Goal: Information Seeking & Learning: Learn about a topic

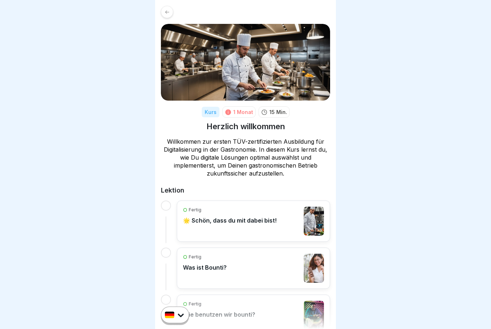
click at [169, 14] on icon at bounding box center [167, 11] width 5 height 5
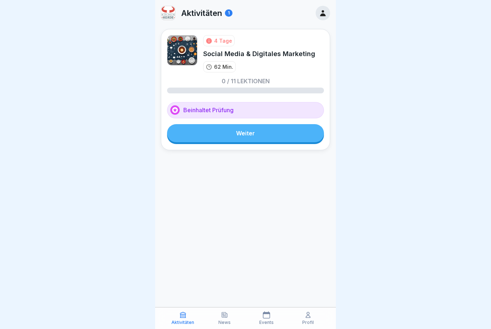
click at [197, 55] on div "Social Media & Digitales Marketing" at bounding box center [259, 53] width 112 height 9
click at [197, 136] on link "Weiter" at bounding box center [245, 133] width 157 height 18
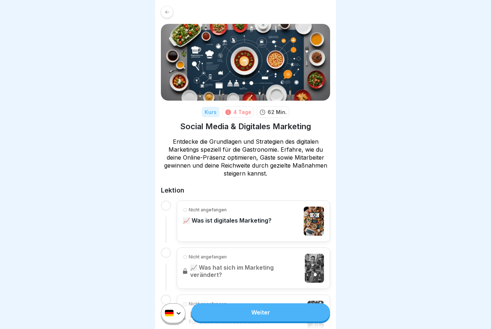
click at [197, 317] on link "Weiter" at bounding box center [260, 312] width 139 height 18
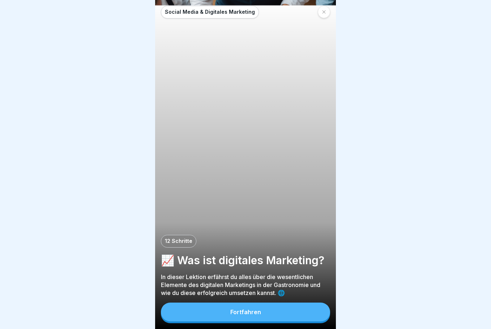
scroll to position [5, 0]
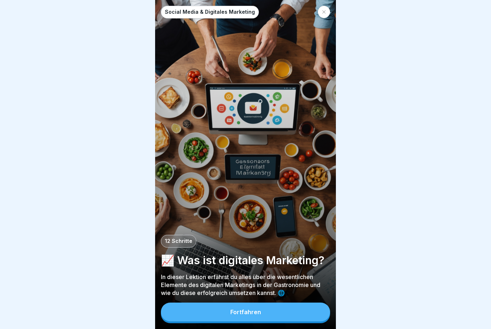
click at [197, 310] on div "Fortfahren" at bounding box center [245, 312] width 31 height 7
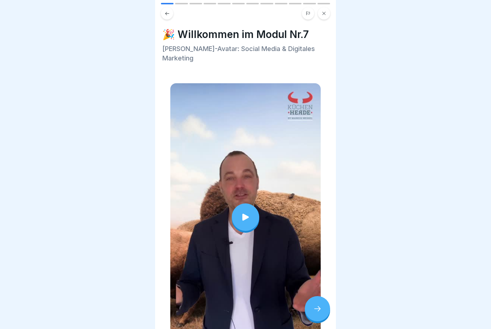
click at [197, 212] on icon at bounding box center [246, 217] width 10 height 10
click at [197, 309] on icon at bounding box center [317, 308] width 9 height 9
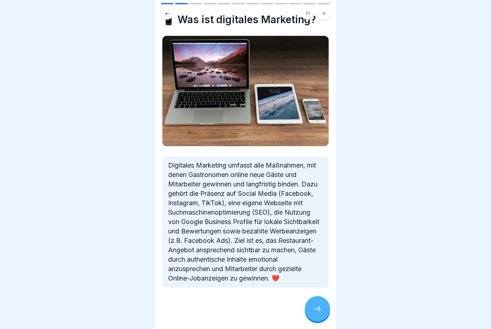
scroll to position [22, 0]
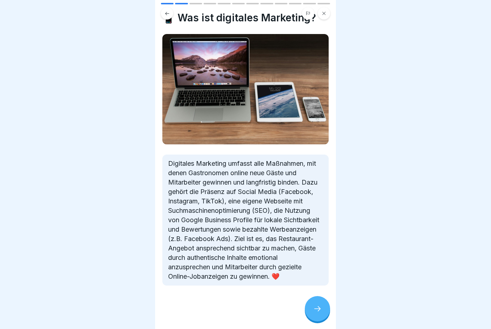
click at [197, 311] on icon at bounding box center [317, 308] width 9 height 9
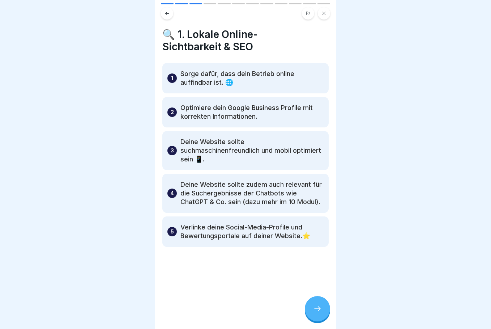
click at [197, 308] on icon at bounding box center [317, 308] width 9 height 9
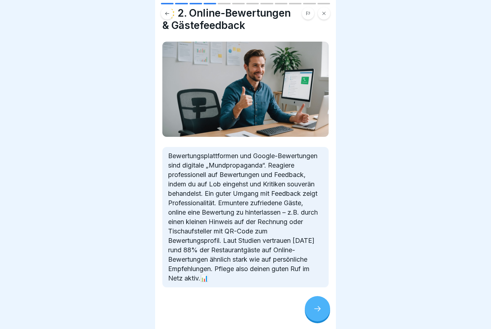
scroll to position [29, 0]
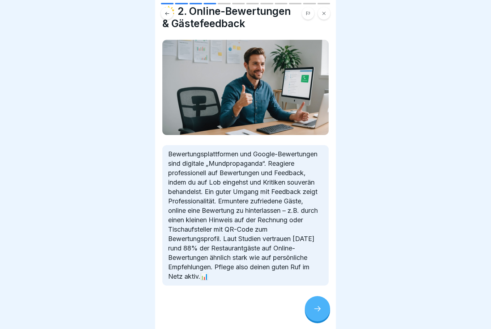
click at [197, 311] on icon at bounding box center [317, 308] width 9 height 9
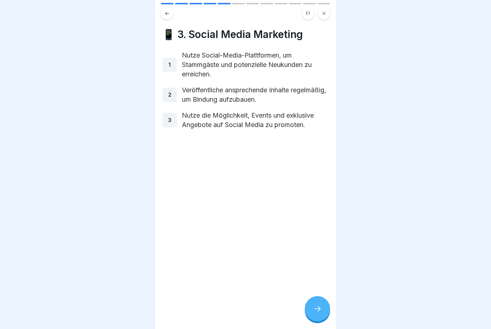
click at [197, 310] on icon at bounding box center [317, 308] width 9 height 9
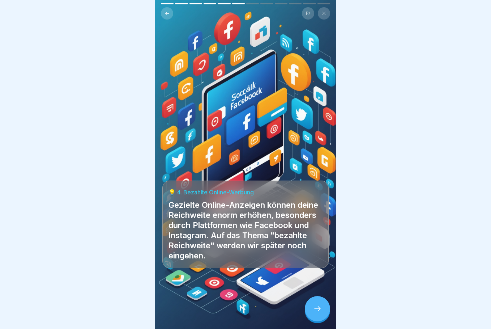
click at [197, 309] on div at bounding box center [317, 308] width 25 height 25
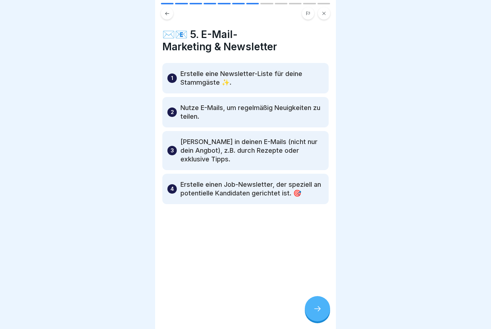
click at [197, 309] on div at bounding box center [317, 308] width 25 height 25
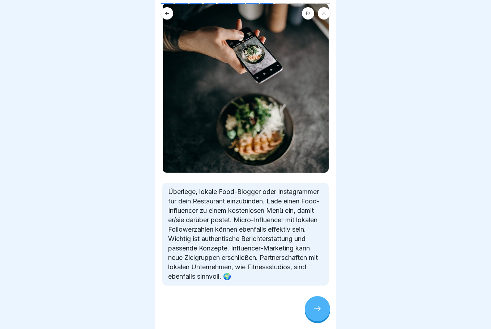
scroll to position [63, 0]
click at [197, 311] on icon at bounding box center [317, 308] width 9 height 9
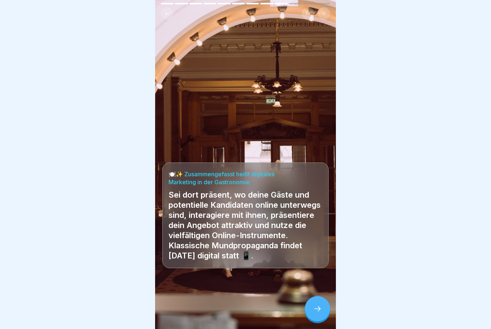
click at [197, 312] on icon at bounding box center [317, 308] width 9 height 9
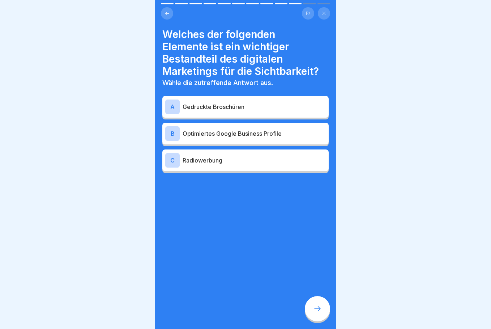
click at [197, 135] on div "B Optimiertes Google Business Profile" at bounding box center [245, 134] width 166 height 22
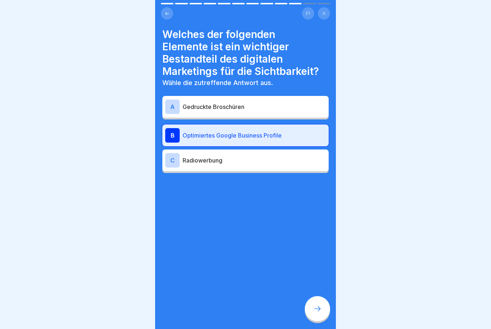
click at [197, 310] on icon at bounding box center [317, 308] width 9 height 9
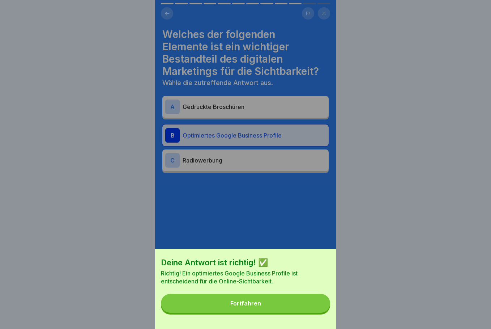
click at [197, 309] on button "Fortfahren" at bounding box center [245, 303] width 169 height 19
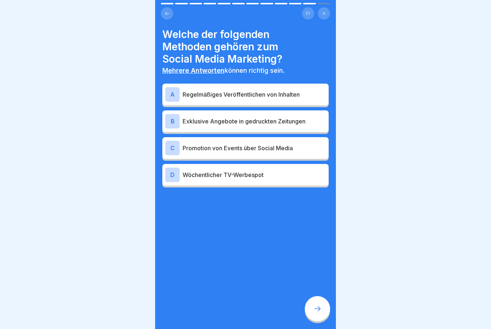
click at [197, 91] on p "Regelmäßiges Veröffentlichen von Inhalten" at bounding box center [254, 94] width 143 height 9
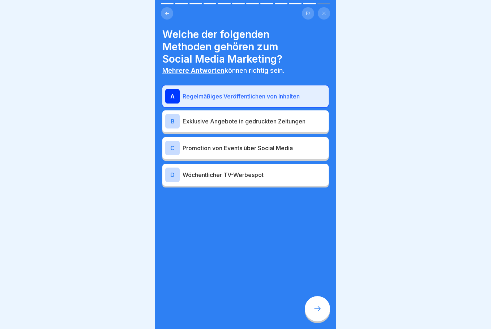
click at [197, 145] on p "Promotion von Events über Social Media" at bounding box center [254, 148] width 143 height 9
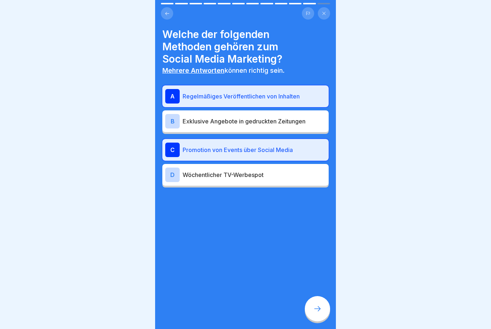
click at [197, 311] on icon at bounding box center [317, 308] width 9 height 9
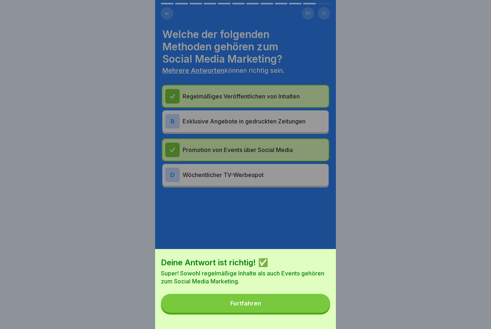
click at [197, 309] on button "Fortfahren" at bounding box center [245, 303] width 169 height 19
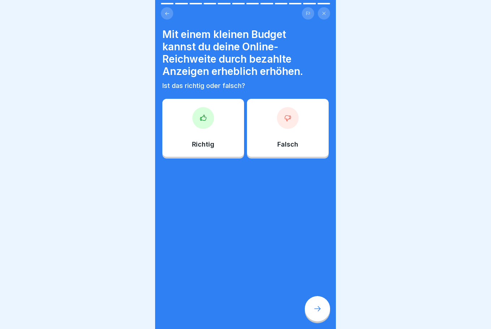
click at [197, 126] on div "Richtig" at bounding box center [203, 128] width 82 height 58
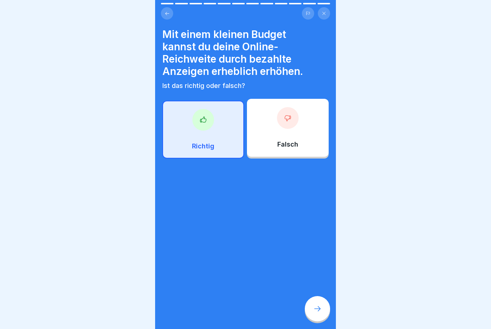
click at [197, 308] on div at bounding box center [317, 308] width 25 height 25
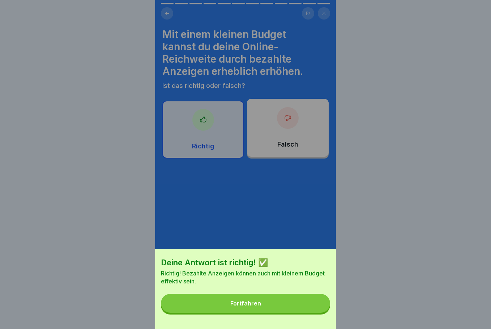
click at [197, 304] on button "Fortfahren" at bounding box center [245, 303] width 169 height 19
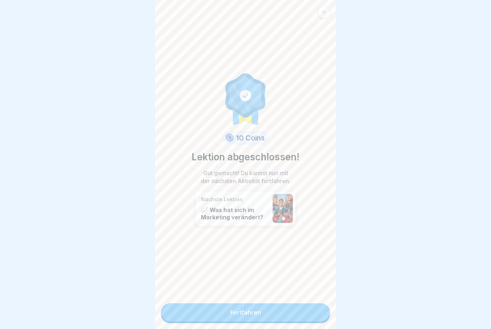
click at [197, 306] on link "Fortfahren" at bounding box center [245, 312] width 169 height 18
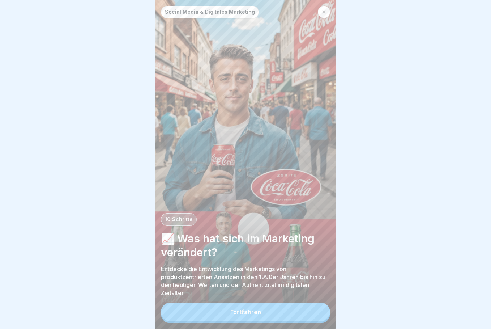
click at [197, 315] on div "Fortfahren" at bounding box center [245, 312] width 31 height 7
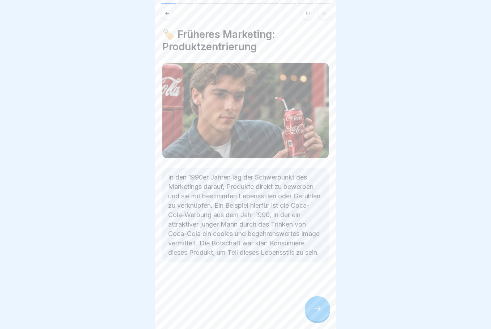
click at [197, 315] on div at bounding box center [317, 308] width 25 height 25
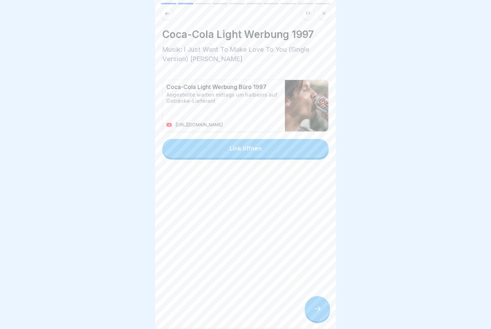
click at [197, 315] on div at bounding box center [317, 308] width 25 height 25
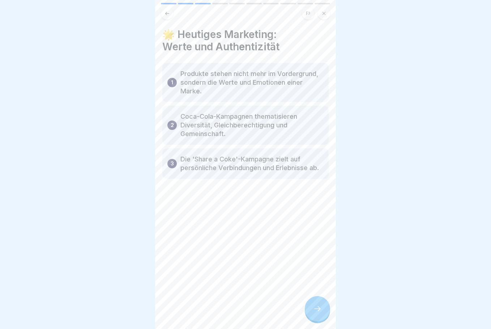
click at [197, 313] on icon at bounding box center [317, 308] width 9 height 9
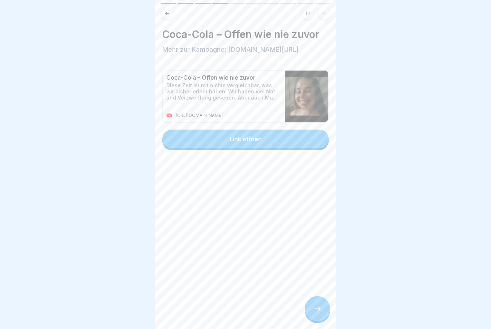
click at [197, 311] on icon at bounding box center [317, 308] width 9 height 9
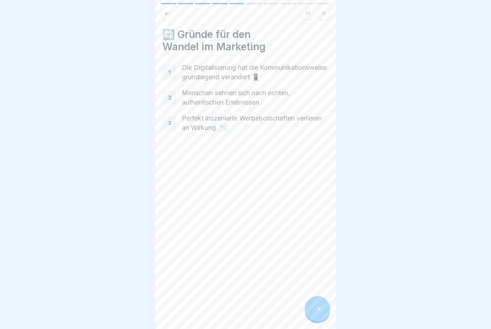
click at [197, 313] on icon at bounding box center [317, 308] width 9 height 9
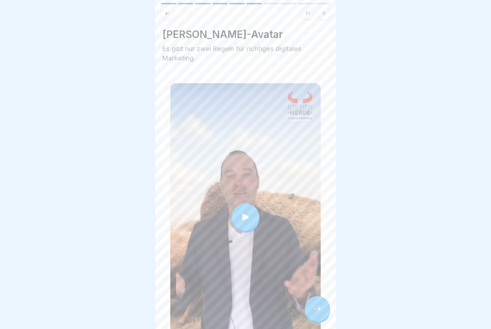
click at [197, 223] on div at bounding box center [245, 216] width 27 height 27
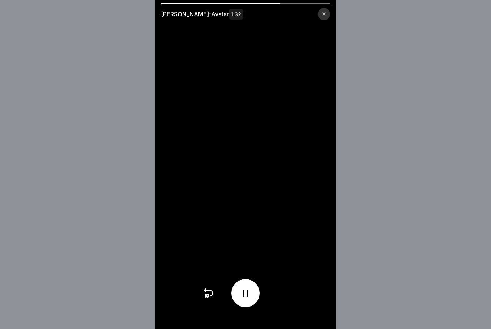
scroll to position [5, 0]
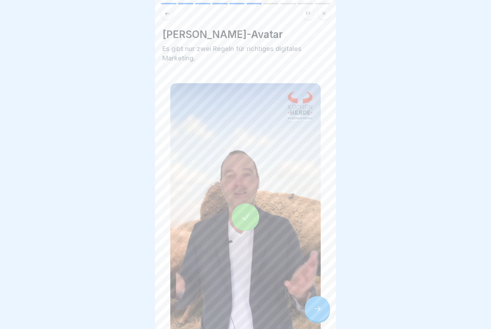
click at [197, 307] on div at bounding box center [317, 308] width 25 height 25
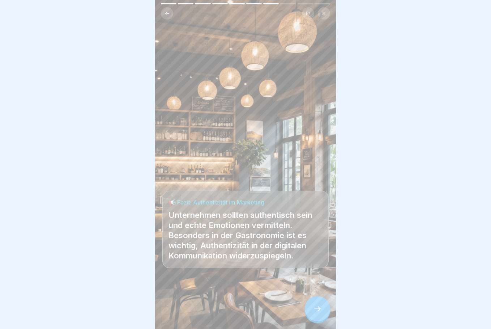
click at [197, 308] on icon at bounding box center [317, 308] width 9 height 9
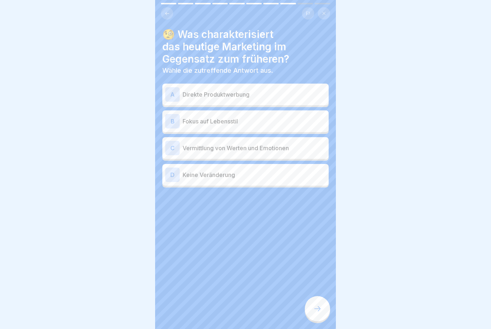
click at [197, 144] on p "Vermittlung von Werten und Emotionen" at bounding box center [254, 148] width 143 height 9
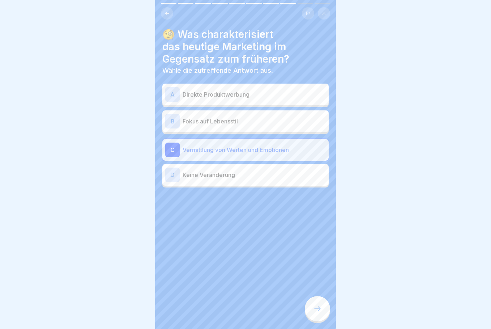
click at [197, 308] on icon at bounding box center [317, 308] width 9 height 9
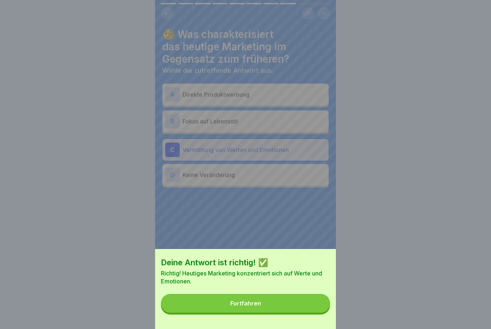
click at [197, 305] on button "Fortfahren" at bounding box center [245, 303] width 169 height 19
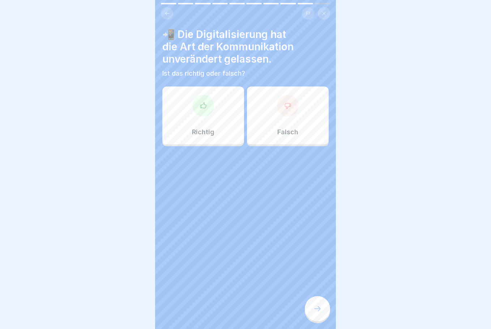
click at [197, 105] on div at bounding box center [288, 106] width 22 height 22
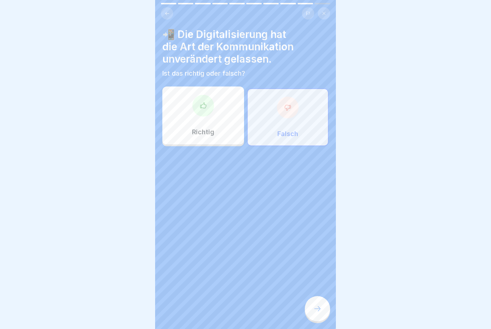
click at [197, 306] on icon at bounding box center [317, 308] width 9 height 9
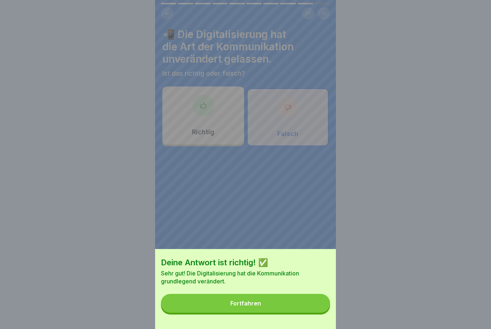
click at [197, 303] on button "Fortfahren" at bounding box center [245, 303] width 169 height 19
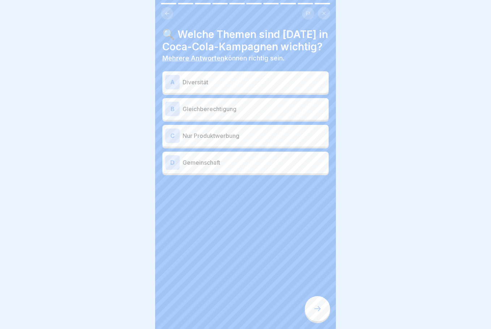
click at [197, 78] on p "Diversität" at bounding box center [254, 82] width 143 height 9
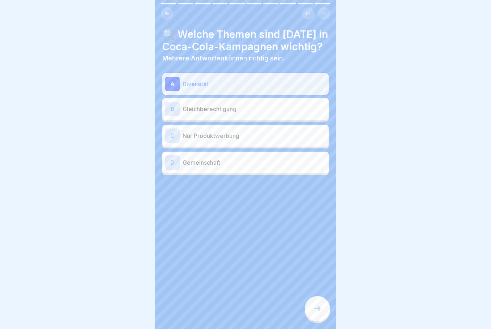
click at [197, 105] on p "Gleichberechtigung" at bounding box center [254, 109] width 143 height 9
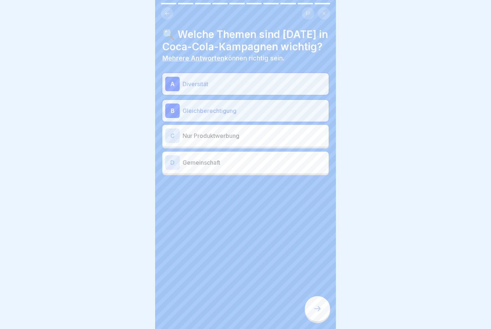
click at [197, 166] on div "D Gemeinschaft" at bounding box center [245, 163] width 166 height 22
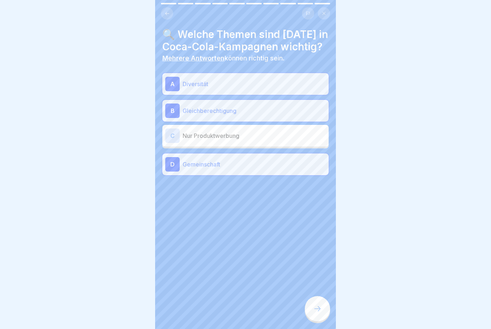
click at [197, 312] on icon at bounding box center [317, 308] width 9 height 9
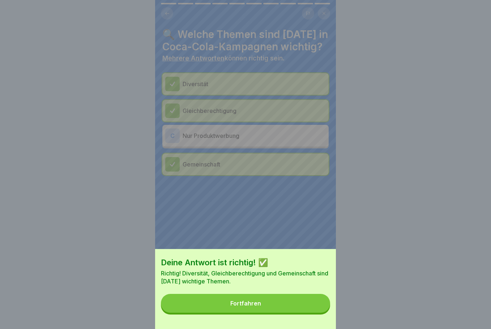
click at [197, 308] on button "Fortfahren" at bounding box center [245, 303] width 169 height 19
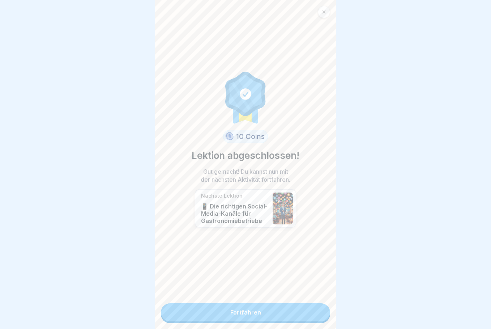
click at [197, 303] on link "Fortfahren" at bounding box center [245, 312] width 169 height 18
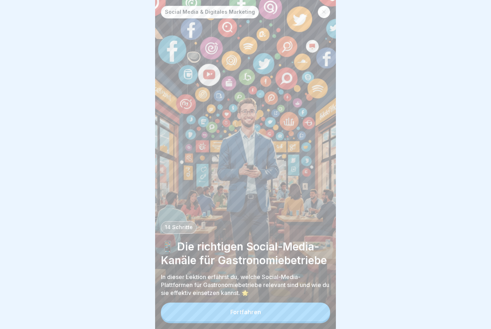
scroll to position [5, 0]
click at [197, 316] on button "Fortfahren" at bounding box center [245, 311] width 169 height 19
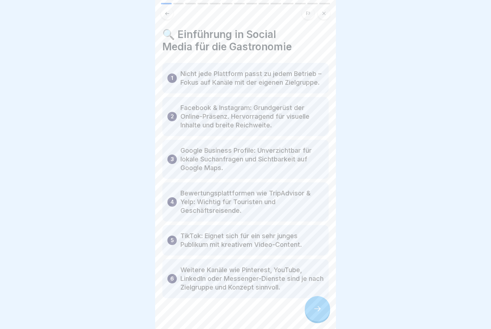
click at [197, 310] on icon at bounding box center [317, 308] width 9 height 9
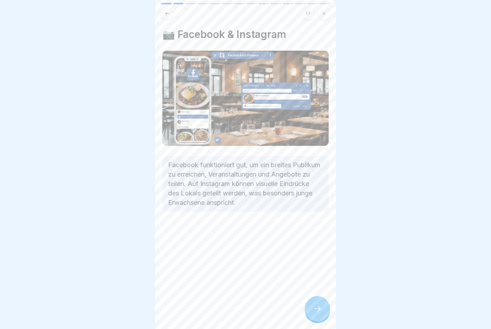
click at [197, 310] on icon at bounding box center [317, 308] width 9 height 9
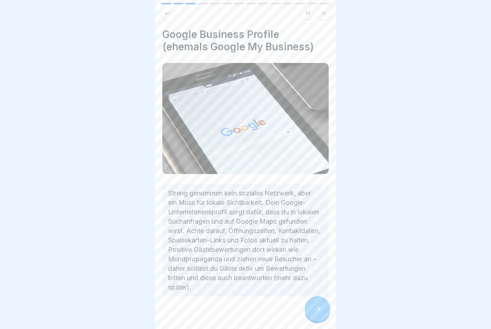
click at [197, 305] on div at bounding box center [317, 308] width 25 height 25
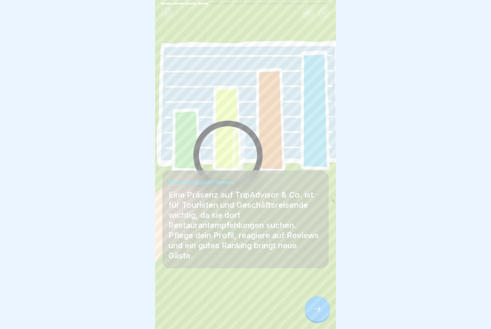
click at [197, 310] on icon at bounding box center [317, 308] width 9 height 9
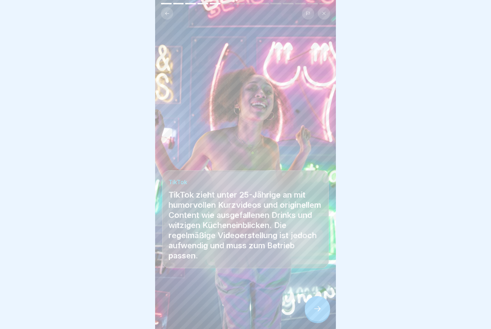
click at [197, 310] on icon at bounding box center [317, 308] width 9 height 9
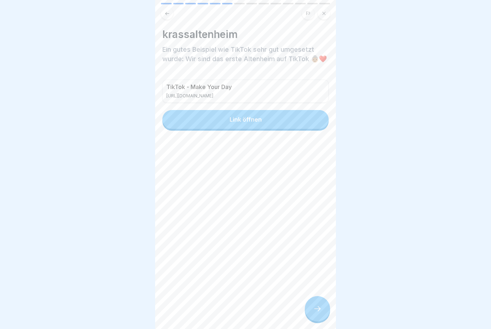
click at [197, 250] on div "krassaltenheim Ein gutes Beispiel wie TikTok sehr gut umgesetzt wurde: Wir sind…" at bounding box center [245, 164] width 181 height 329
click at [197, 90] on p "TikTok - Make Your Day" at bounding box center [200, 87] width 68 height 7
click at [197, 125] on button "Link öffnen" at bounding box center [245, 119] width 166 height 19
click at [197, 310] on icon at bounding box center [317, 308] width 9 height 9
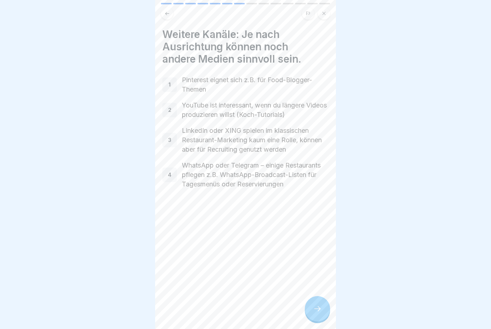
click at [197, 308] on div at bounding box center [317, 308] width 25 height 25
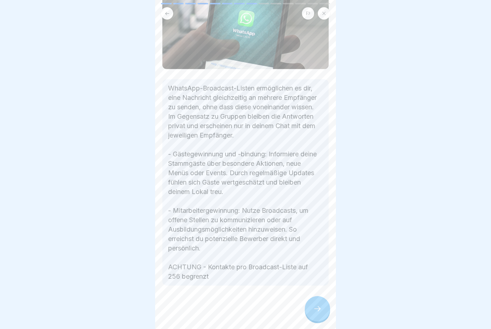
scroll to position [98, 0]
click at [197, 309] on icon at bounding box center [317, 308] width 9 height 9
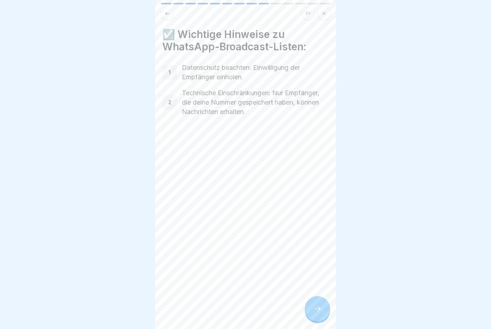
click at [197, 309] on icon at bounding box center [317, 308] width 9 height 9
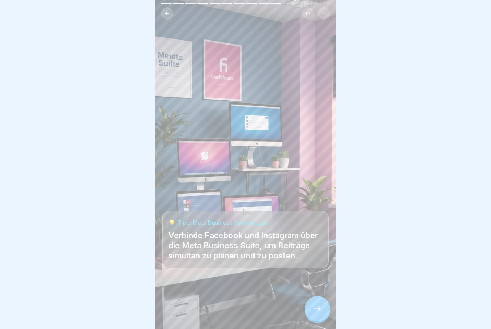
click at [197, 309] on icon at bounding box center [317, 308] width 7 height 5
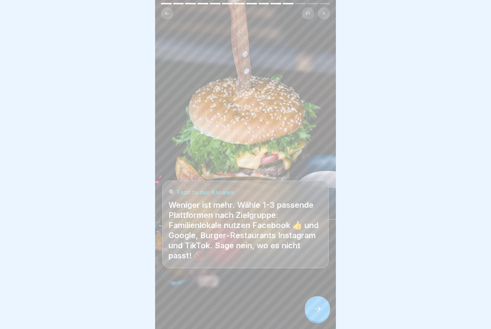
click at [197, 309] on icon at bounding box center [317, 308] width 7 height 5
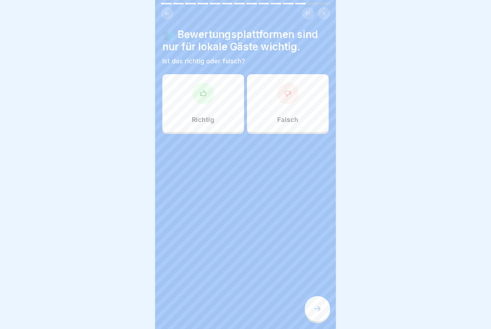
click at [197, 96] on div at bounding box center [288, 93] width 22 height 22
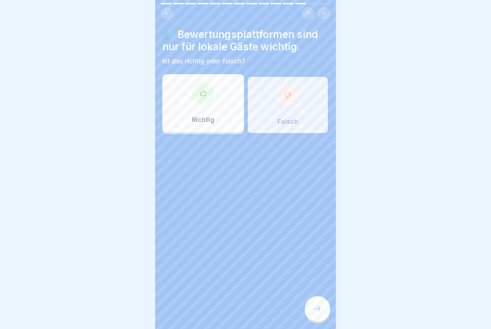
click at [197, 310] on icon at bounding box center [317, 308] width 9 height 9
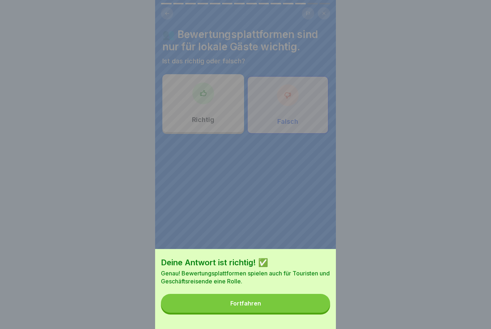
click at [197, 309] on button "Fortfahren" at bounding box center [245, 303] width 169 height 19
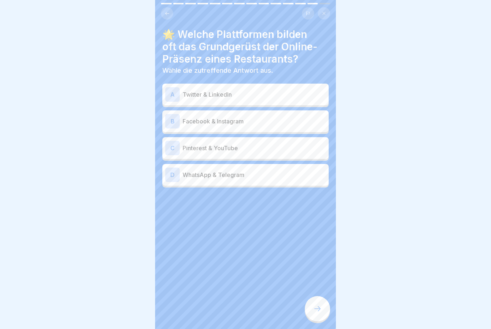
click at [197, 117] on p "Facebook & Instagram" at bounding box center [254, 121] width 143 height 9
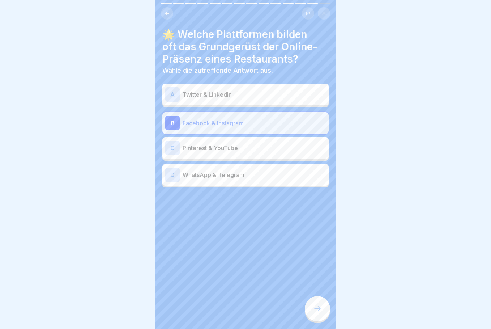
click at [197, 308] on icon at bounding box center [317, 308] width 9 height 9
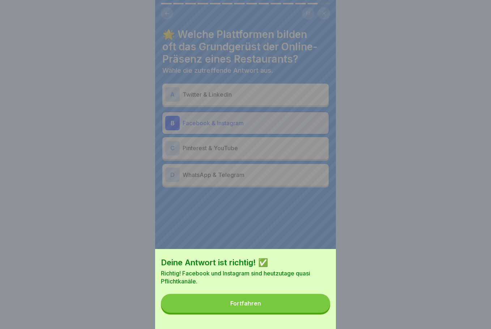
click at [197, 311] on button "Fortfahren" at bounding box center [245, 303] width 169 height 19
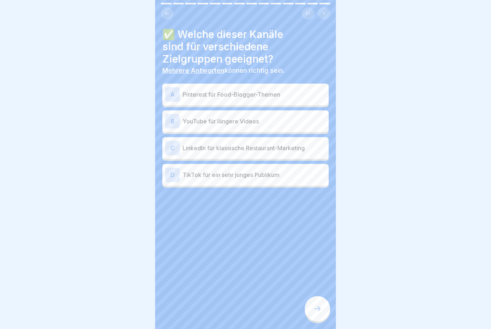
click at [197, 91] on p "Pinterest für Food-Blogger-Themen" at bounding box center [254, 94] width 143 height 9
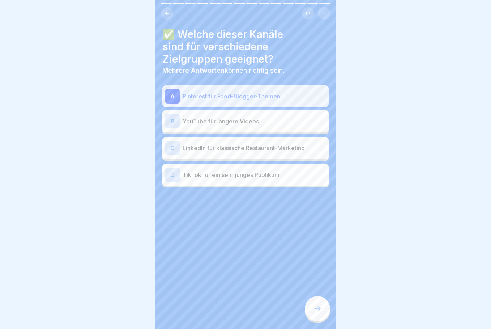
click at [197, 117] on p "YouTube für längere Videos" at bounding box center [254, 121] width 143 height 9
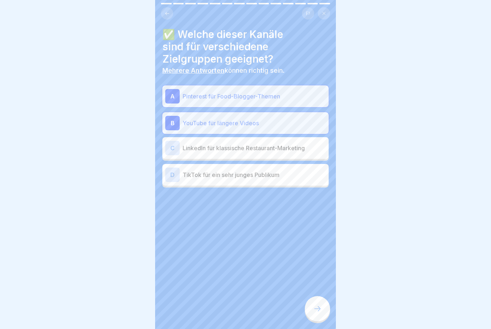
click at [197, 171] on p "TikTok für ein sehr junges Publikum" at bounding box center [254, 174] width 143 height 9
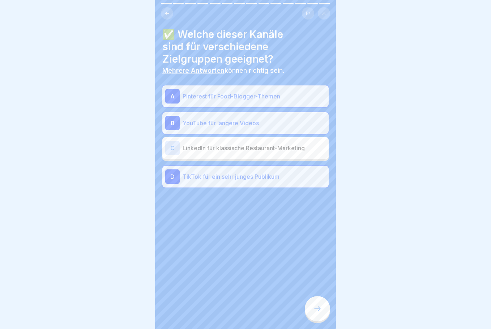
click at [197, 311] on icon at bounding box center [317, 308] width 9 height 9
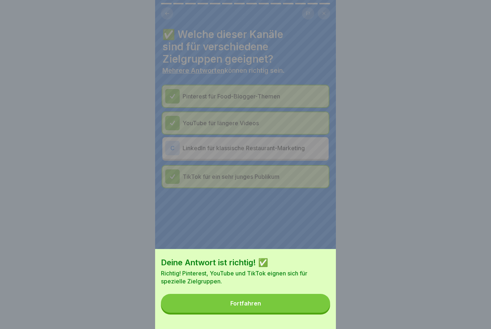
click at [197, 311] on button "Fortfahren" at bounding box center [245, 303] width 169 height 19
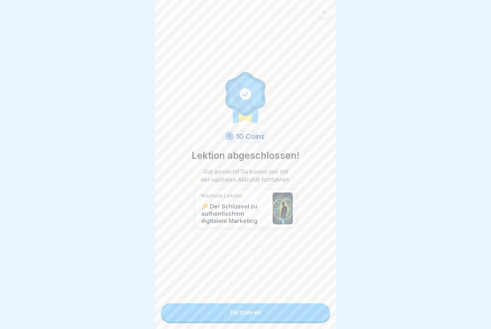
click at [197, 310] on link "Fortfahren" at bounding box center [245, 312] width 169 height 18
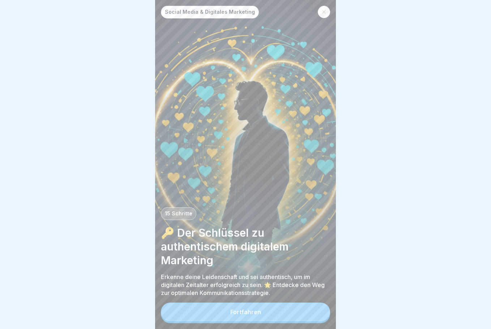
click at [197, 318] on button "Fortfahren" at bounding box center [245, 311] width 169 height 19
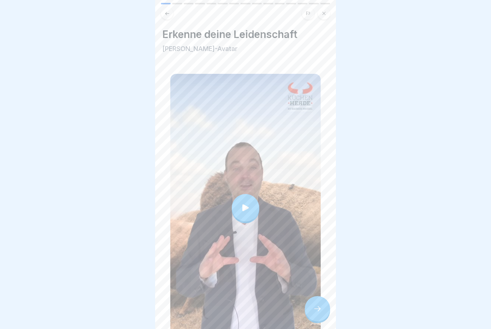
click at [197, 196] on div at bounding box center [245, 207] width 27 height 27
click at [197, 313] on icon at bounding box center [317, 308] width 9 height 9
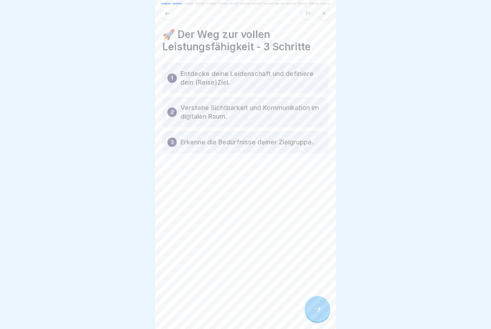
click at [197, 313] on icon at bounding box center [317, 308] width 9 height 9
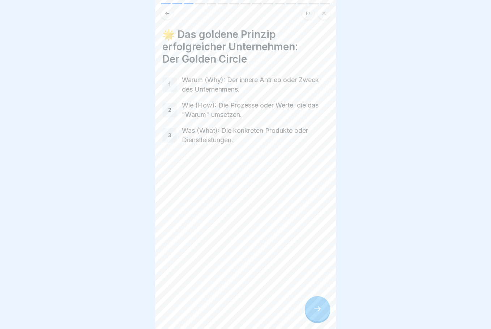
click at [197, 313] on icon at bounding box center [317, 308] width 9 height 9
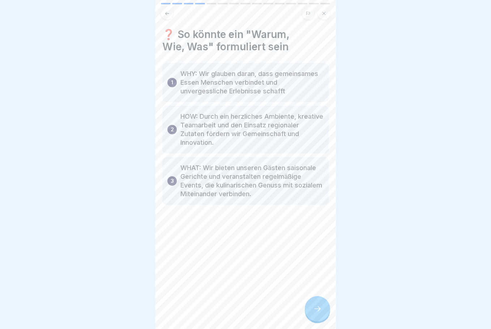
click at [197, 313] on icon at bounding box center [317, 308] width 9 height 9
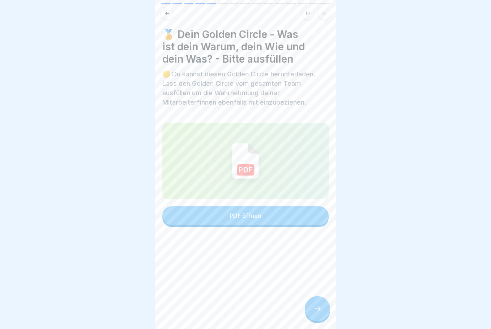
click at [197, 219] on button "PDF öffnen" at bounding box center [245, 215] width 166 height 19
click at [197, 313] on icon at bounding box center [317, 308] width 9 height 9
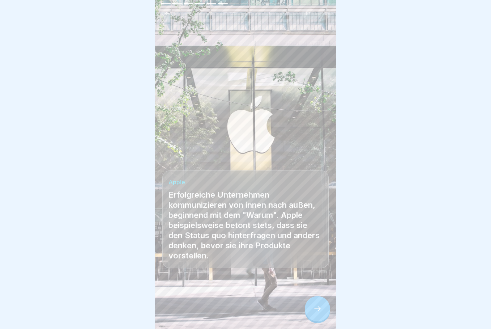
scroll to position [5, 0]
click at [197, 310] on icon at bounding box center [317, 308] width 9 height 9
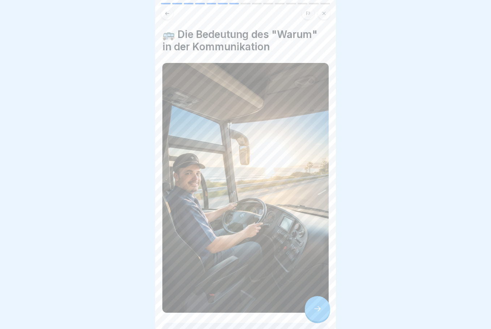
click at [197, 311] on icon at bounding box center [317, 308] width 9 height 9
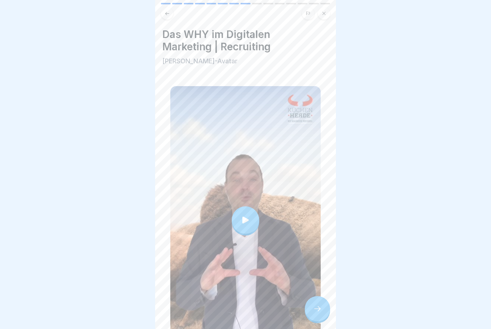
click at [197, 215] on icon at bounding box center [246, 220] width 10 height 10
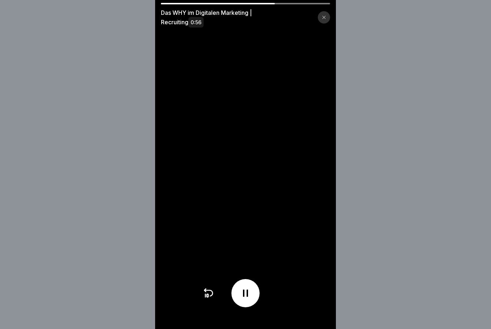
click at [197, 218] on video at bounding box center [245, 164] width 181 height 329
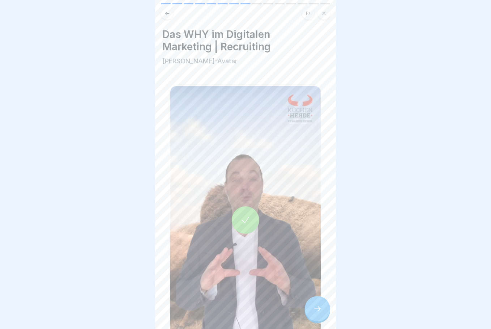
click at [197, 311] on icon at bounding box center [317, 308] width 9 height 9
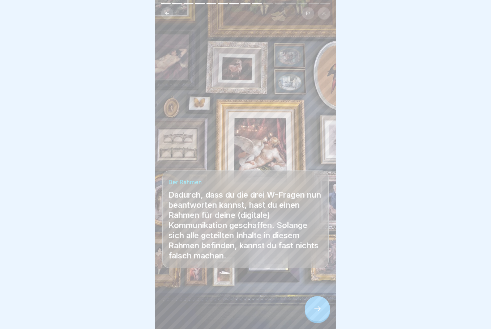
click at [197, 312] on div at bounding box center [317, 308] width 25 height 25
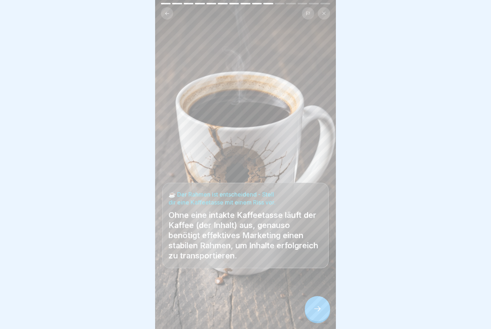
click at [197, 311] on div at bounding box center [317, 308] width 25 height 25
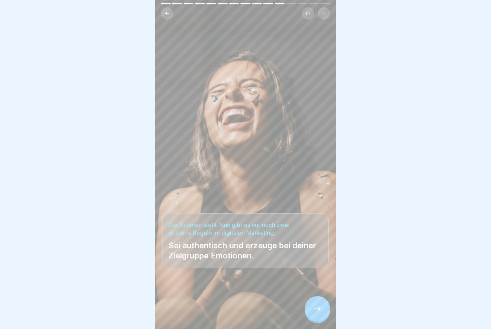
click at [197, 311] on div at bounding box center [317, 308] width 25 height 25
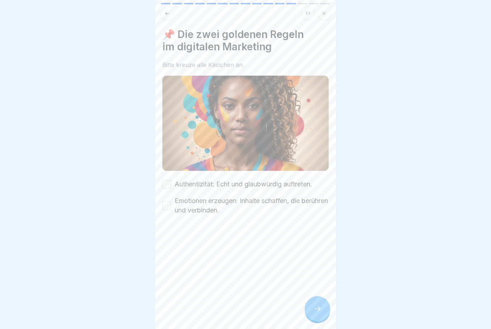
click at [165, 180] on button "Authentizität: Echt und glaubwürdig auftreten." at bounding box center [166, 184] width 9 height 9
click at [169, 201] on button "Emotionen erzeugen: Inhalte schaffen, die berühren und verbinden." at bounding box center [166, 205] width 9 height 9
click at [197, 309] on icon at bounding box center [317, 308] width 9 height 9
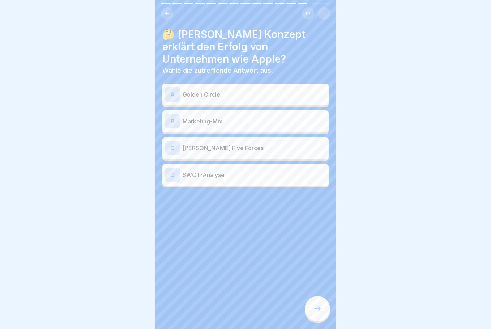
click at [197, 90] on p "Golden Circle" at bounding box center [254, 94] width 143 height 9
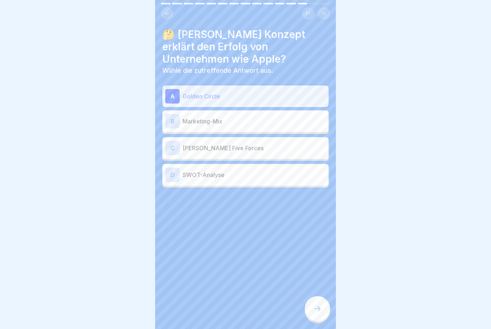
click at [197, 308] on icon at bounding box center [317, 308] width 9 height 9
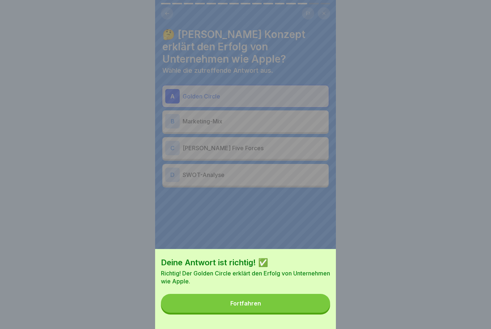
click at [197, 309] on button "Fortfahren" at bounding box center [245, 303] width 169 height 19
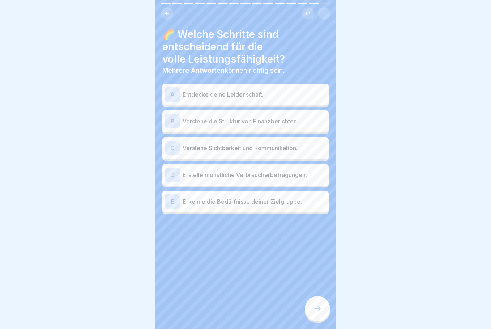
click at [191, 90] on p "Entdecke deine Leidenschaft." at bounding box center [254, 94] width 143 height 9
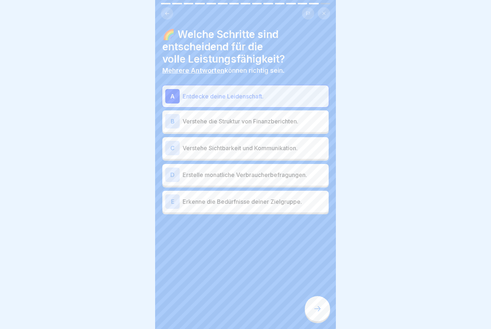
click at [192, 146] on p "Verstehe Sichtbarkeit und Kommunikation." at bounding box center [254, 148] width 143 height 9
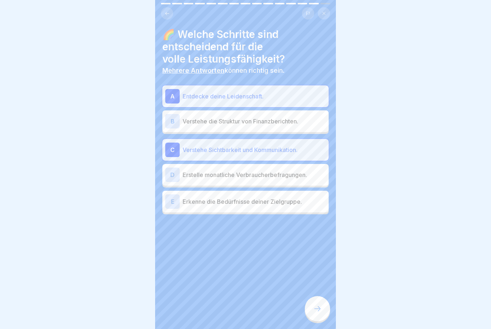
click at [193, 200] on p "Erkenne die Bedürfnisse deiner Zielgruppe." at bounding box center [254, 201] width 143 height 9
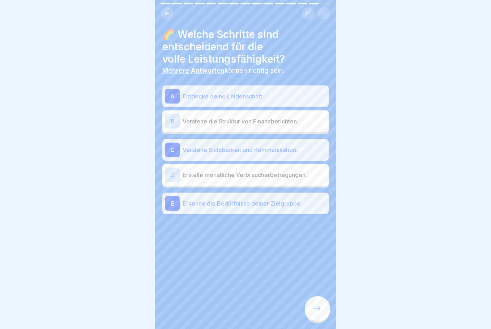
click at [197, 309] on div at bounding box center [317, 308] width 25 height 25
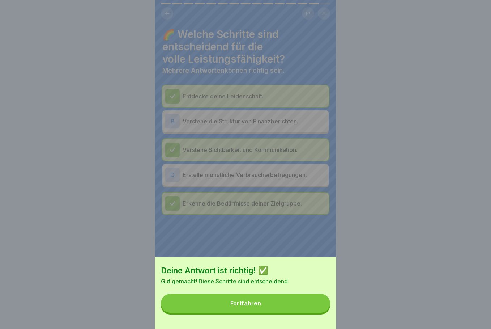
click at [197, 306] on div "Fortfahren" at bounding box center [245, 303] width 31 height 7
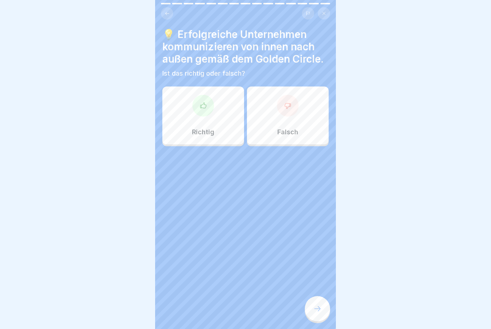
click at [197, 125] on div "Richtig" at bounding box center [203, 115] width 82 height 58
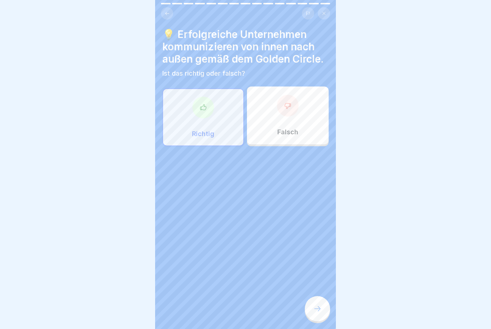
click at [197, 304] on div at bounding box center [317, 308] width 25 height 25
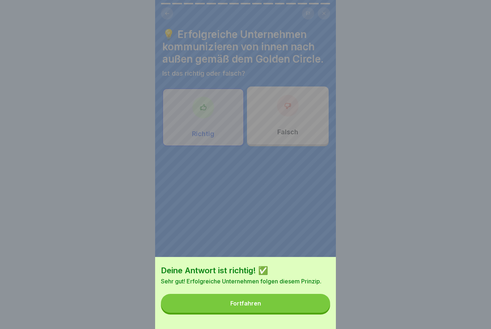
click at [197, 305] on button "Fortfahren" at bounding box center [245, 303] width 169 height 19
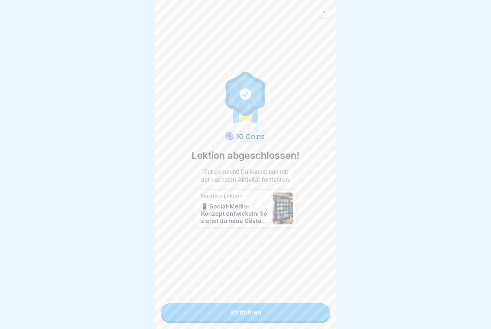
click at [197, 308] on link "Fortfahren" at bounding box center [245, 312] width 169 height 18
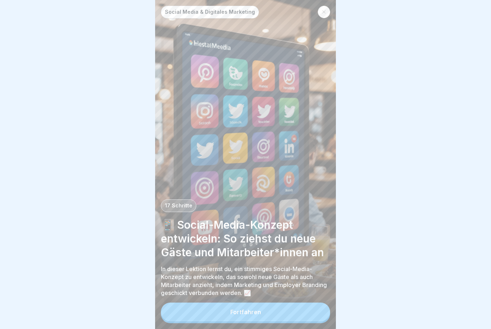
scroll to position [5, 0]
click at [197, 317] on button "Fortfahren" at bounding box center [245, 311] width 169 height 19
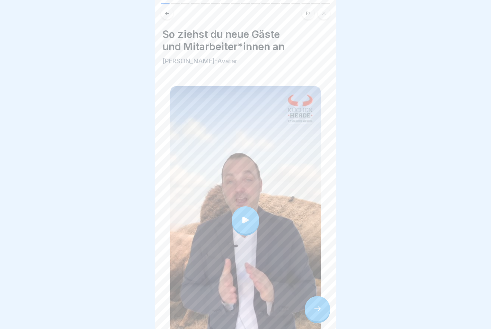
click at [197, 220] on div at bounding box center [245, 219] width 27 height 27
click at [197, 311] on icon at bounding box center [317, 308] width 9 height 9
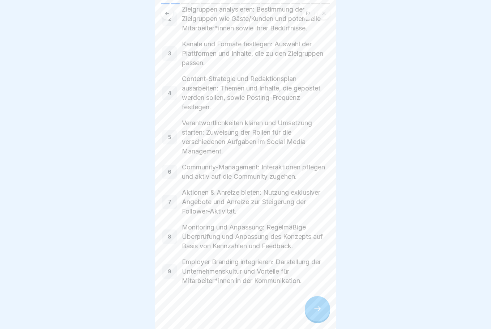
scroll to position [112, 0]
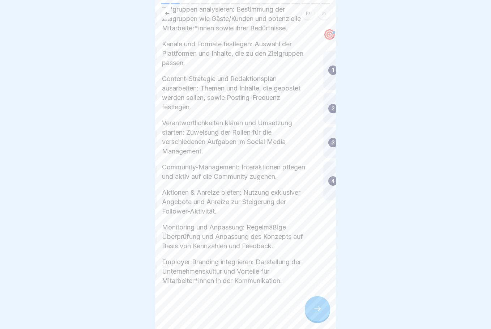
click at [197, 268] on p "Employer Branding integrieren: Darstellung der Unternehmenskultur und Vorteile …" at bounding box center [235, 271] width 147 height 28
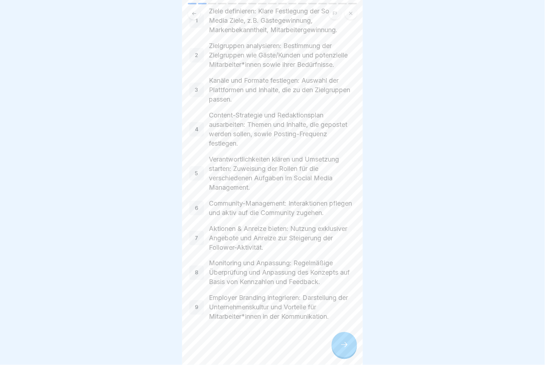
scroll to position [0, 0]
click at [197, 259] on div at bounding box center [272, 182] width 545 height 365
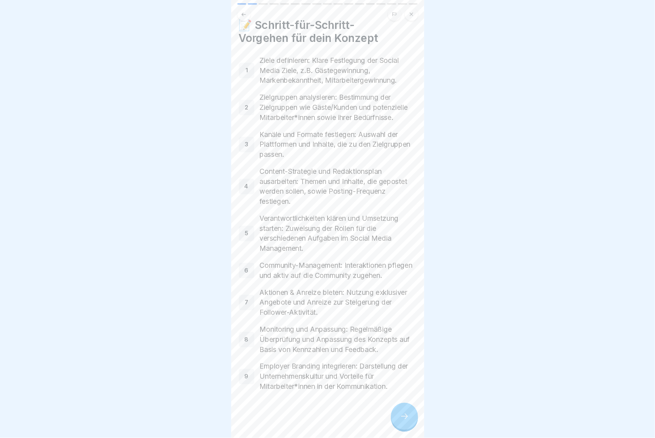
scroll to position [2, 0]
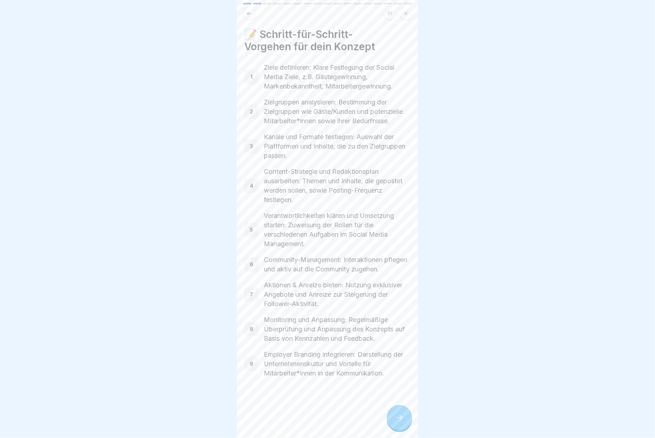
click at [197, 328] on icon at bounding box center [399, 418] width 9 height 9
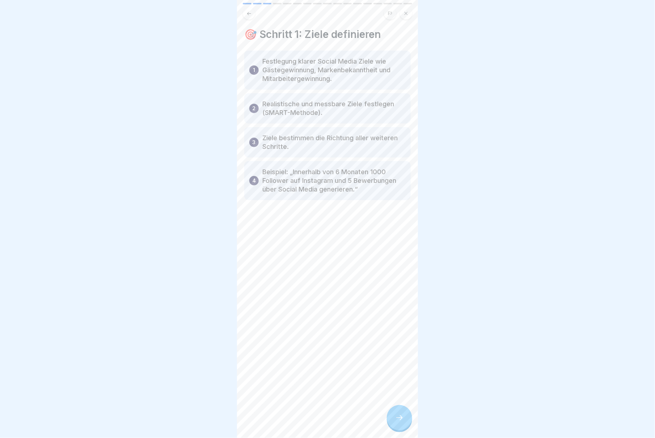
click at [197, 328] on icon at bounding box center [399, 418] width 9 height 9
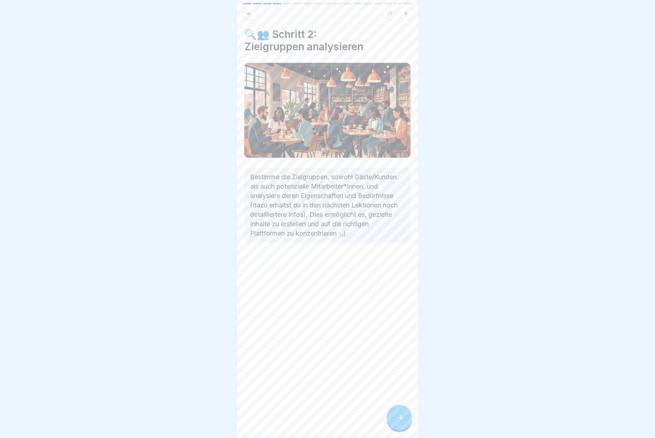
click at [197, 328] on icon at bounding box center [399, 418] width 9 height 9
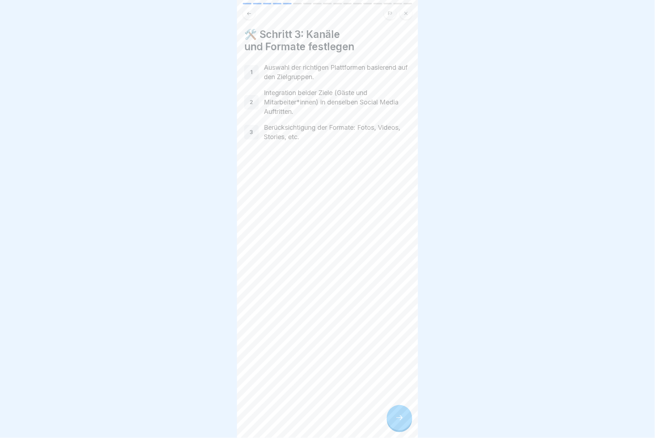
click at [197, 328] on icon at bounding box center [399, 418] width 7 height 5
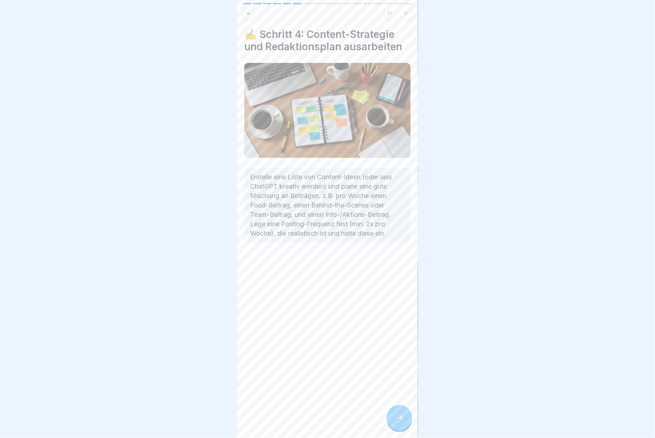
click at [197, 328] on icon at bounding box center [399, 418] width 9 height 9
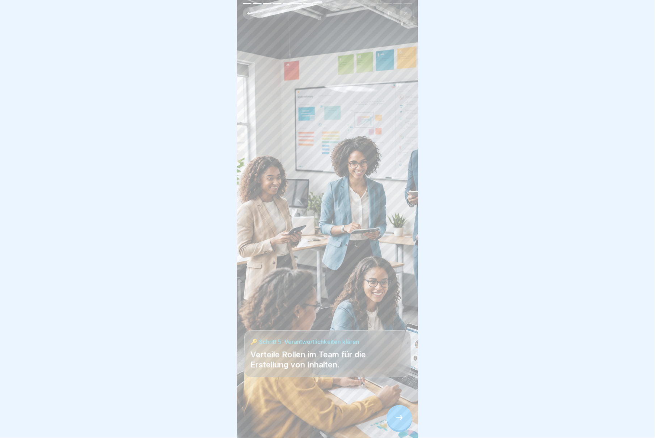
click at [197, 328] on div at bounding box center [399, 418] width 25 height 25
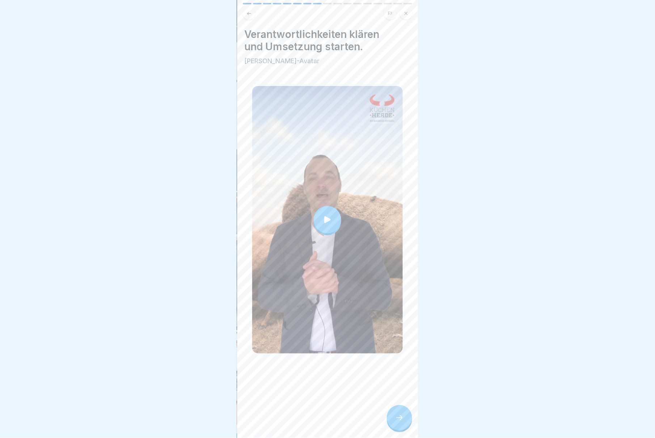
click at [197, 219] on div at bounding box center [327, 219] width 27 height 27
click at [197, 328] on icon at bounding box center [399, 418] width 9 height 9
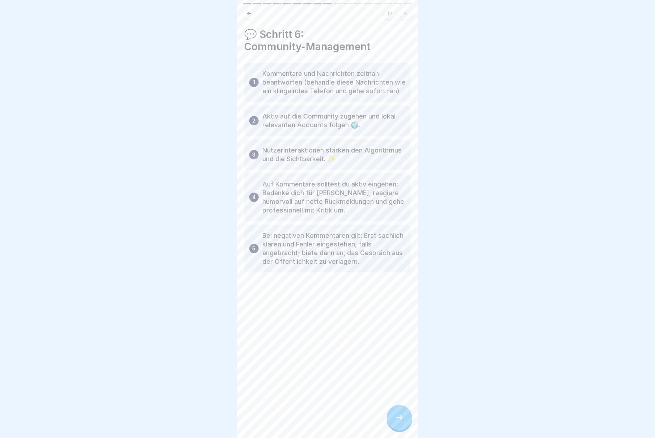
click at [197, 328] on div at bounding box center [399, 418] width 25 height 25
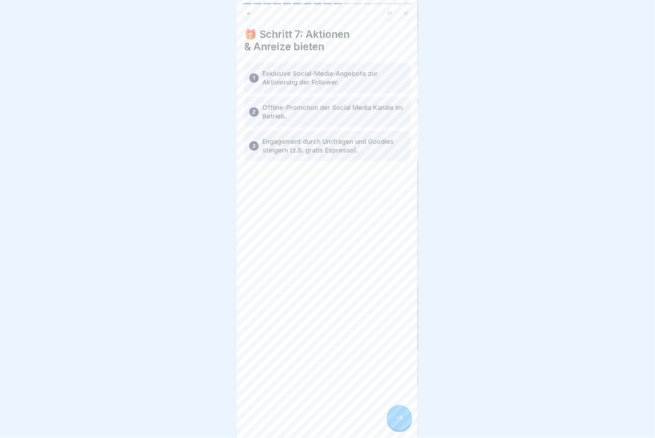
click at [197, 328] on div at bounding box center [399, 418] width 25 height 25
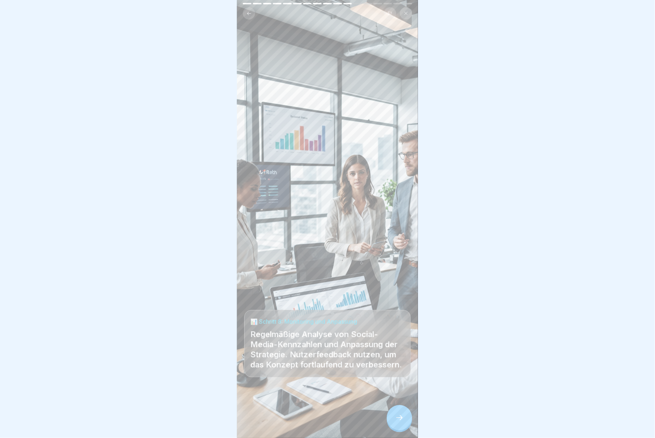
drag, startPoint x: 394, startPoint y: 427, endPoint x: 399, endPoint y: 429, distance: 4.7
click at [197, 328] on icon at bounding box center [399, 418] width 9 height 9
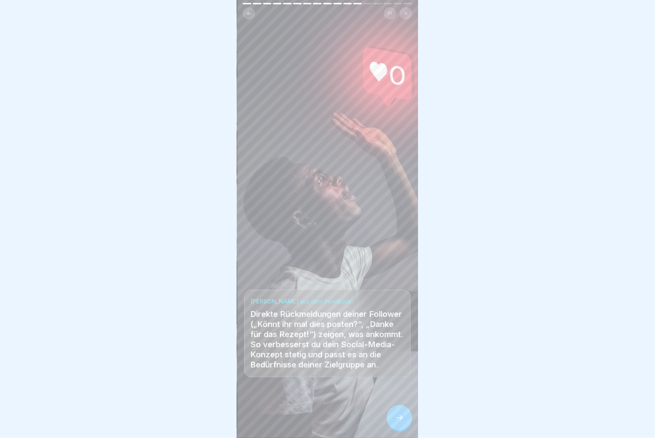
click at [197, 328] on icon at bounding box center [399, 418] width 9 height 9
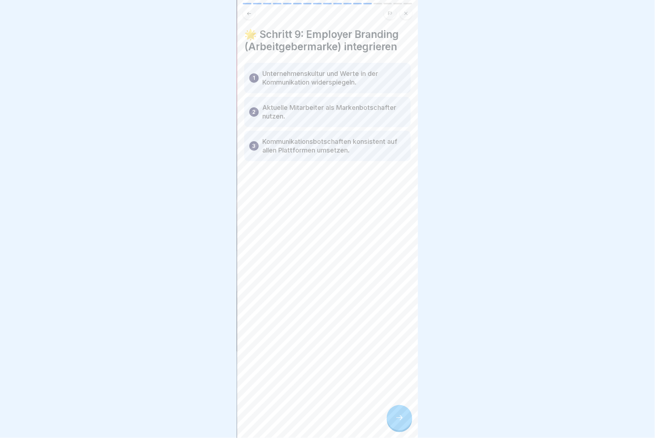
click at [197, 328] on icon at bounding box center [399, 418] width 9 height 9
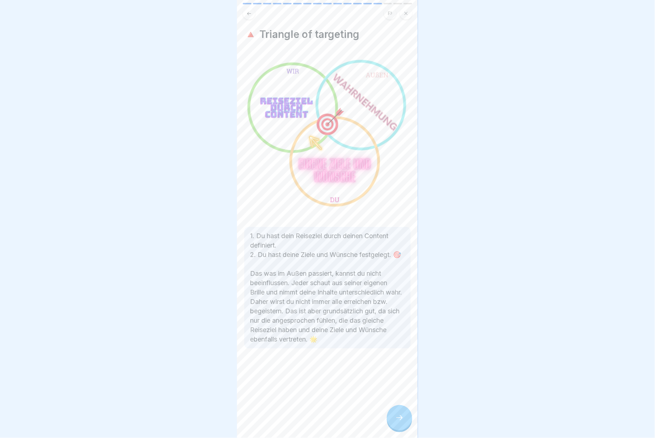
click at [197, 328] on div at bounding box center [399, 418] width 25 height 25
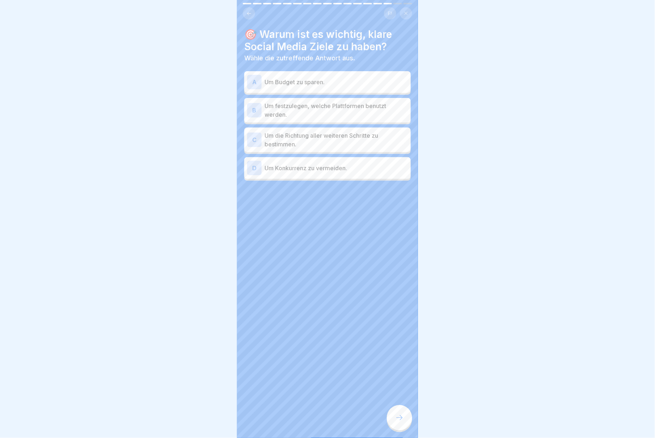
click at [197, 139] on p "Um die Richtung aller weiteren Schritte zu bestimmen." at bounding box center [335, 139] width 143 height 17
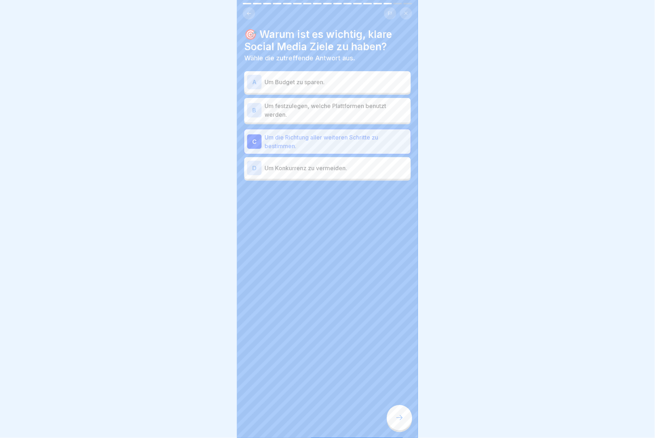
click at [197, 328] on icon at bounding box center [399, 418] width 9 height 9
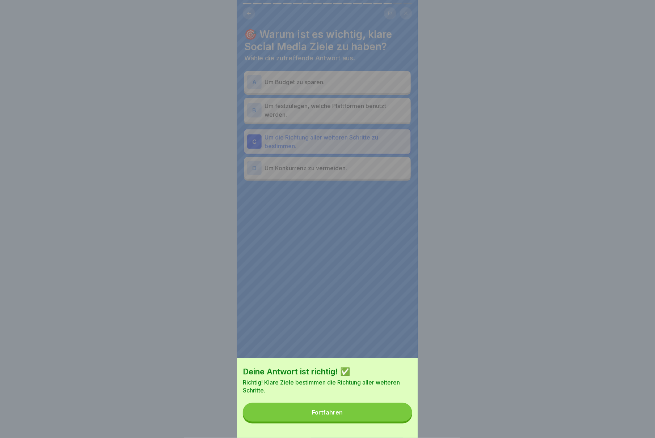
click at [197, 328] on button "Fortfahren" at bounding box center [327, 412] width 169 height 19
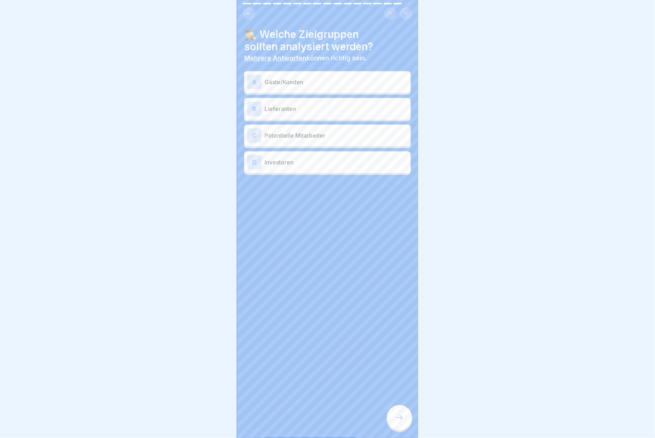
click at [197, 80] on p "Gäste/Kunden" at bounding box center [335, 82] width 143 height 9
click at [197, 136] on p "Potentielle Mitarbeiter" at bounding box center [335, 135] width 143 height 9
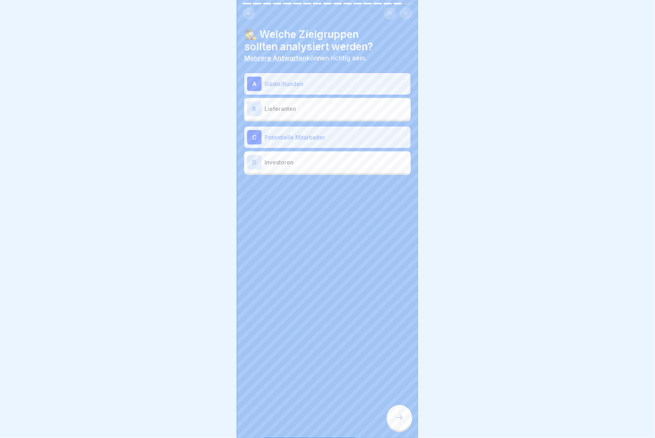
click at [197, 328] on icon at bounding box center [399, 418] width 9 height 9
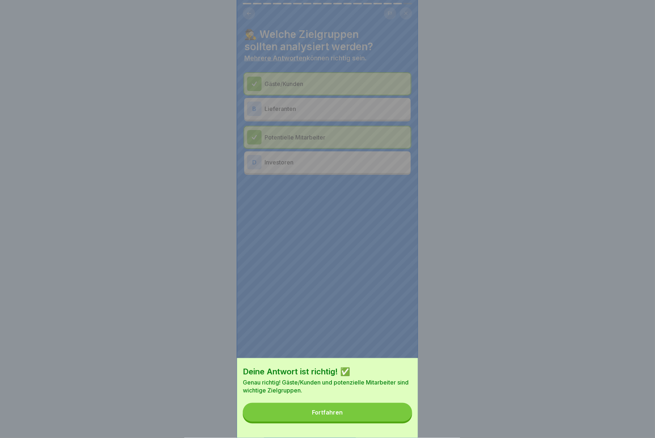
click at [197, 328] on button "Fortfahren" at bounding box center [327, 412] width 169 height 19
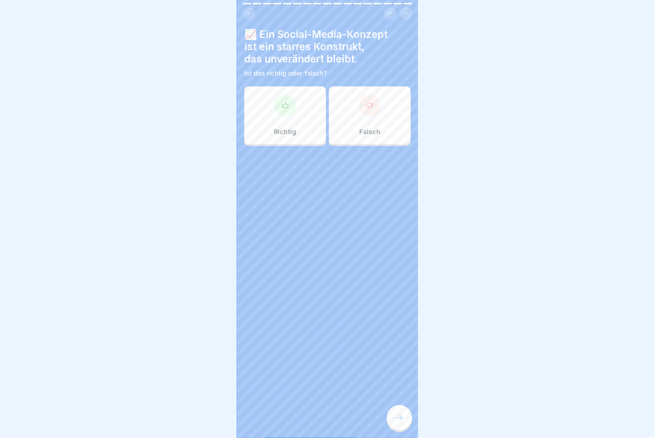
click at [197, 109] on icon at bounding box center [369, 105] width 7 height 7
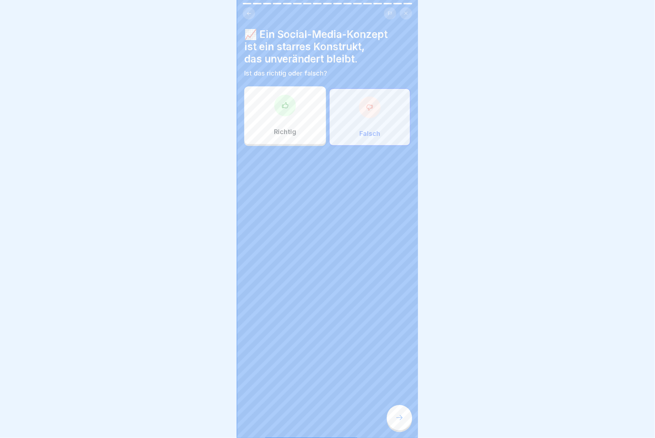
click at [197, 328] on icon at bounding box center [399, 418] width 9 height 9
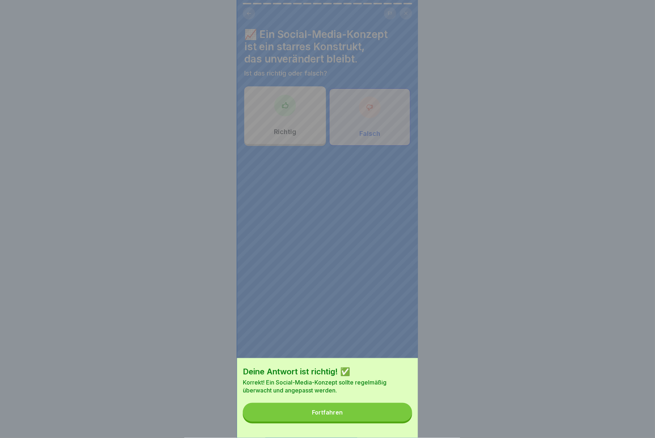
click at [197, 328] on button "Fortfahren" at bounding box center [327, 412] width 169 height 19
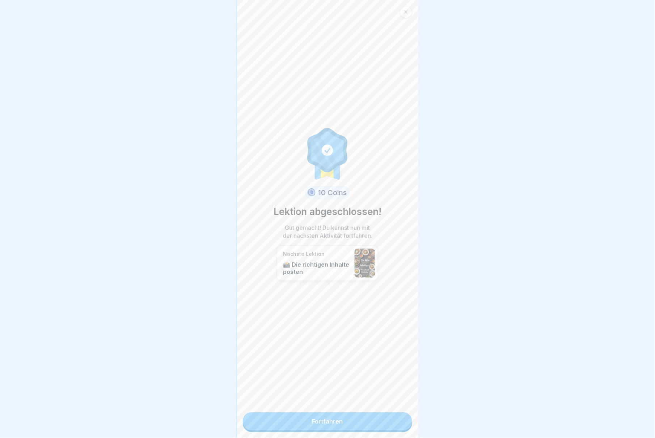
click at [197, 328] on link "Fortfahren" at bounding box center [327, 422] width 169 height 18
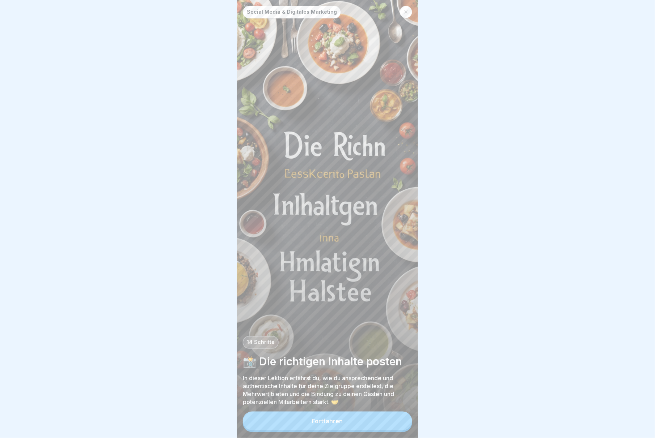
scroll to position [7, 0]
click at [197, 328] on button "Fortfahren" at bounding box center [327, 421] width 169 height 19
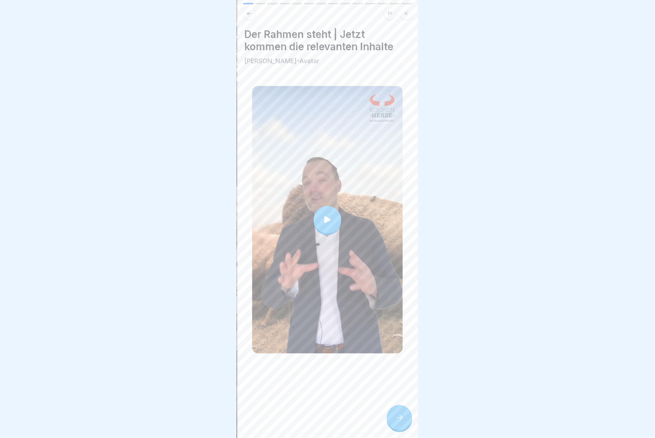
click at [197, 206] on div at bounding box center [327, 219] width 27 height 27
click at [197, 328] on icon at bounding box center [399, 418] width 9 height 9
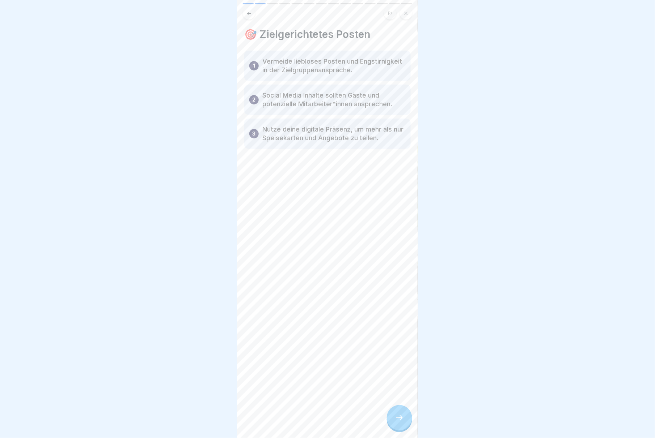
click at [197, 328] on icon at bounding box center [399, 418] width 9 height 9
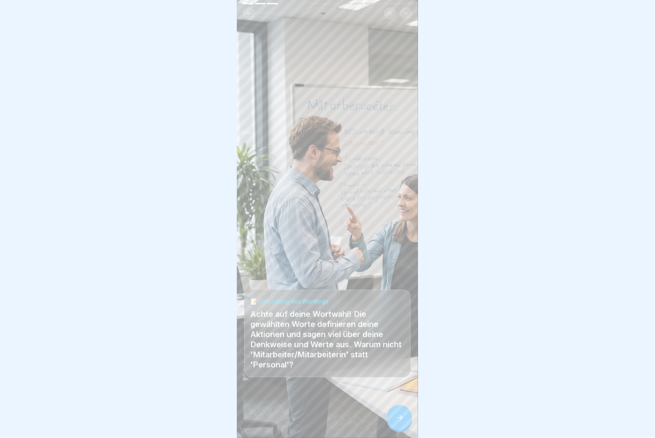
click at [197, 328] on icon at bounding box center [399, 418] width 9 height 9
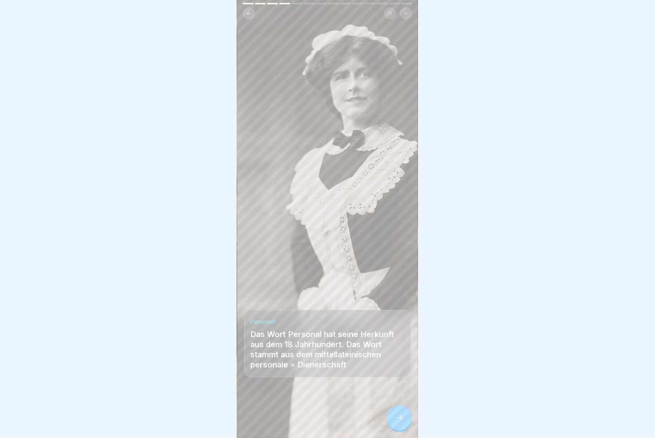
click at [197, 328] on icon at bounding box center [399, 418] width 9 height 9
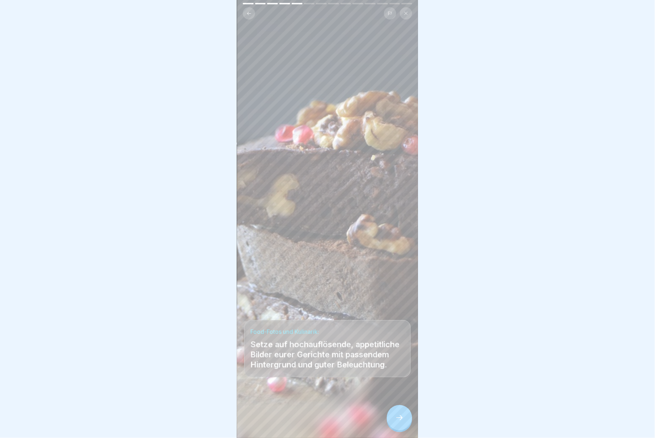
click at [197, 328] on icon at bounding box center [399, 418] width 9 height 9
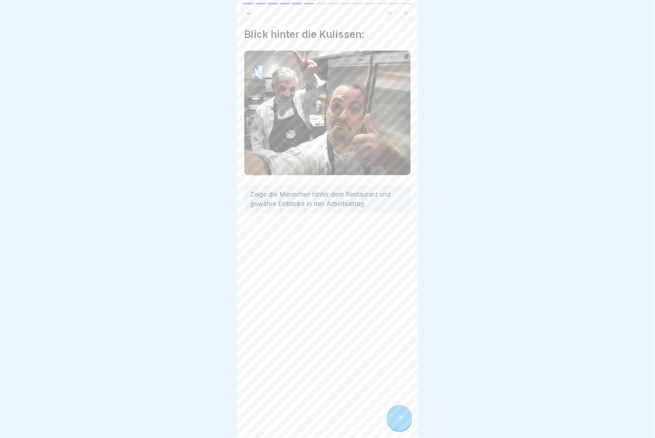
click at [197, 328] on icon at bounding box center [399, 418] width 9 height 9
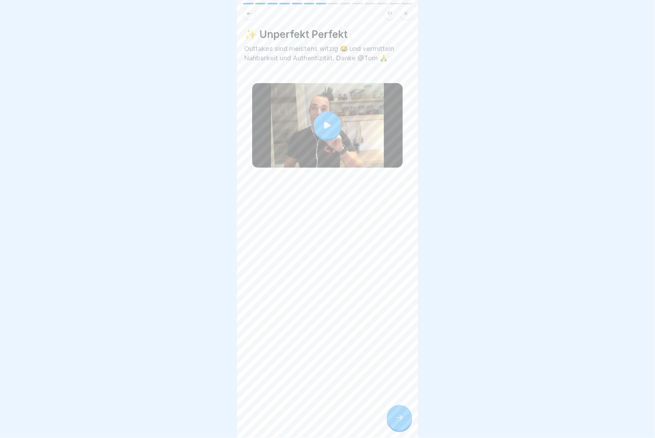
click at [197, 122] on icon at bounding box center [327, 125] width 7 height 7
click at [197, 328] on div at bounding box center [399, 418] width 25 height 25
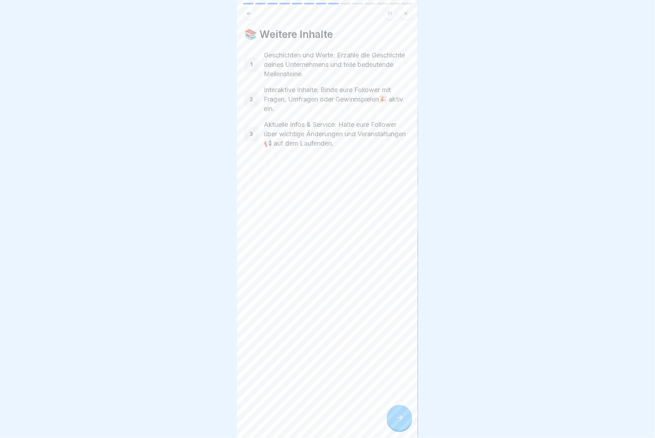
click at [197, 328] on icon at bounding box center [399, 418] width 9 height 9
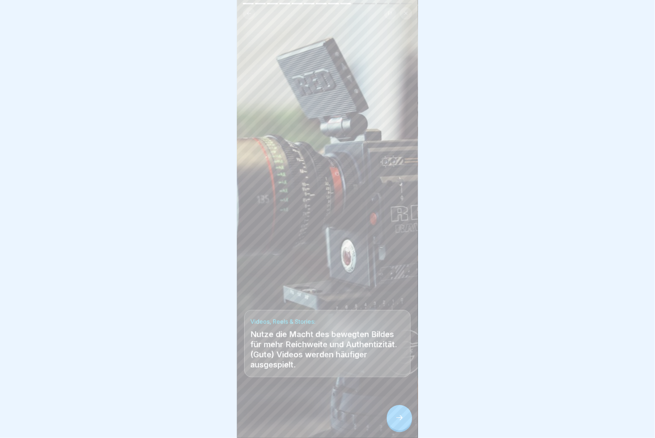
click at [197, 328] on icon at bounding box center [399, 418] width 9 height 9
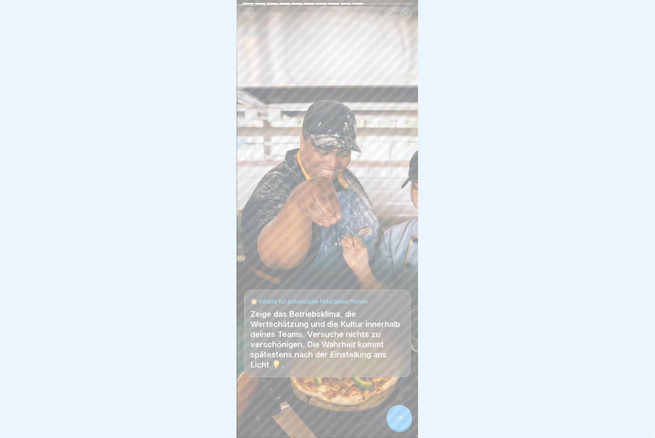
click at [197, 328] on div at bounding box center [399, 418] width 25 height 25
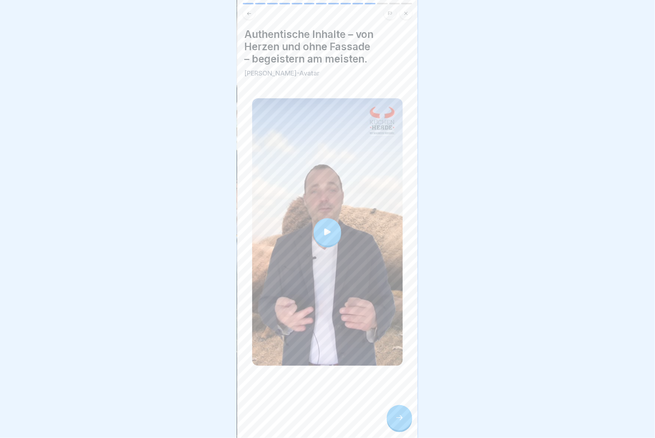
click at [197, 229] on icon at bounding box center [327, 232] width 7 height 7
click at [197, 328] on icon at bounding box center [399, 418] width 9 height 9
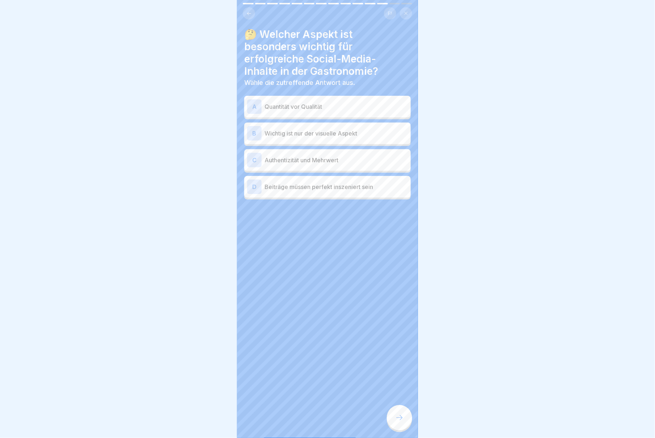
click at [197, 102] on p "Quantität vor Qualität" at bounding box center [335, 106] width 143 height 9
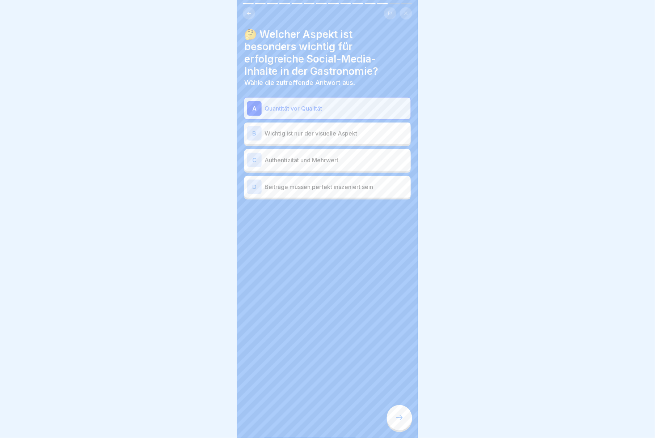
click at [197, 156] on p "Authentizität und Mehrwert" at bounding box center [335, 160] width 143 height 9
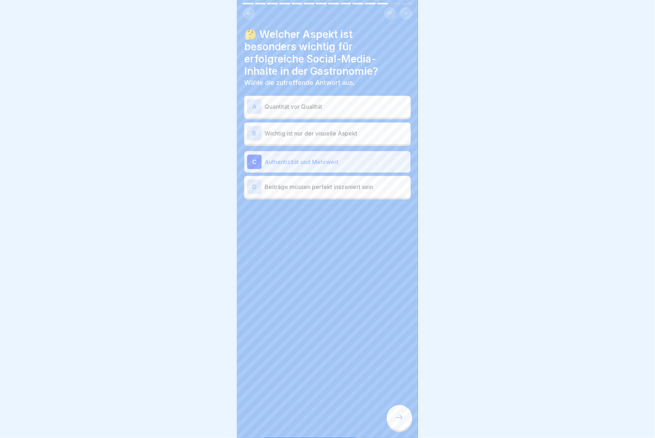
click at [197, 328] on div at bounding box center [399, 418] width 25 height 25
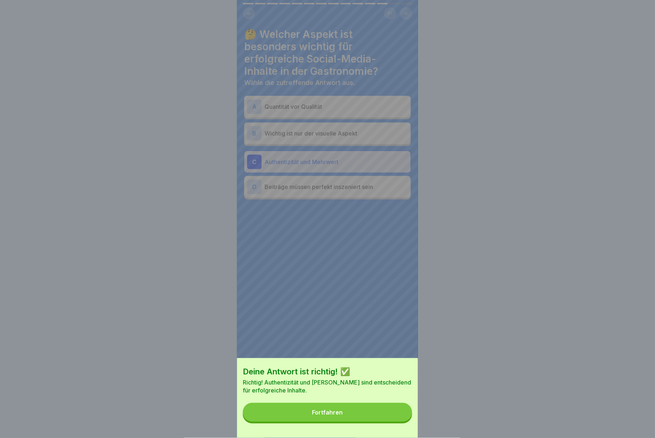
click at [197, 328] on div "Fortfahren" at bounding box center [327, 412] width 31 height 7
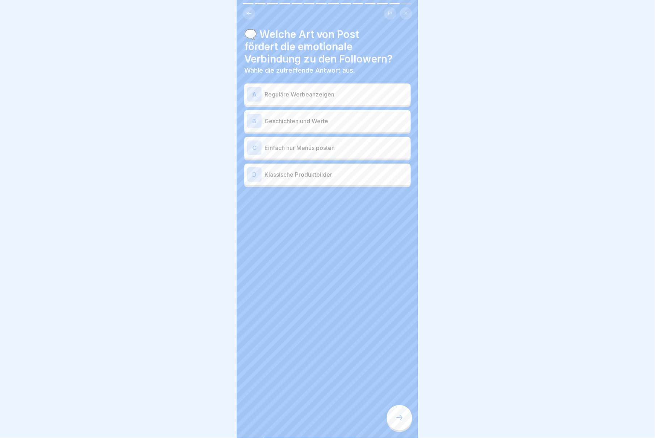
click at [197, 117] on p "Geschichten und Werte" at bounding box center [335, 121] width 143 height 9
click at [197, 328] on icon at bounding box center [399, 418] width 9 height 9
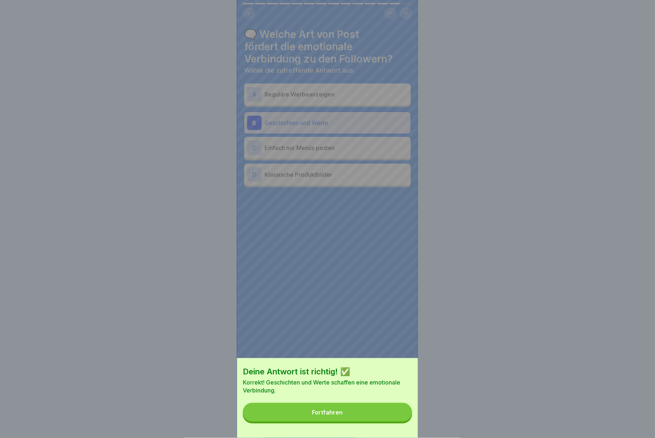
click at [197, 328] on button "Fortfahren" at bounding box center [327, 412] width 169 height 19
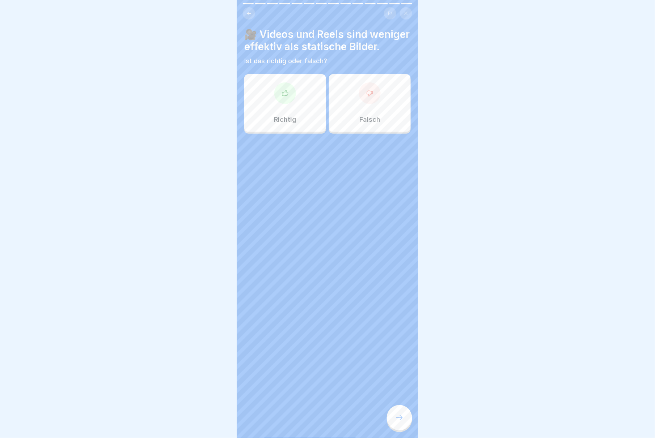
click at [197, 102] on div at bounding box center [370, 93] width 22 height 22
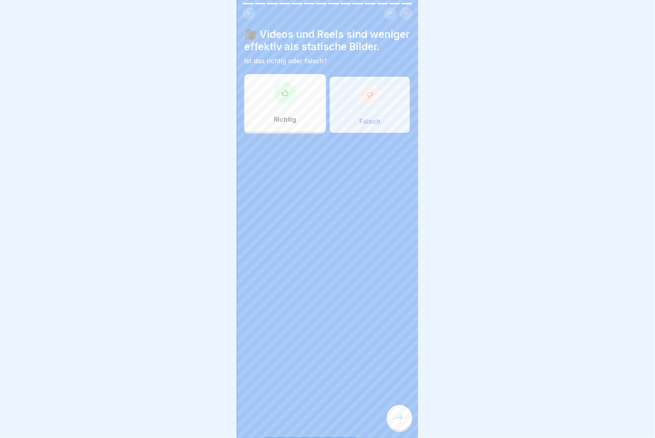
click at [197, 328] on div at bounding box center [399, 418] width 25 height 25
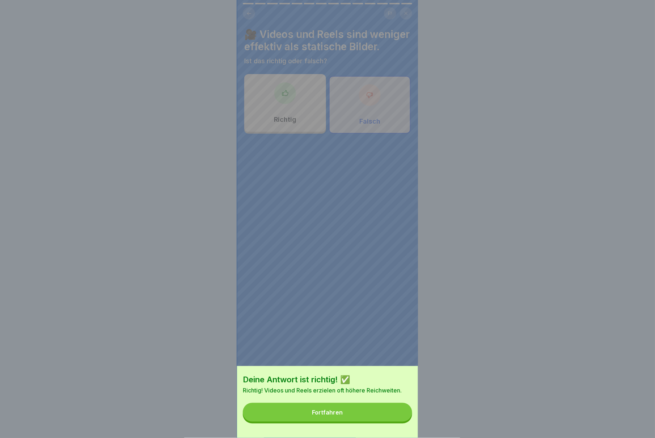
click at [197, 328] on button "Fortfahren" at bounding box center [327, 412] width 169 height 19
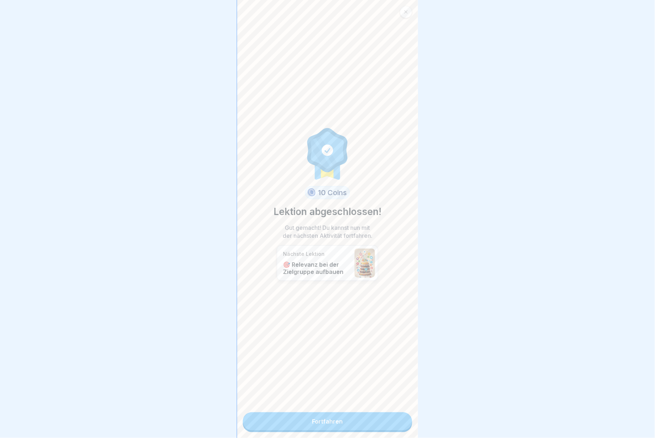
click at [197, 328] on link "Fortfahren" at bounding box center [327, 422] width 169 height 18
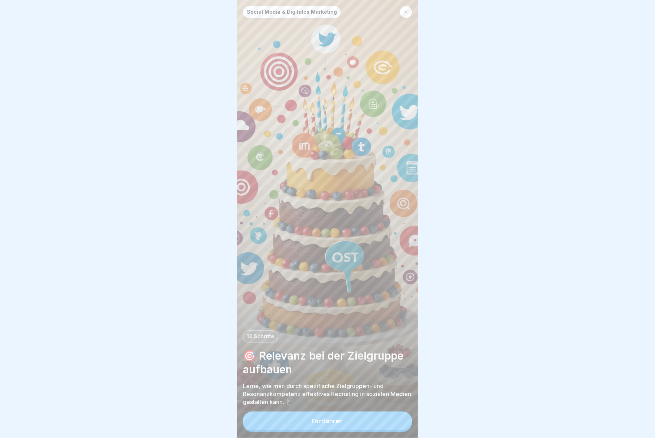
click at [197, 328] on button "Fortfahren" at bounding box center [327, 421] width 169 height 19
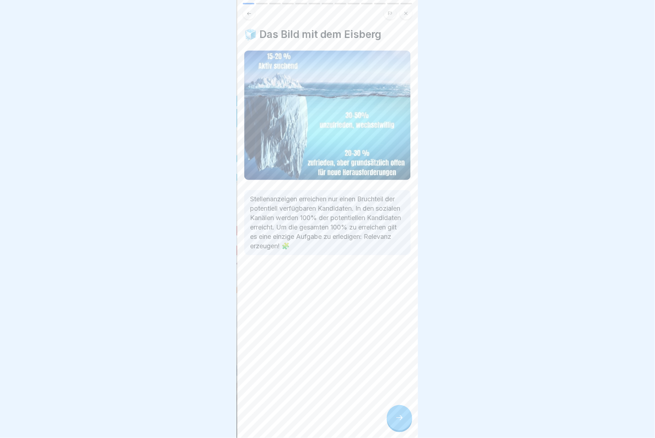
click at [197, 328] on div at bounding box center [399, 418] width 25 height 25
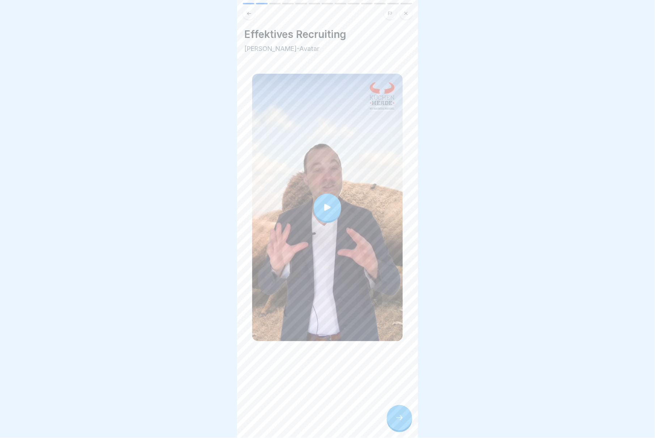
click at [197, 198] on div at bounding box center [327, 207] width 27 height 27
click at [197, 328] on div at bounding box center [399, 418] width 25 height 25
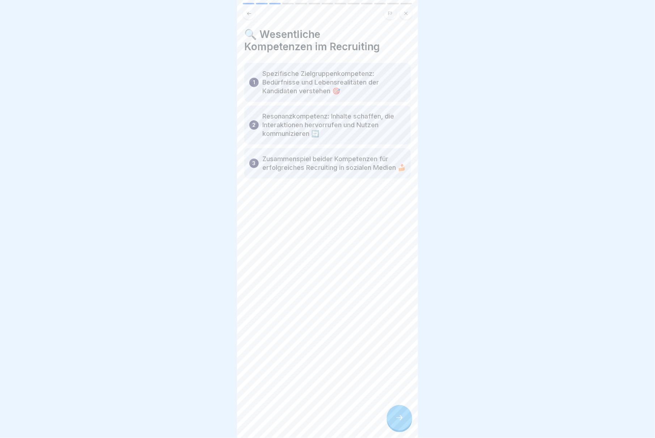
click at [197, 328] on icon at bounding box center [399, 418] width 9 height 9
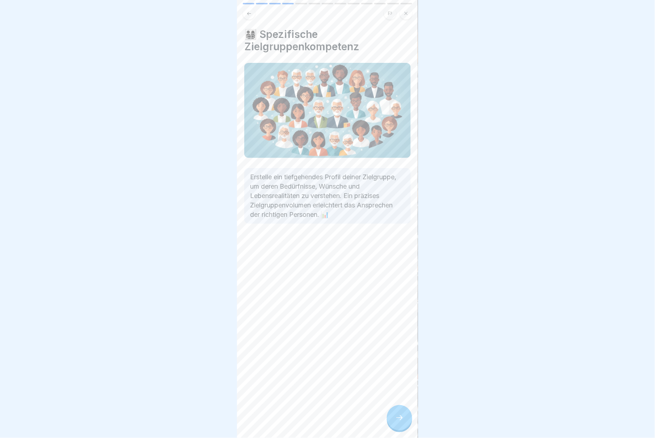
click at [197, 328] on icon at bounding box center [399, 418] width 9 height 9
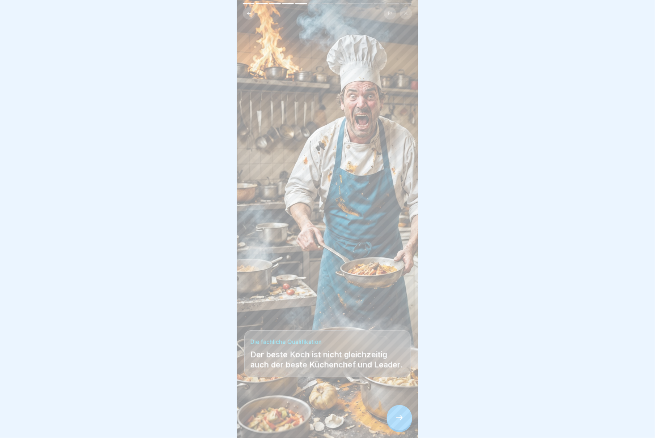
click at [197, 328] on icon at bounding box center [399, 418] width 9 height 9
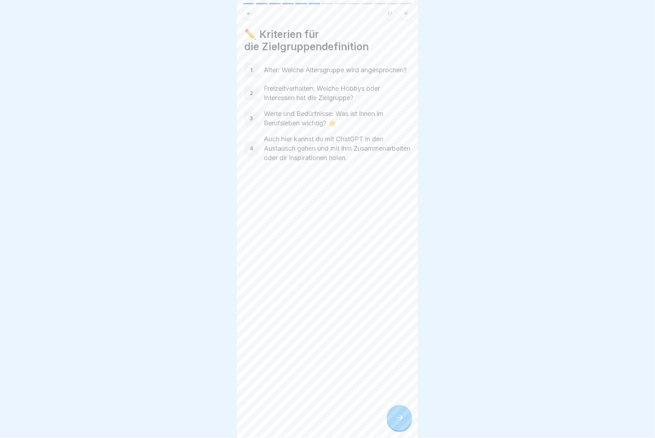
click at [197, 328] on icon at bounding box center [399, 418] width 9 height 9
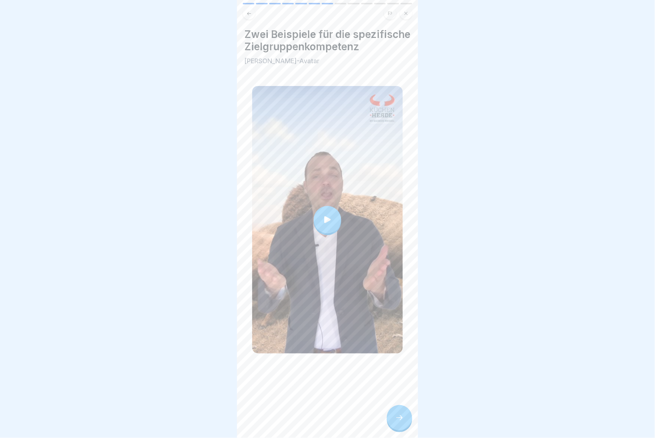
click at [197, 225] on div at bounding box center [327, 219] width 27 height 27
click at [197, 328] on div at bounding box center [399, 418] width 25 height 25
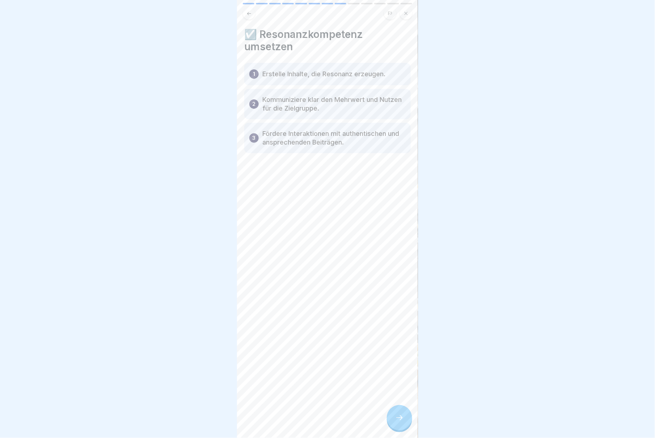
click at [197, 328] on icon at bounding box center [399, 418] width 9 height 9
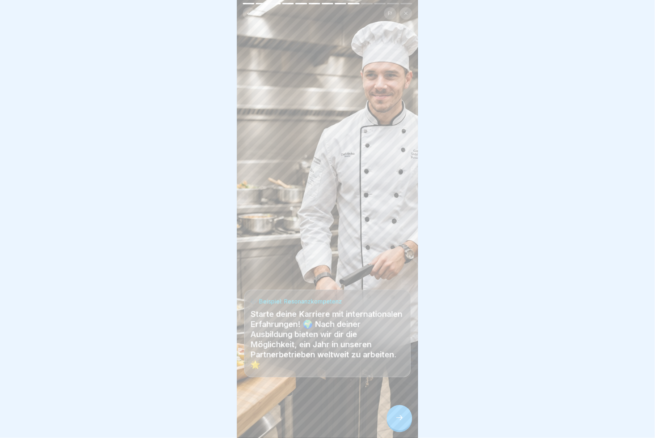
click at [197, 328] on icon at bounding box center [399, 418] width 9 height 9
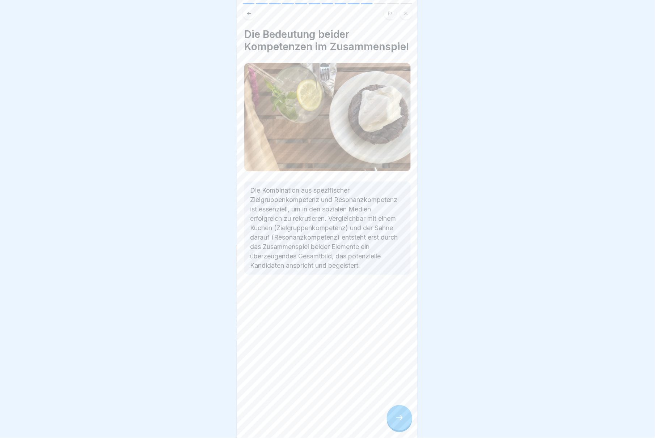
click at [197, 328] on div at bounding box center [399, 418] width 25 height 25
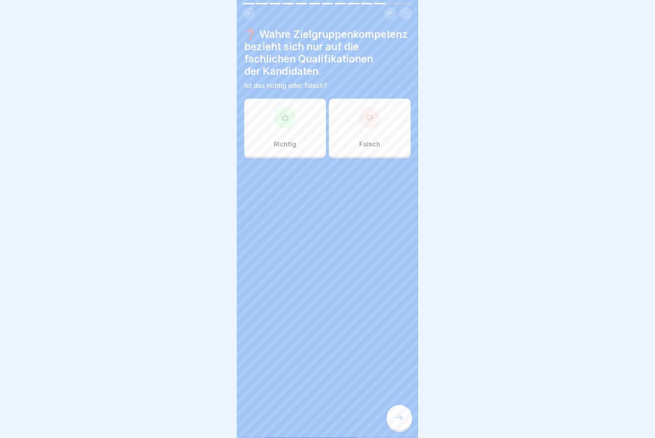
click at [197, 129] on div "Falsch" at bounding box center [370, 128] width 82 height 58
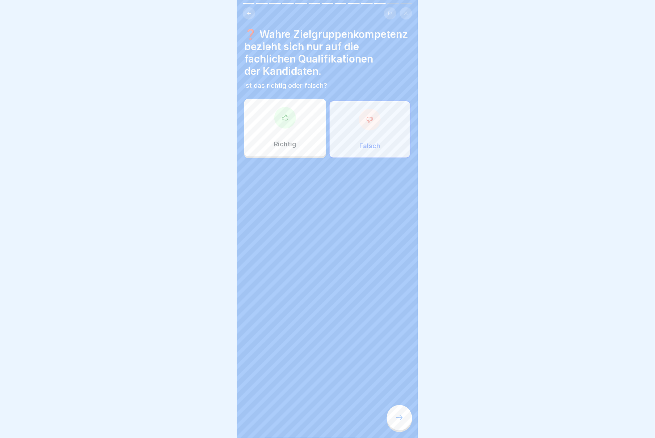
click at [197, 328] on icon at bounding box center [399, 418] width 9 height 9
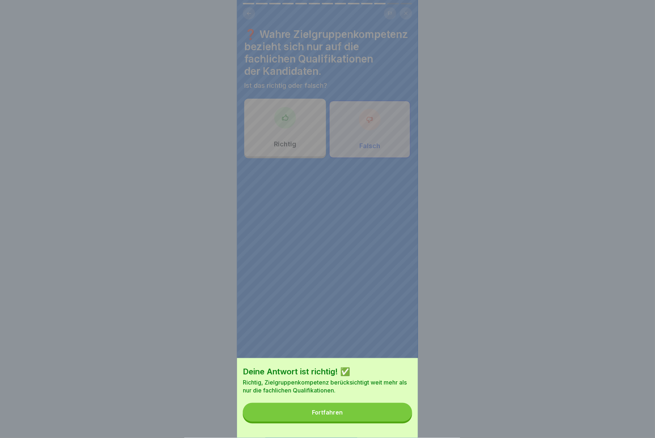
click at [197, 328] on button "Fortfahren" at bounding box center [327, 412] width 169 height 19
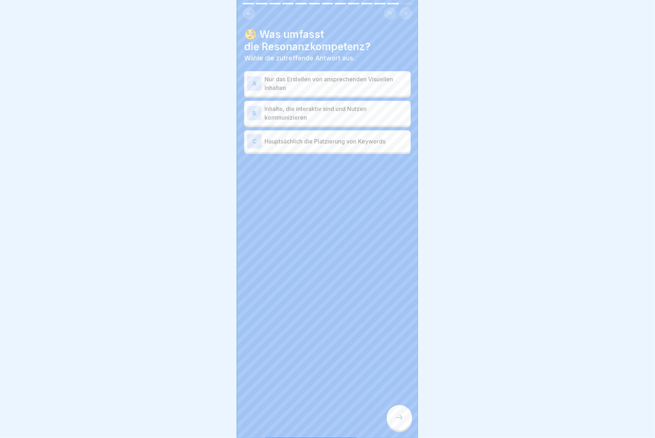
click at [197, 113] on p "Inhalte, die interaktiv sind und Nutzen kommunizieren" at bounding box center [335, 113] width 143 height 17
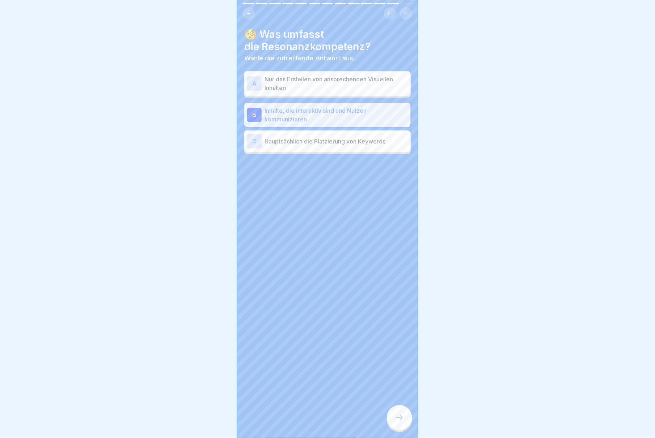
click at [197, 328] on icon at bounding box center [399, 418] width 9 height 9
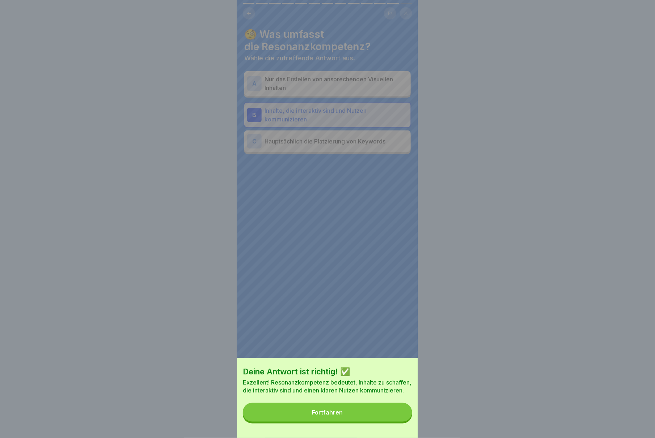
click at [197, 328] on button "Fortfahren" at bounding box center [327, 412] width 169 height 19
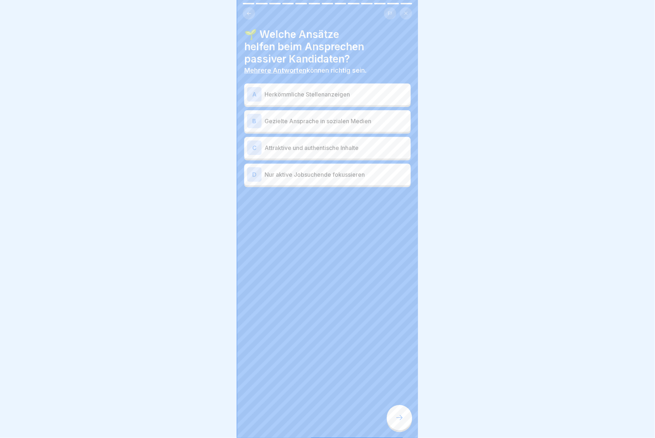
click at [197, 115] on div "B Gezielte Ansprache in sozialen Medien" at bounding box center [327, 121] width 161 height 14
click at [197, 145] on p "Attraktive und authentische Inhalte" at bounding box center [335, 148] width 143 height 9
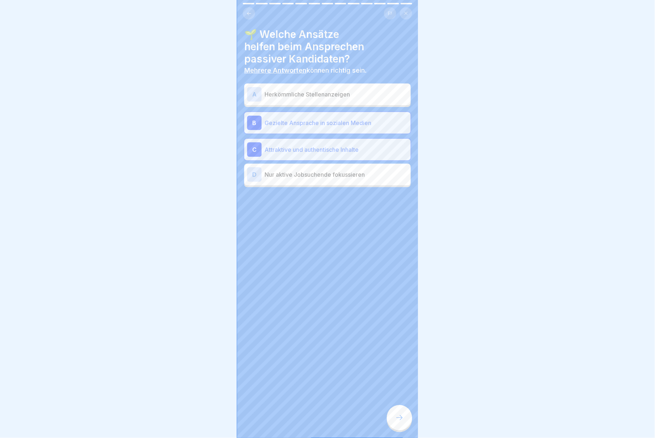
click at [197, 328] on icon at bounding box center [399, 418] width 9 height 9
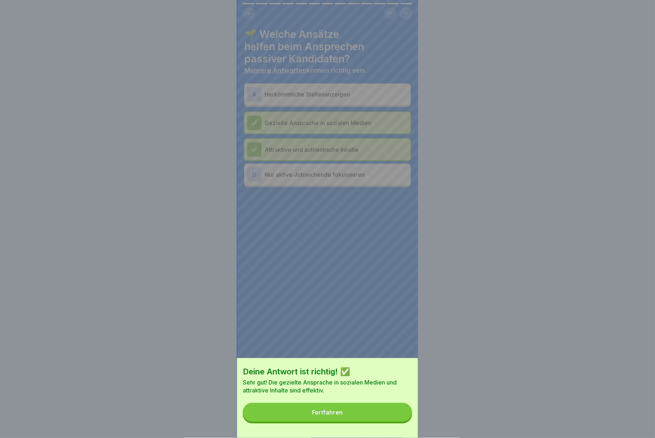
click at [197, 328] on button "Fortfahren" at bounding box center [327, 412] width 169 height 19
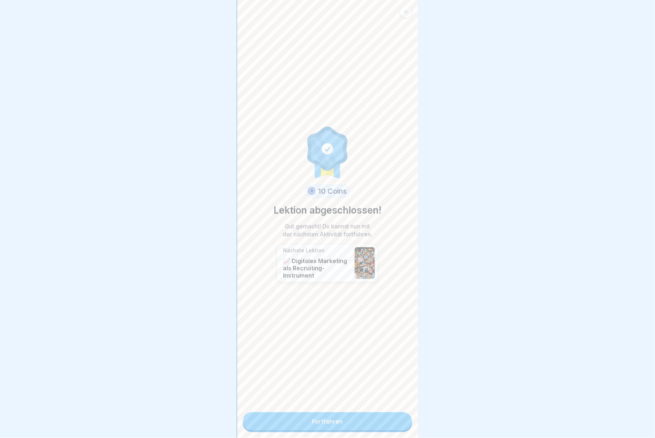
click at [197, 328] on link "Fortfahren" at bounding box center [327, 422] width 169 height 18
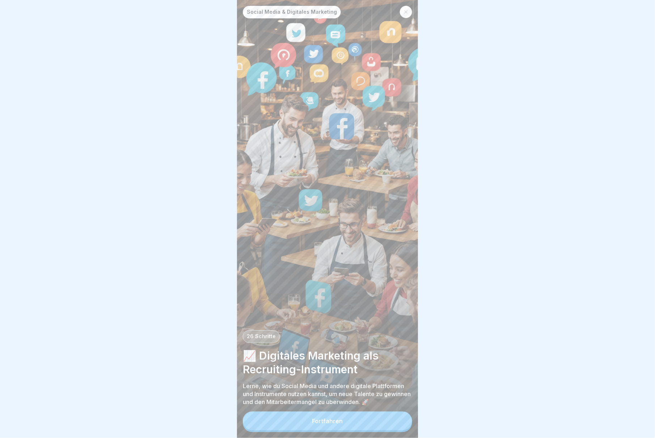
click at [197, 328] on div "Fortfahren" at bounding box center [327, 421] width 31 height 7
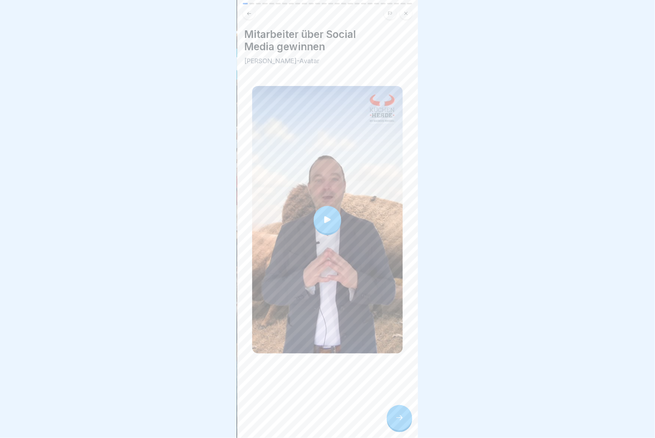
click at [197, 208] on div at bounding box center [327, 219] width 27 height 27
click at [197, 328] on icon at bounding box center [399, 418] width 9 height 9
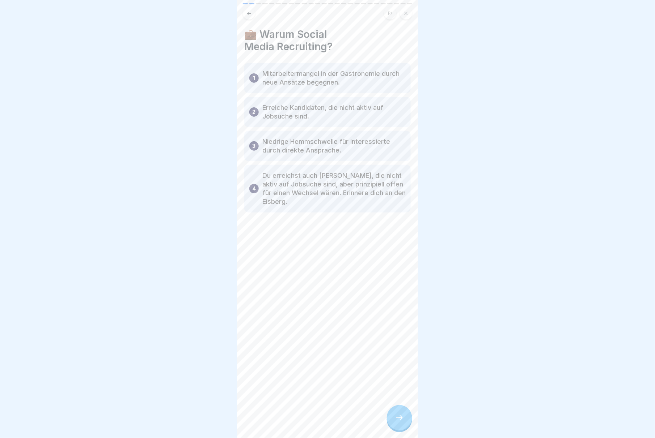
click at [197, 328] on icon at bounding box center [399, 418] width 9 height 9
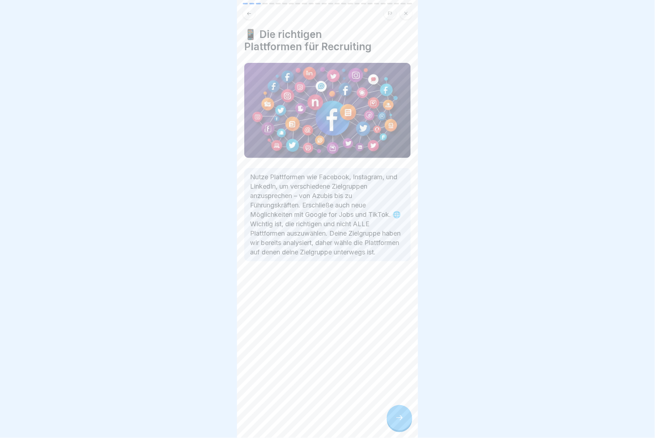
click at [197, 328] on icon at bounding box center [399, 418] width 9 height 9
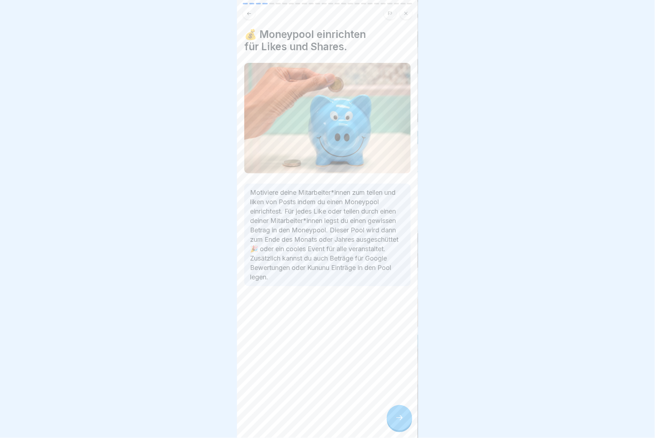
click at [197, 328] on div "💰 Moneypool einrichten für Likes und Shares. Motiviere deine Mitarbeiter*innen …" at bounding box center [327, 219] width 181 height 438
click at [197, 328] on div at bounding box center [399, 418] width 25 height 25
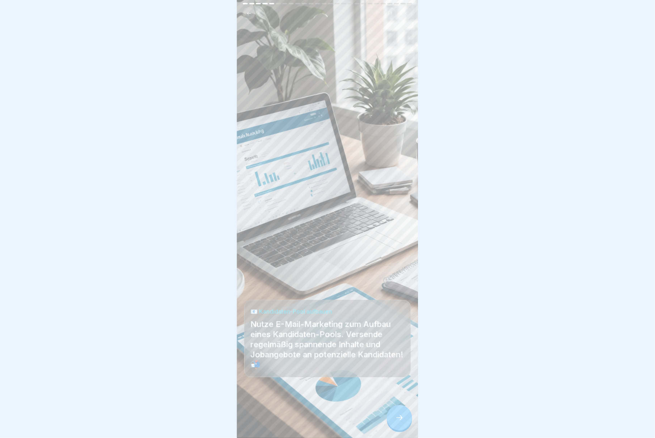
click at [197, 328] on icon at bounding box center [399, 418] width 9 height 9
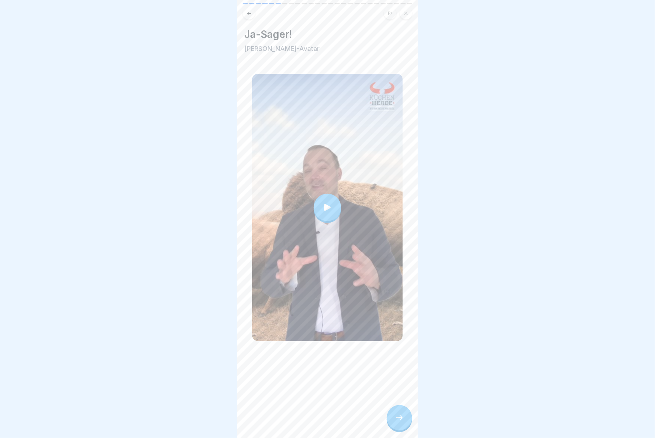
click at [197, 204] on icon at bounding box center [327, 207] width 7 height 7
click at [197, 328] on div at bounding box center [399, 418] width 25 height 25
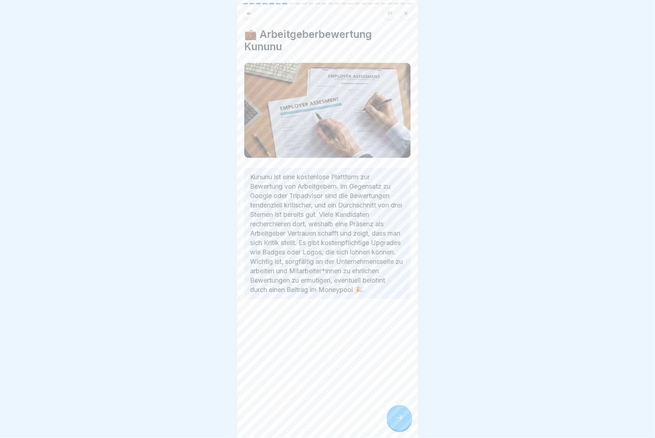
click at [197, 328] on div at bounding box center [399, 418] width 25 height 25
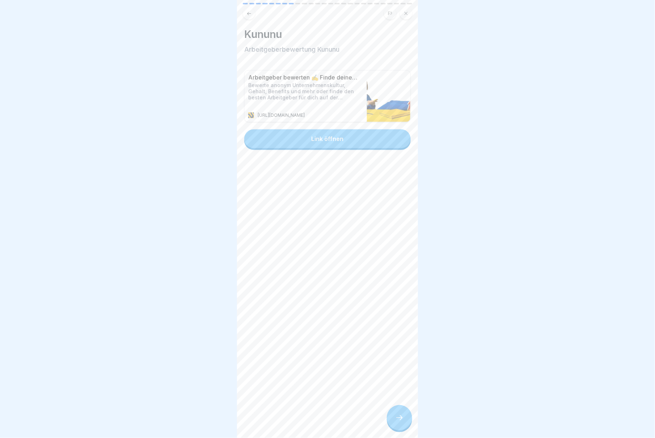
click at [197, 328] on div at bounding box center [399, 418] width 25 height 25
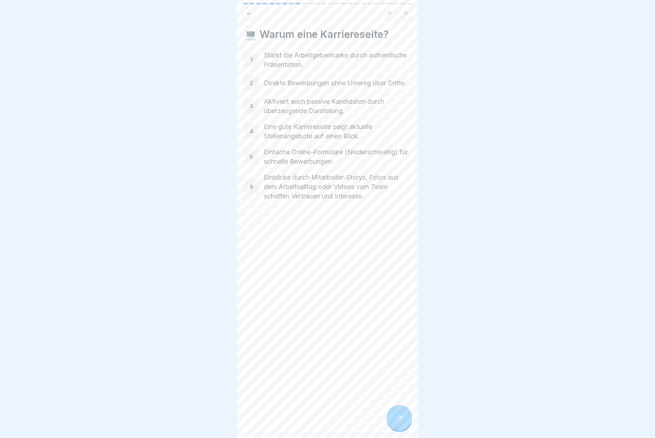
click at [197, 328] on div at bounding box center [399, 418] width 25 height 25
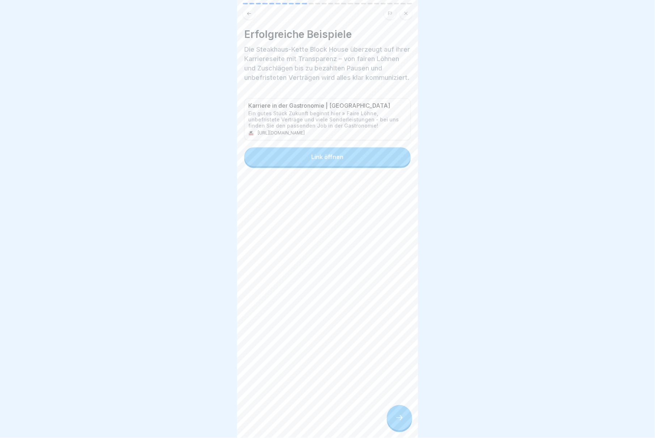
click at [197, 166] on button "Link öffnen" at bounding box center [327, 157] width 166 height 19
click at [197, 328] on div at bounding box center [399, 418] width 25 height 25
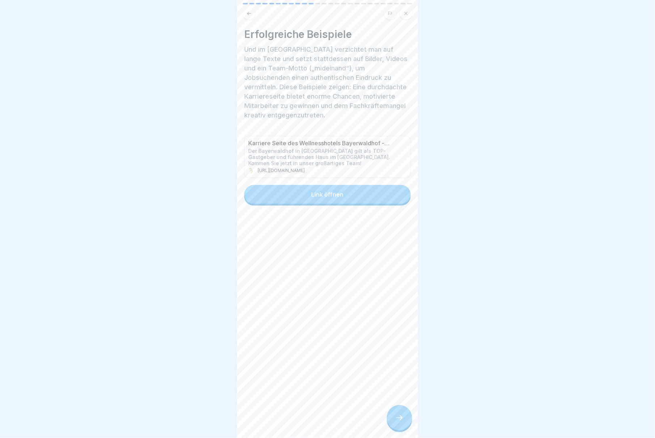
click at [197, 193] on button "Link öffnen" at bounding box center [327, 194] width 166 height 19
click at [197, 328] on icon at bounding box center [399, 418] width 9 height 9
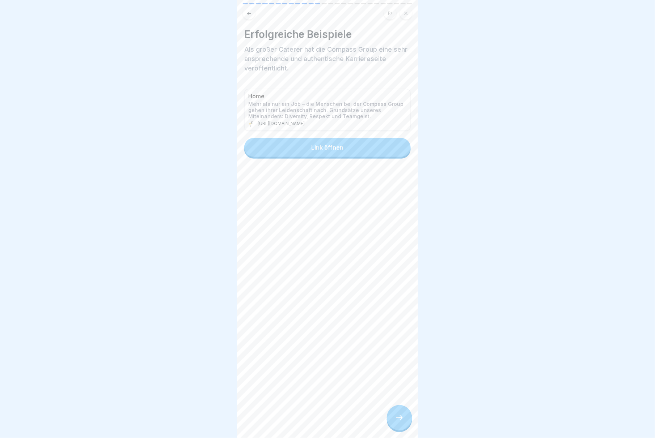
click at [197, 328] on icon at bounding box center [399, 418] width 9 height 9
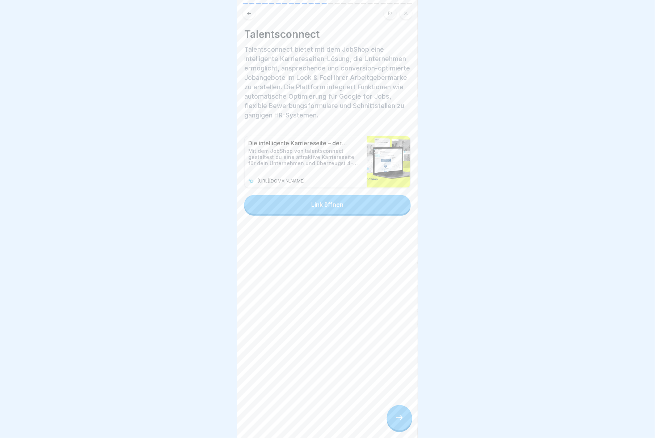
click at [197, 328] on icon at bounding box center [399, 418] width 9 height 9
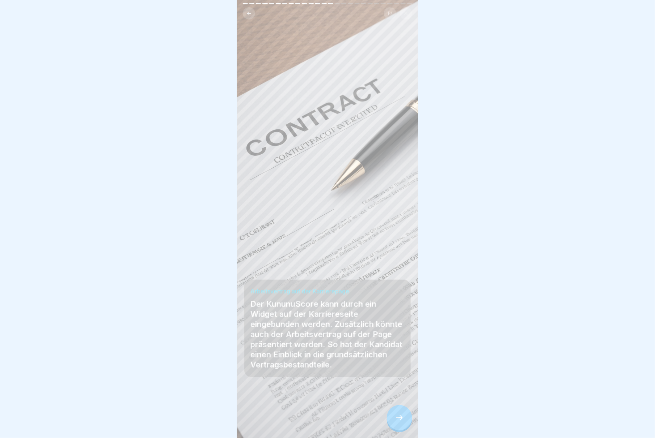
click at [197, 328] on icon at bounding box center [399, 418] width 9 height 9
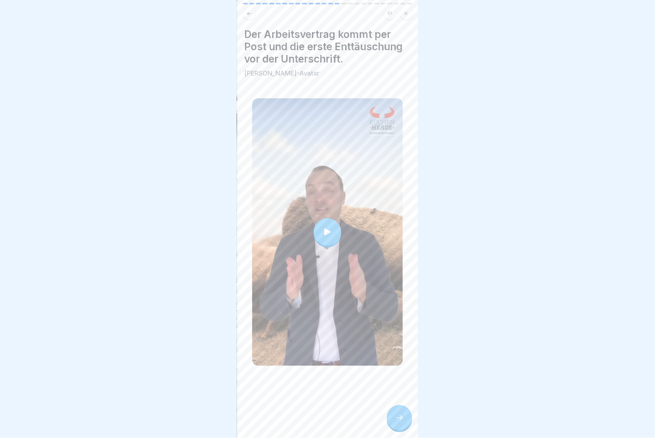
click at [197, 218] on div at bounding box center [327, 231] width 27 height 27
click at [197, 328] on icon at bounding box center [399, 418] width 9 height 9
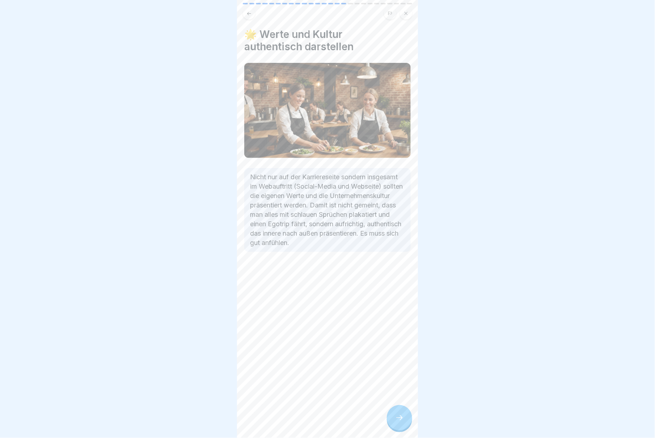
click at [197, 328] on icon at bounding box center [399, 418] width 9 height 9
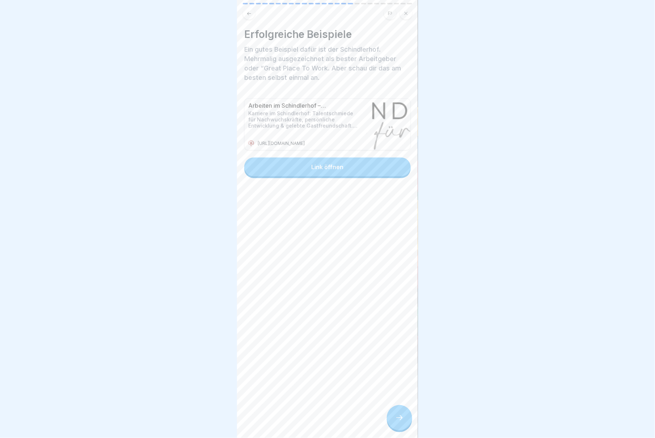
click at [197, 164] on div "Link öffnen" at bounding box center [327, 167] width 32 height 7
click at [197, 328] on icon at bounding box center [399, 418] width 9 height 9
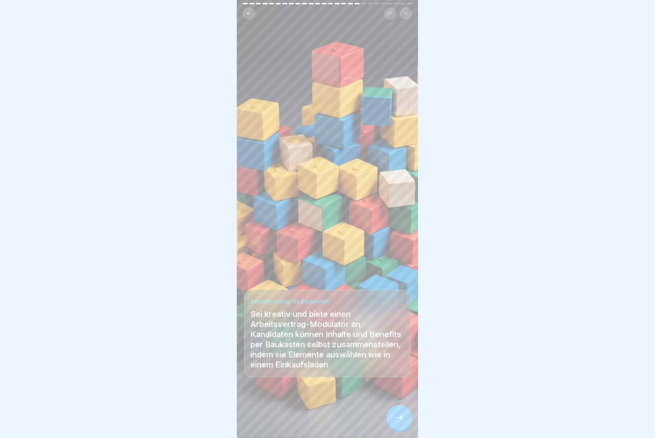
click at [197, 328] on icon at bounding box center [399, 418] width 9 height 9
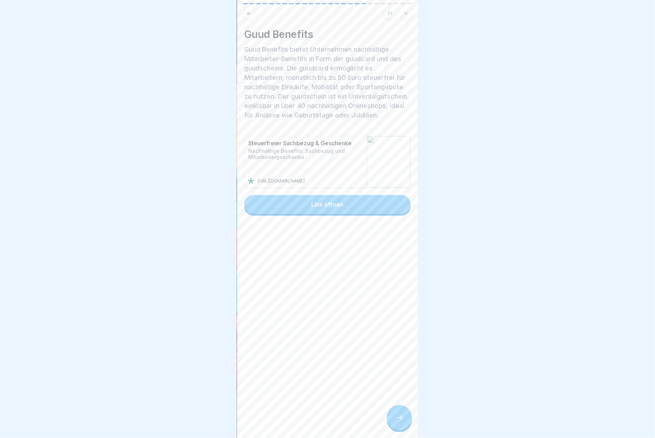
click at [197, 328] on icon at bounding box center [399, 418] width 9 height 9
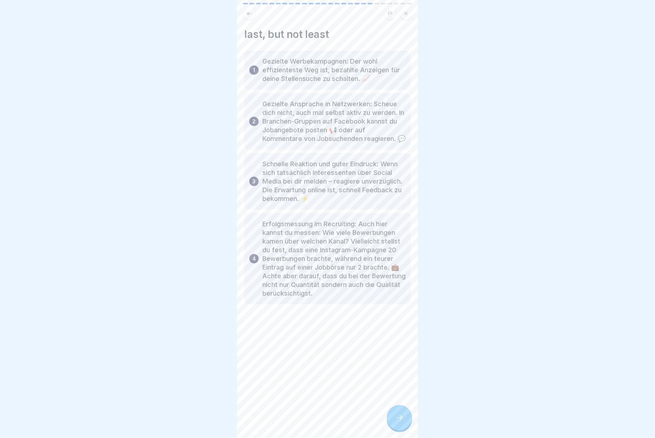
drag, startPoint x: 399, startPoint y: 420, endPoint x: 300, endPoint y: 407, distance: 100.4
click at [197, 328] on div "last, but not least 1 Gezielte Werbekampagnen: Der wohl effizienteste Weg ist, …" at bounding box center [327, 219] width 181 height 438
click at [197, 328] on div at bounding box center [399, 418] width 25 height 25
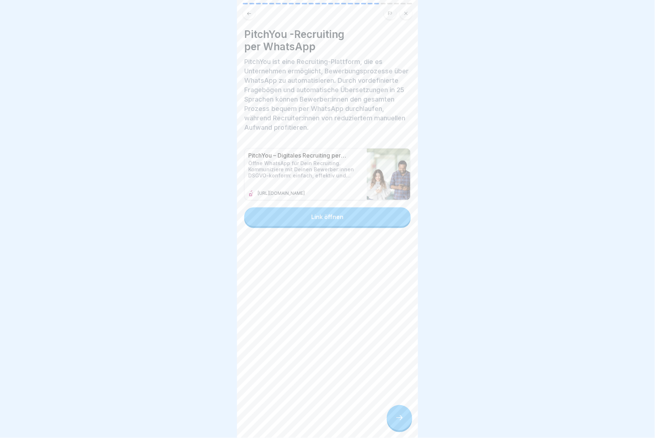
click at [197, 328] on div at bounding box center [399, 418] width 25 height 25
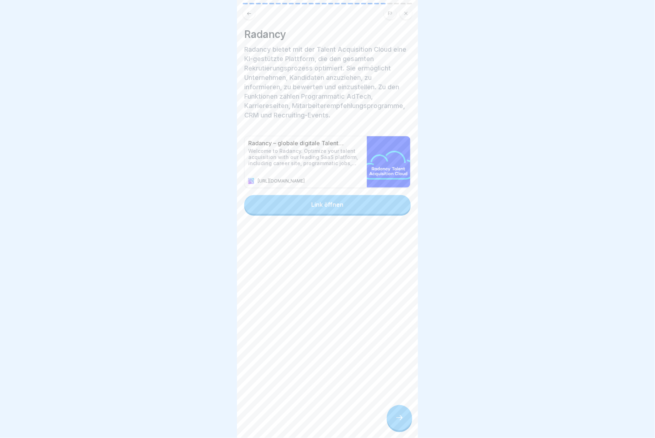
click at [197, 328] on div at bounding box center [399, 418] width 25 height 25
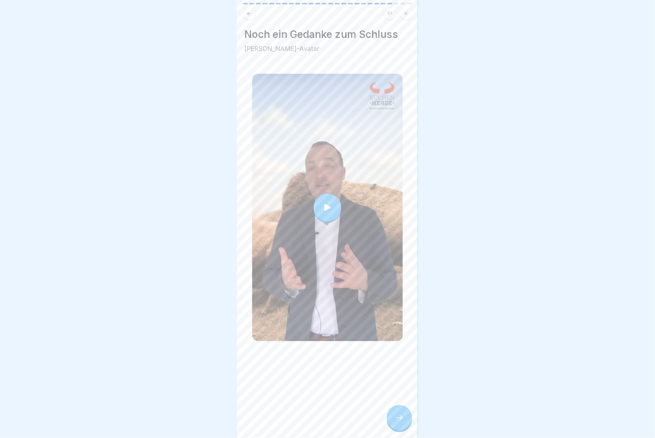
click at [197, 204] on icon at bounding box center [327, 207] width 7 height 7
click at [197, 328] on icon at bounding box center [399, 418] width 9 height 9
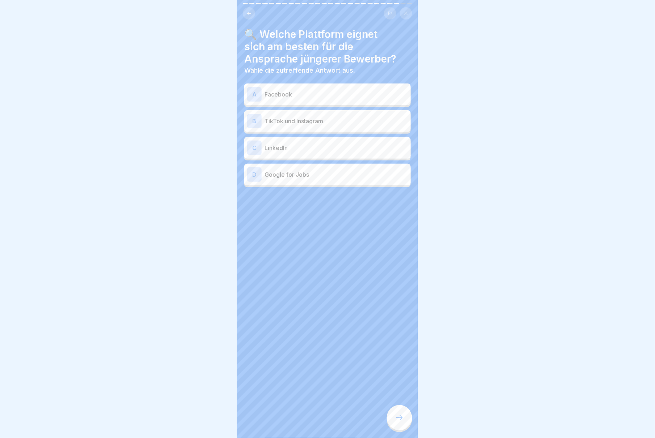
click at [197, 117] on p "TikTok und Instagram" at bounding box center [335, 121] width 143 height 9
click at [197, 328] on icon at bounding box center [399, 418] width 9 height 9
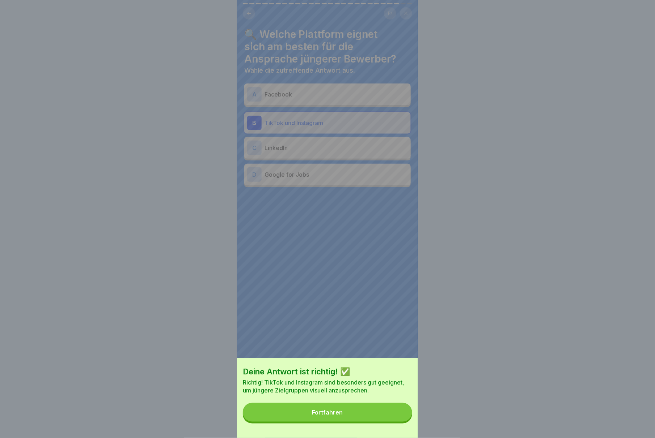
click at [197, 328] on button "Fortfahren" at bounding box center [327, 412] width 169 height 19
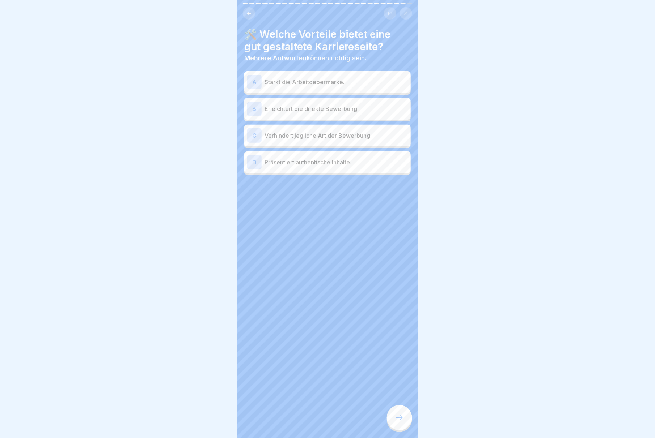
click at [197, 78] on p "Stärkt die Arbeitgebermarke." at bounding box center [335, 82] width 143 height 9
click at [197, 105] on p "Erleichtert die direkte Bewerbung." at bounding box center [335, 109] width 143 height 9
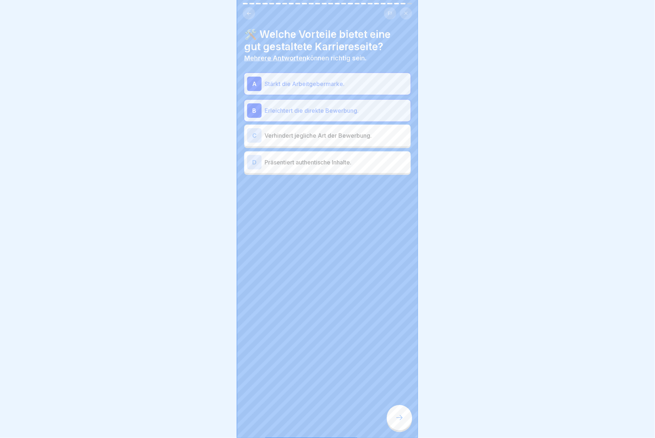
click at [197, 158] on p "Präsentiert authentische Inhalte." at bounding box center [335, 162] width 143 height 9
click at [197, 328] on icon at bounding box center [399, 418] width 9 height 9
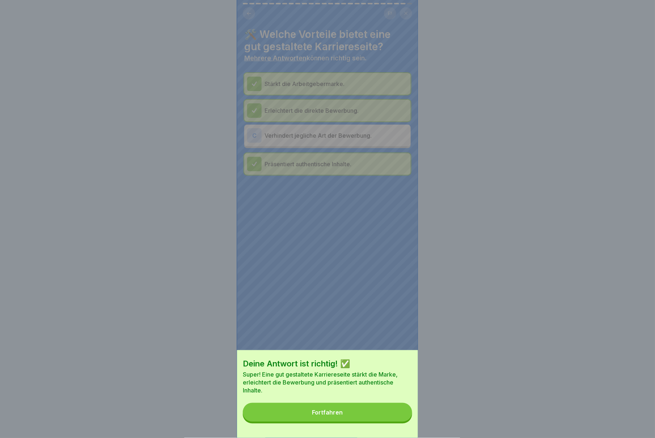
click at [197, 328] on button "Fortfahren" at bounding box center [327, 412] width 169 height 19
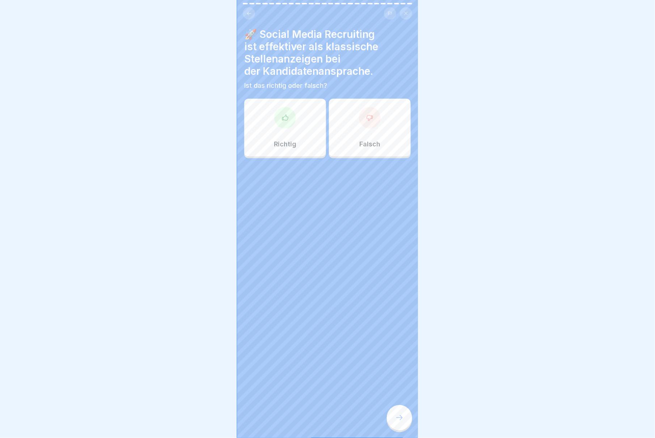
click at [197, 125] on div "Richtig" at bounding box center [285, 128] width 82 height 58
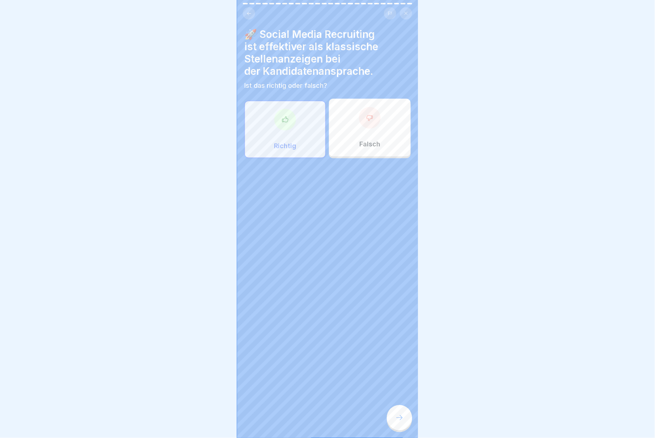
click at [197, 328] on div at bounding box center [399, 418] width 25 height 25
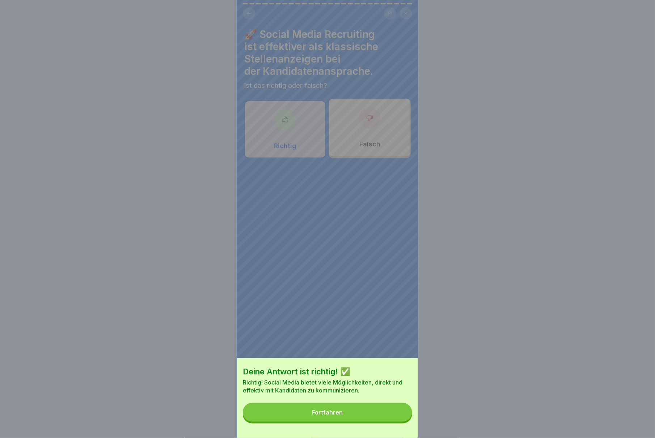
click at [197, 328] on button "Fortfahren" at bounding box center [327, 412] width 169 height 19
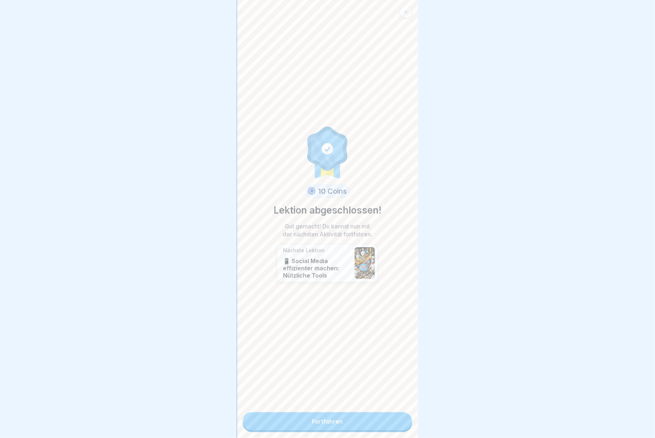
click at [197, 328] on link "Fortfahren" at bounding box center [327, 422] width 169 height 18
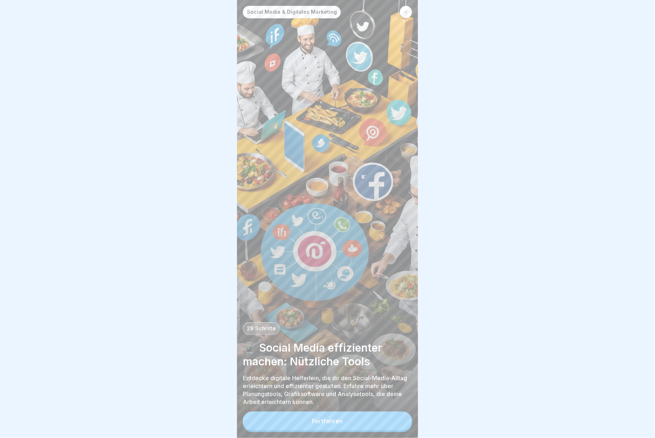
scroll to position [7, 0]
click at [197, 328] on button "Fortfahren" at bounding box center [327, 421] width 169 height 19
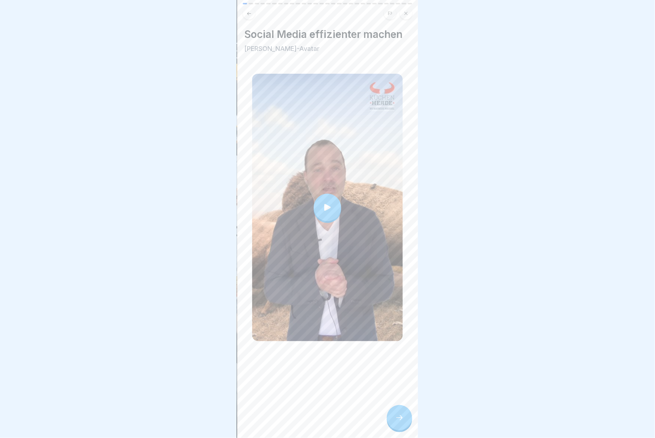
click at [197, 203] on icon at bounding box center [327, 208] width 10 height 10
click at [197, 328] on icon at bounding box center [399, 418] width 9 height 9
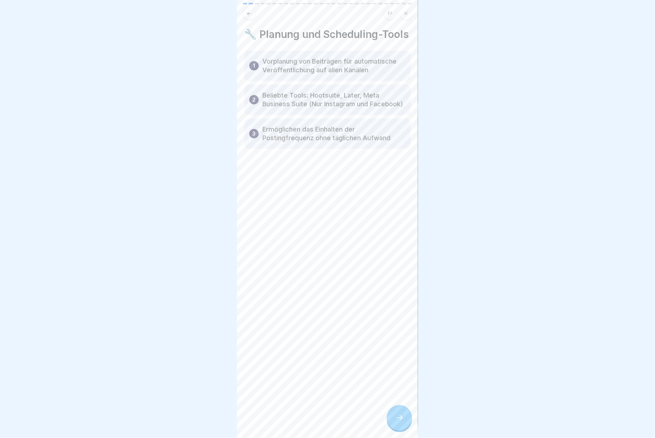
click at [197, 328] on icon at bounding box center [399, 418] width 9 height 9
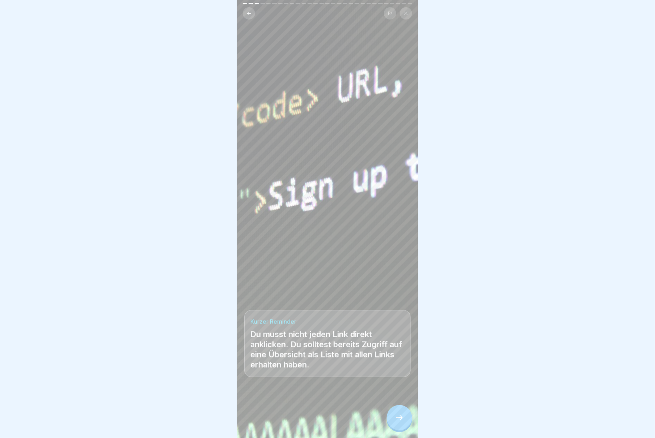
click at [197, 328] on div at bounding box center [399, 418] width 25 height 25
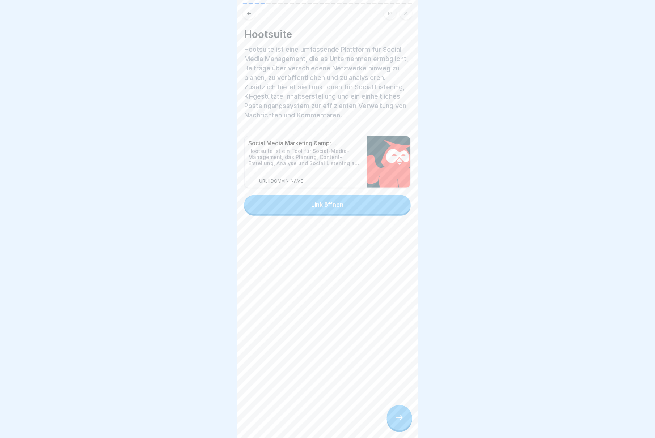
click at [197, 328] on icon at bounding box center [399, 418] width 9 height 9
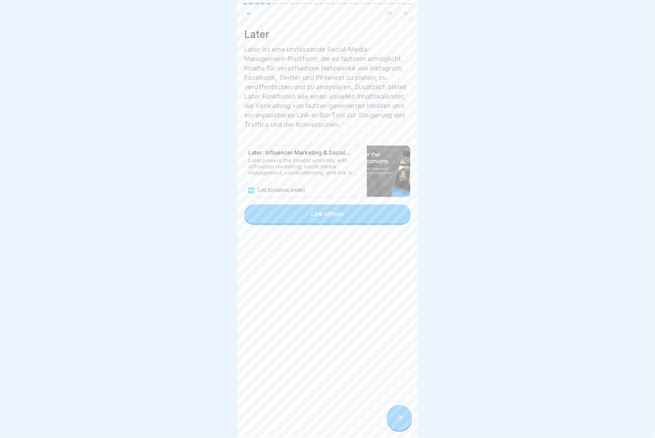
click at [197, 328] on icon at bounding box center [399, 418] width 9 height 9
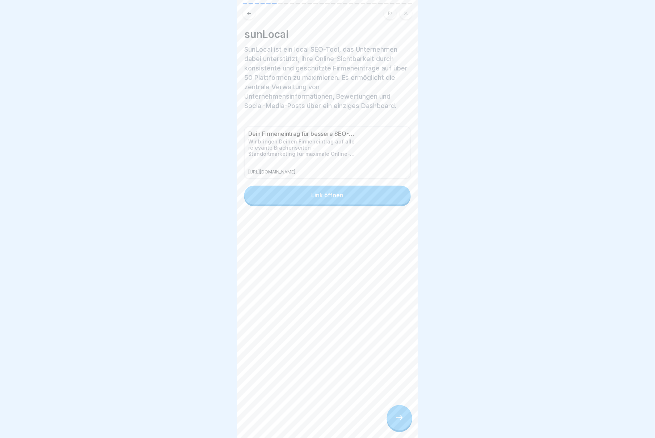
click at [197, 328] on icon at bounding box center [399, 418] width 9 height 9
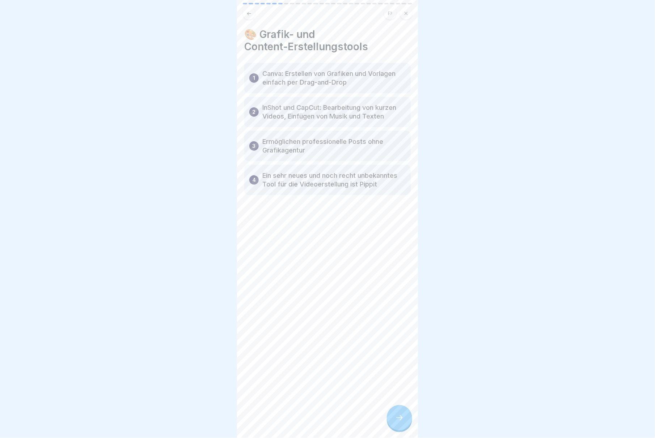
drag, startPoint x: 400, startPoint y: 417, endPoint x: 322, endPoint y: 352, distance: 101.7
click at [197, 328] on div "🎨 Grafik- und Content-Erstellungstools 1 Canva: Erstellen von Grafiken und Vorl…" at bounding box center [327, 219] width 181 height 438
click at [197, 328] on icon at bounding box center [399, 418] width 9 height 9
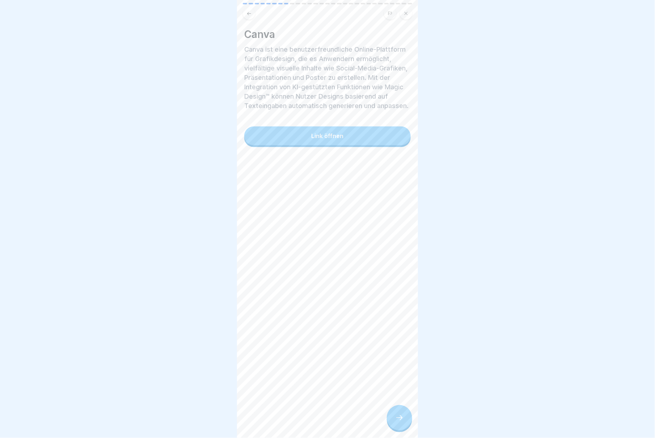
click at [197, 328] on icon at bounding box center [399, 418] width 9 height 9
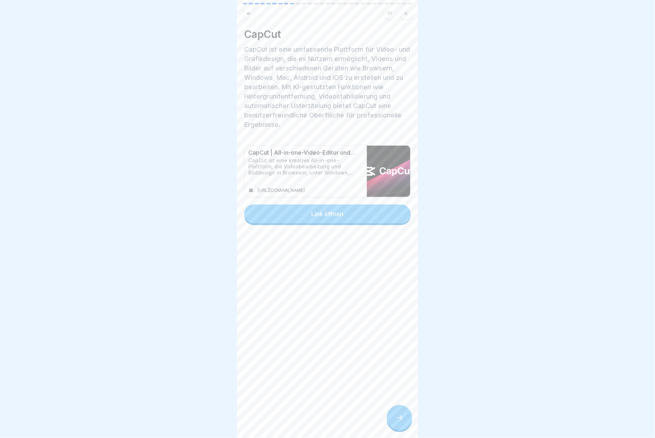
click at [197, 328] on icon at bounding box center [399, 418] width 9 height 9
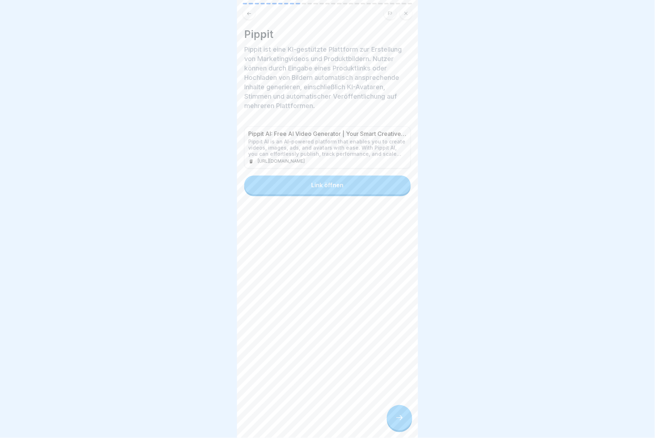
click at [197, 328] on icon at bounding box center [399, 418] width 9 height 9
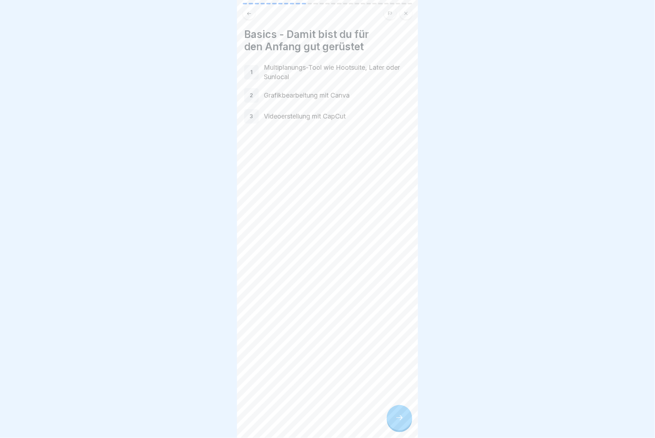
click at [197, 328] on icon at bounding box center [399, 418] width 9 height 9
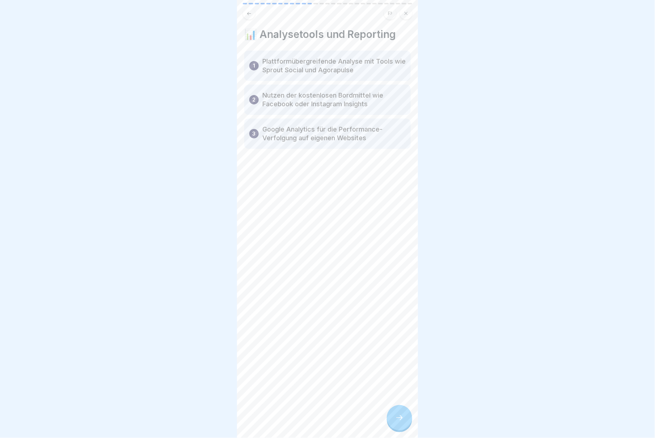
click at [197, 328] on icon at bounding box center [399, 418] width 9 height 9
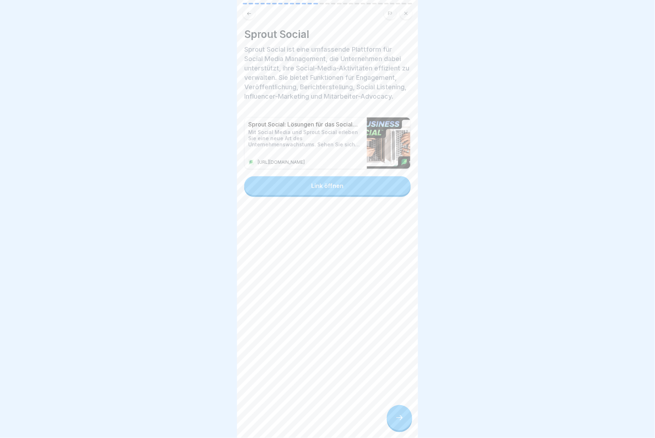
click at [197, 328] on icon at bounding box center [399, 418] width 9 height 9
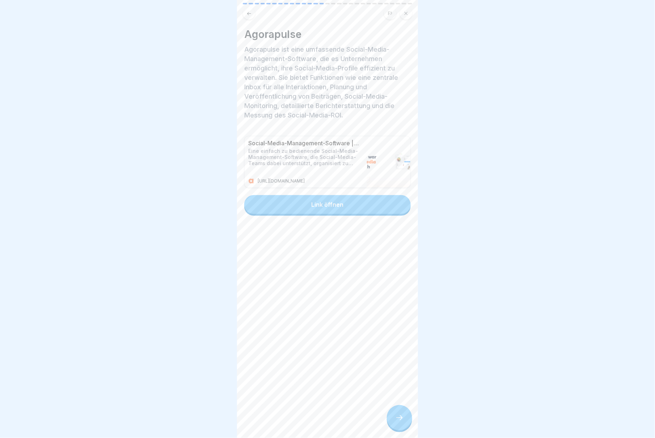
click at [197, 328] on div "Agorapulse Agorapulse ist eine umfassende Social-Media-Management-Software, die…" at bounding box center [327, 219] width 181 height 438
click at [197, 328] on icon at bounding box center [399, 418] width 9 height 9
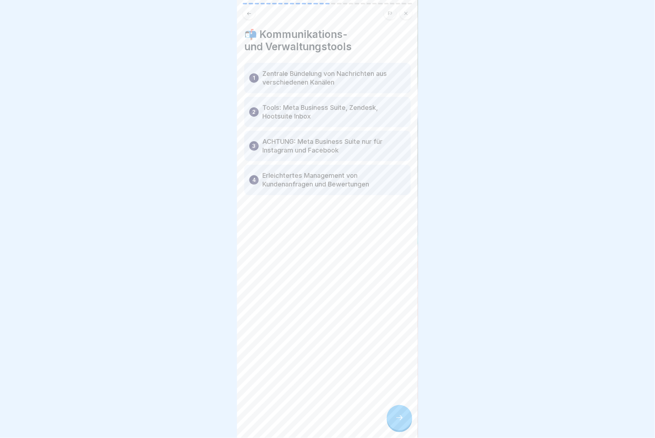
click at [197, 328] on icon at bounding box center [399, 418] width 9 height 9
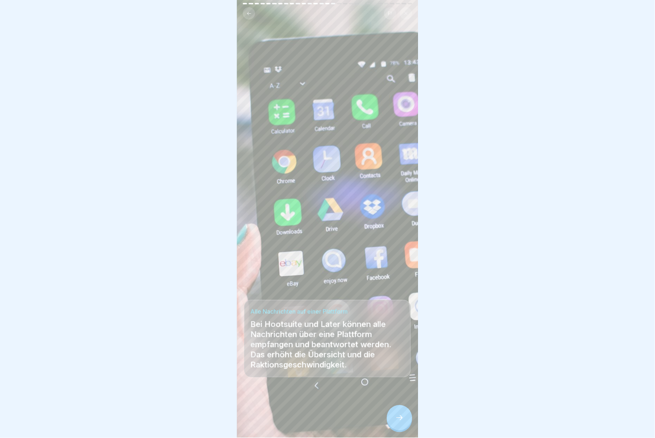
click at [197, 328] on icon at bounding box center [399, 418] width 9 height 9
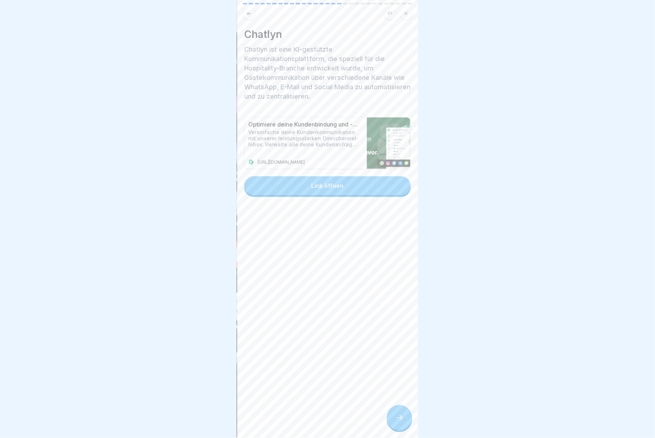
click at [197, 328] on div "[PERSON_NAME] ist eine KI-gestützte Kommunikationsplattform, die speziell für d…" at bounding box center [327, 219] width 181 height 438
click at [197, 328] on icon at bounding box center [399, 418] width 9 height 9
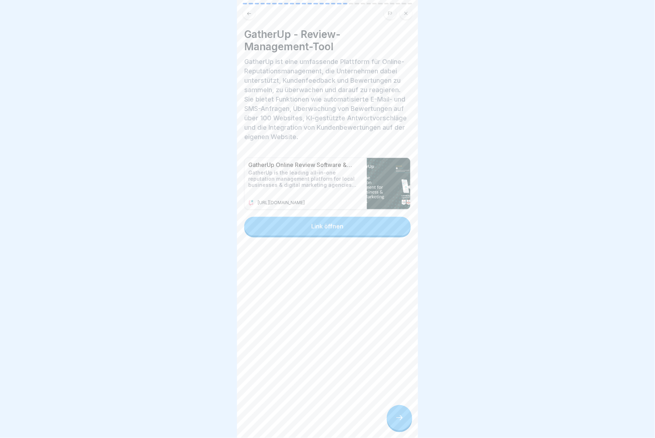
click at [197, 328] on icon at bounding box center [399, 418] width 9 height 9
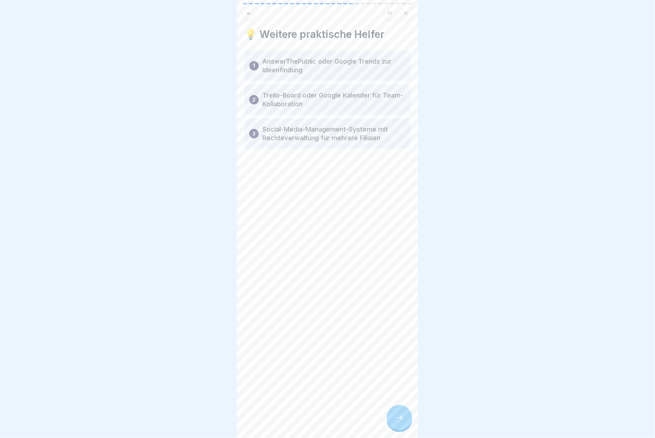
click at [197, 328] on icon at bounding box center [399, 418] width 9 height 9
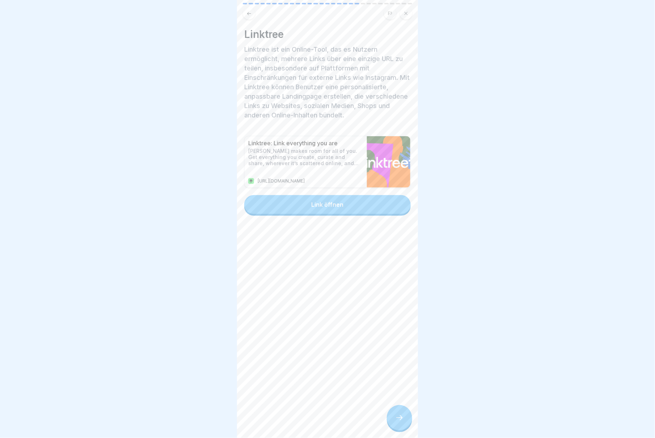
click at [197, 328] on icon at bounding box center [399, 418] width 9 height 9
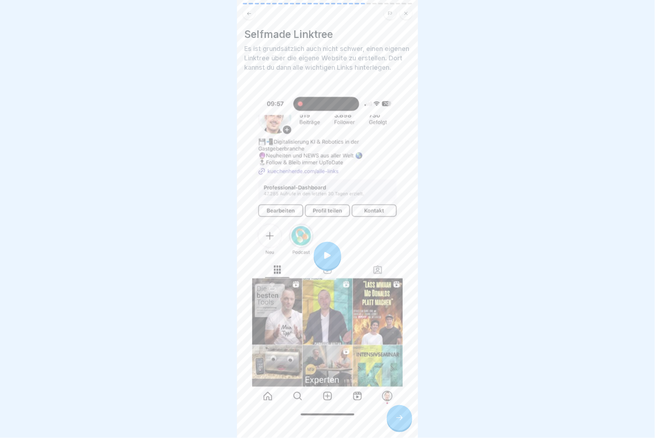
click at [197, 328] on icon at bounding box center [399, 418] width 9 height 9
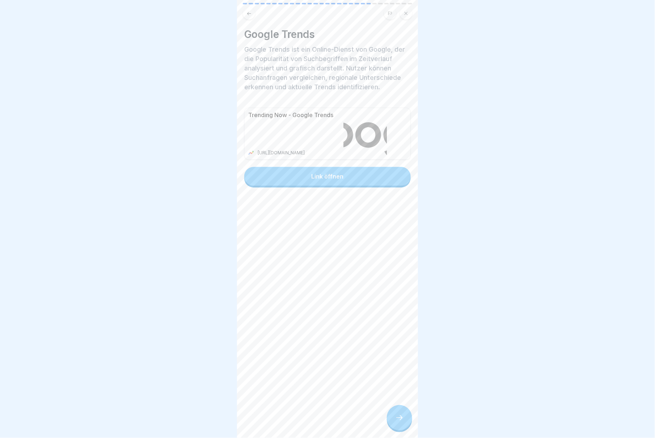
click at [197, 328] on icon at bounding box center [399, 418] width 9 height 9
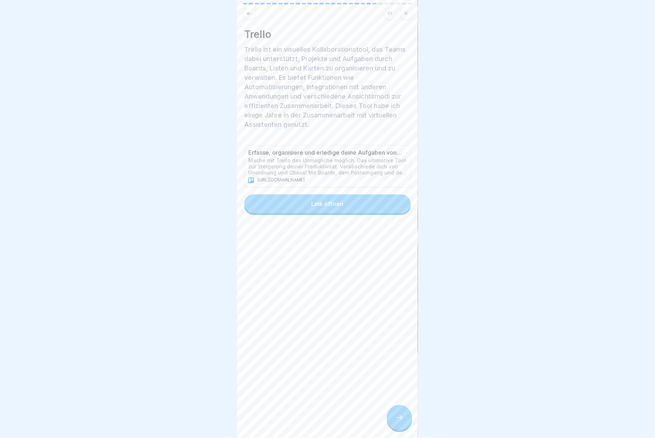
click at [197, 328] on icon at bounding box center [399, 418] width 9 height 9
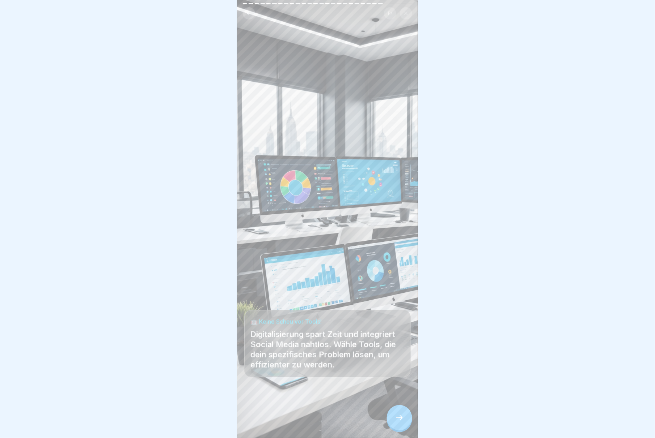
click at [197, 328] on icon at bounding box center [399, 418] width 9 height 9
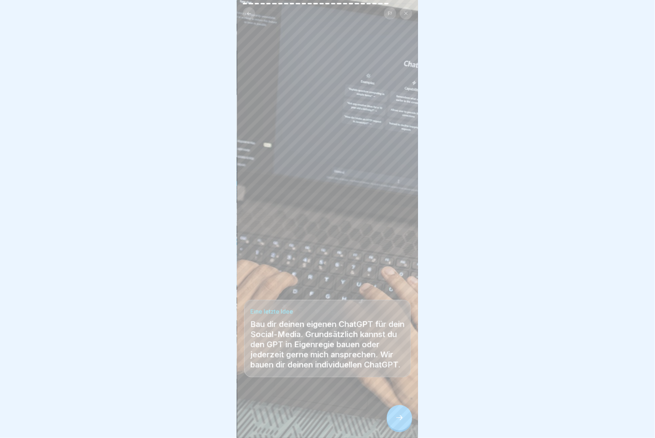
click at [197, 328] on icon at bounding box center [399, 418] width 9 height 9
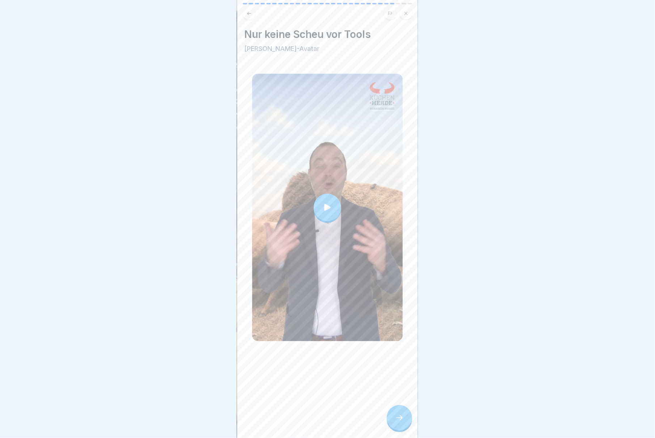
click at [197, 203] on icon at bounding box center [327, 208] width 10 height 10
click at [197, 328] on div at bounding box center [399, 418] width 25 height 25
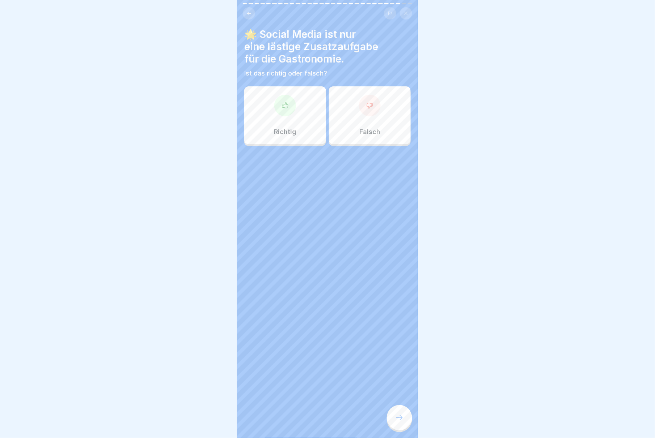
click at [197, 115] on div "Falsch" at bounding box center [370, 115] width 82 height 58
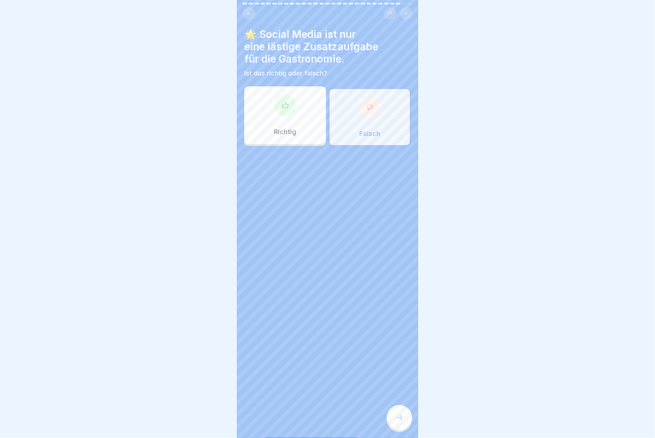
click at [197, 328] on div at bounding box center [399, 418] width 25 height 25
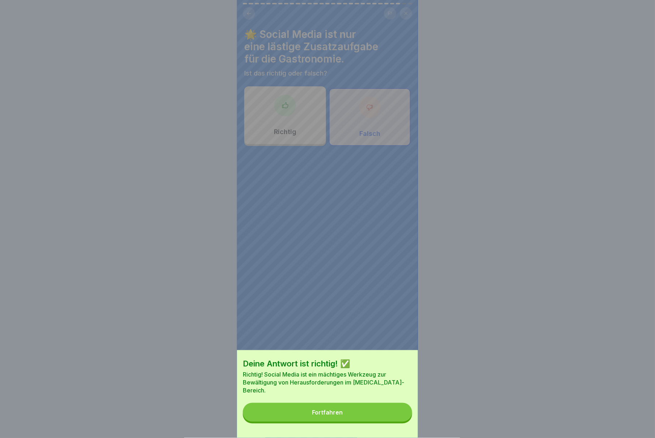
click at [197, 328] on button "Fortfahren" at bounding box center [327, 412] width 169 height 19
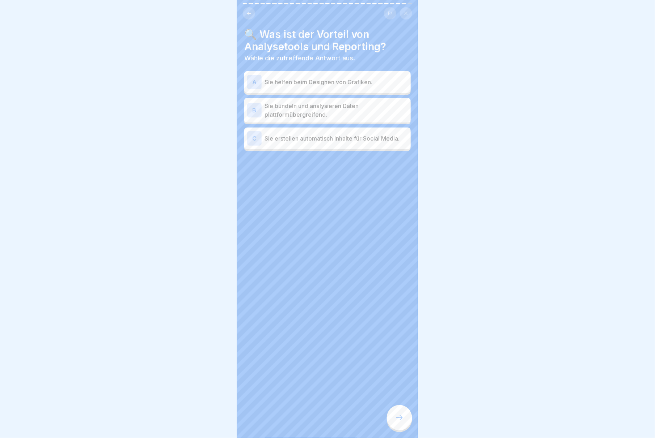
click at [197, 102] on p "Sie bündeln und analysieren Daten plattformübergreifend." at bounding box center [335, 110] width 143 height 17
click at [197, 328] on div at bounding box center [399, 418] width 25 height 25
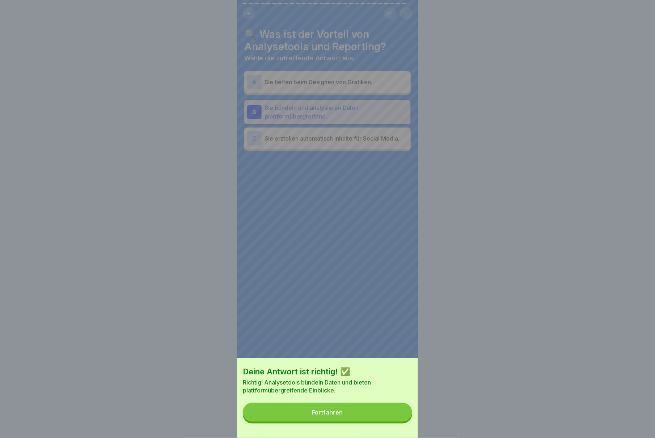
click at [197, 328] on button "Fortfahren" at bounding box center [327, 412] width 169 height 19
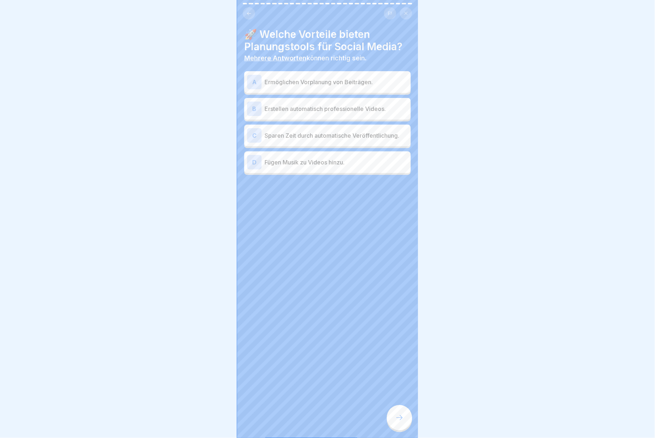
click at [197, 78] on p "Ermöglichen Vorplanung von Beiträgen." at bounding box center [335, 82] width 143 height 9
click at [197, 131] on p "Sparen Zeit durch automatische Veröffentlichung." at bounding box center [335, 135] width 143 height 9
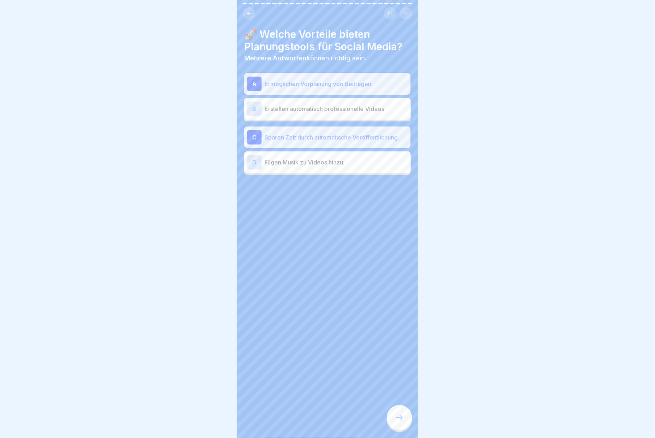
click at [197, 328] on div at bounding box center [399, 418] width 25 height 25
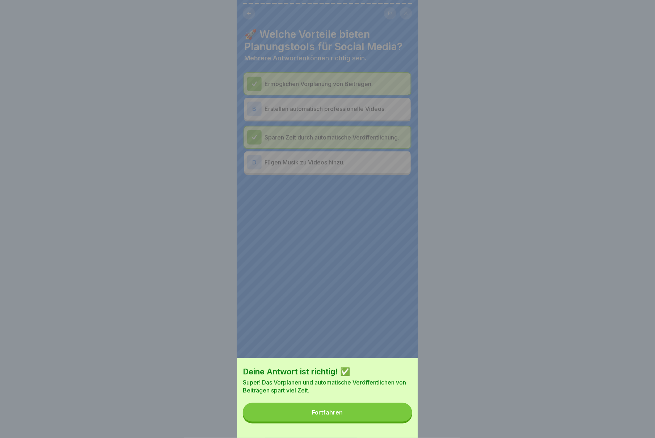
click at [197, 328] on button "Fortfahren" at bounding box center [327, 412] width 169 height 19
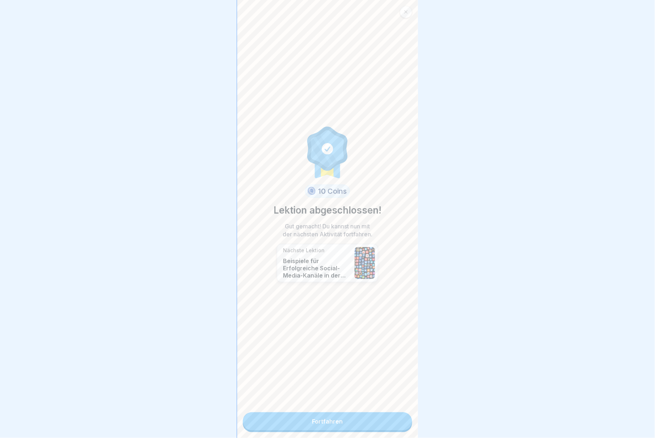
click at [197, 328] on link "Fortfahren" at bounding box center [327, 422] width 169 height 18
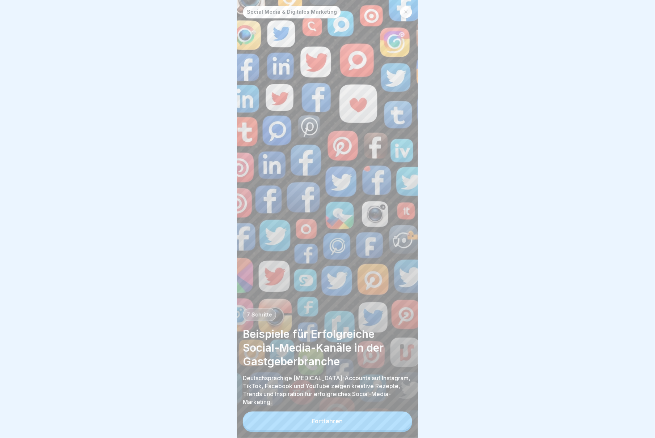
scroll to position [7, 0]
click at [197, 328] on button "Fortfahren" at bounding box center [327, 421] width 169 height 19
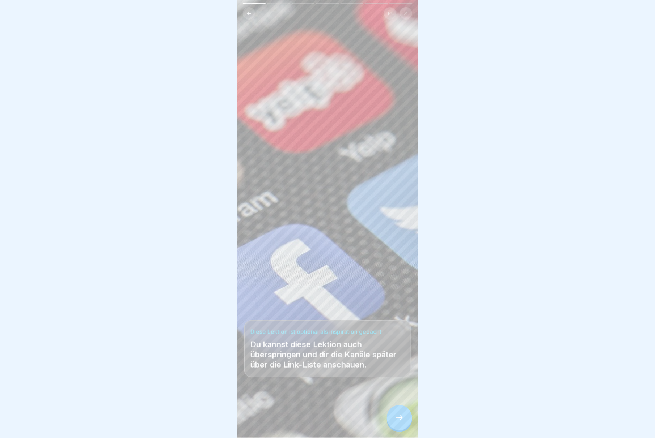
click at [197, 328] on div at bounding box center [399, 418] width 25 height 25
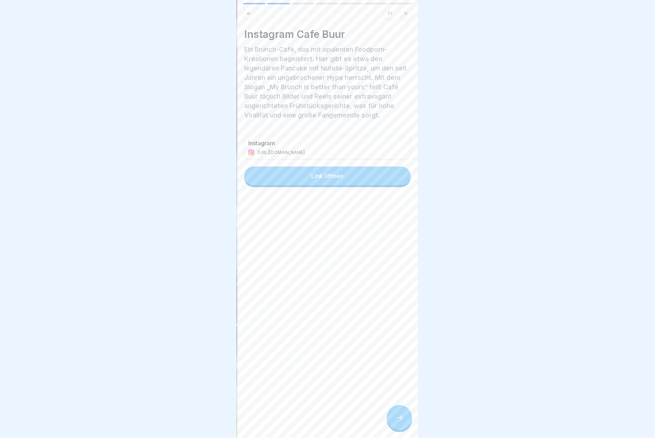
click at [197, 328] on div at bounding box center [399, 418] width 25 height 25
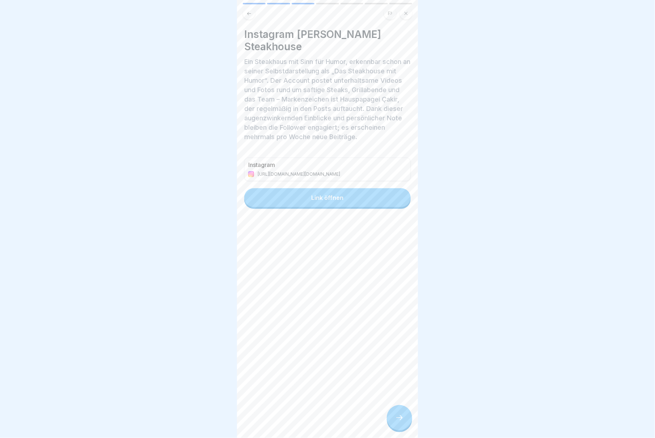
click at [197, 328] on icon at bounding box center [399, 418] width 9 height 9
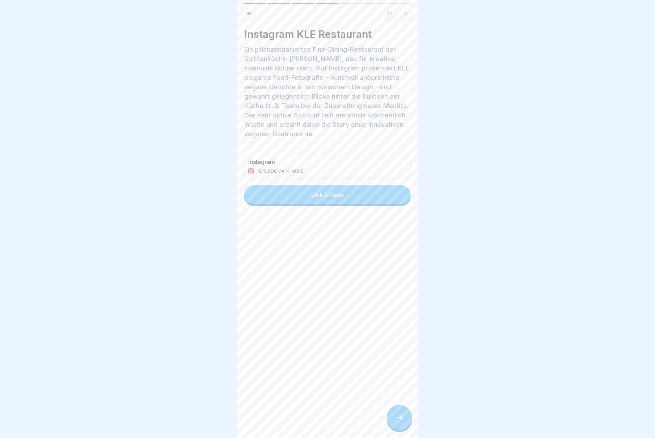
click at [197, 328] on icon at bounding box center [399, 418] width 9 height 9
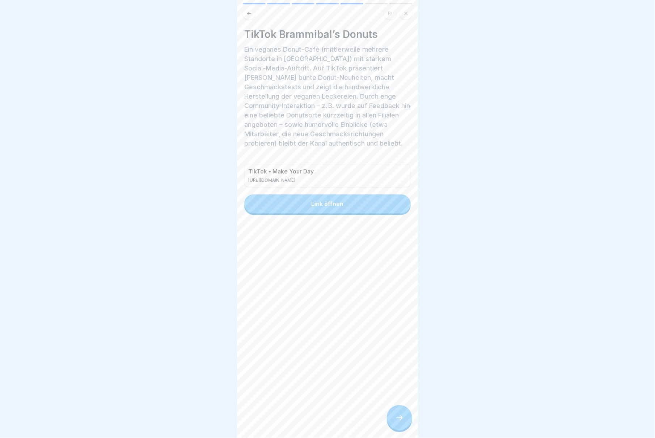
click at [197, 328] on icon at bounding box center [399, 418] width 9 height 9
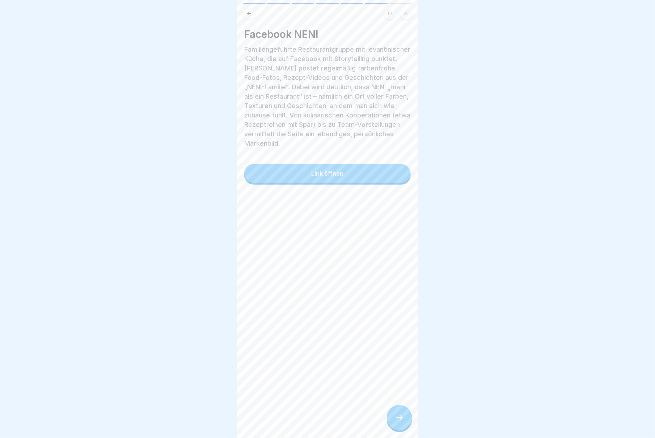
click at [197, 328] on icon at bounding box center [399, 418] width 9 height 9
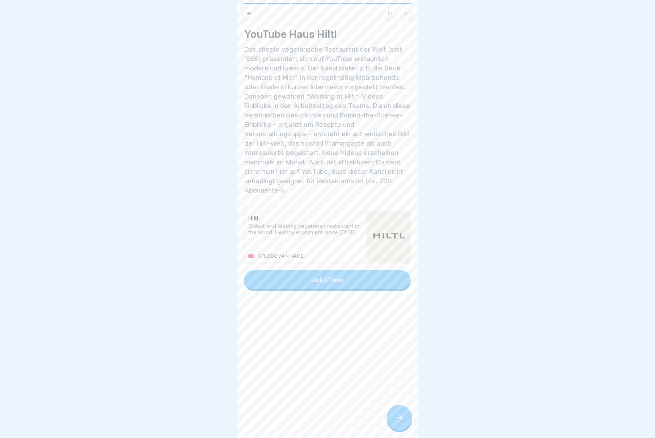
click at [197, 328] on icon at bounding box center [399, 418] width 9 height 9
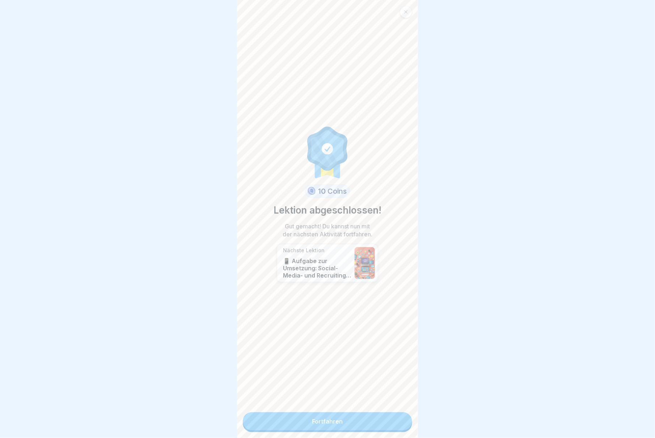
click at [197, 328] on link "Fortfahren" at bounding box center [327, 422] width 169 height 18
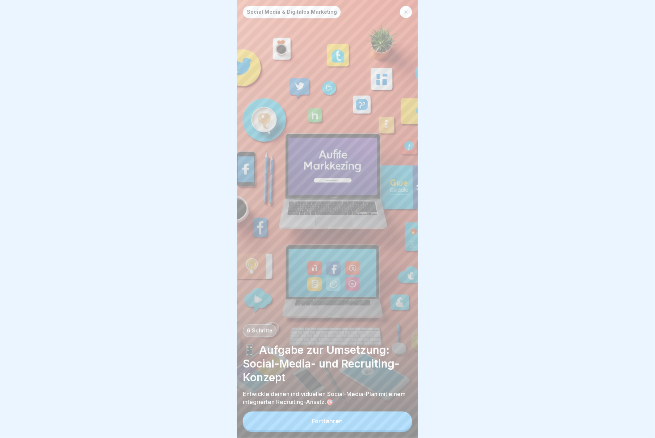
scroll to position [7, 0]
click at [197, 328] on div "Fortfahren" at bounding box center [327, 421] width 31 height 7
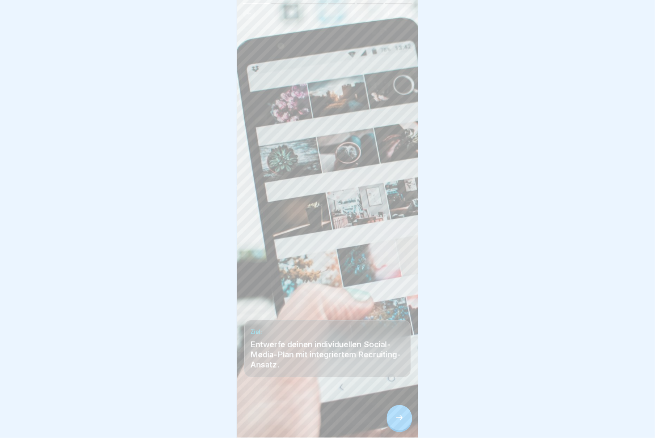
click at [197, 328] on icon at bounding box center [399, 418] width 9 height 9
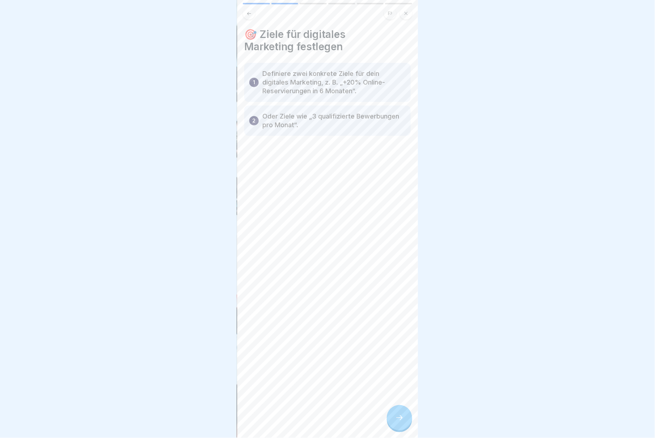
click at [197, 328] on icon at bounding box center [399, 418] width 9 height 9
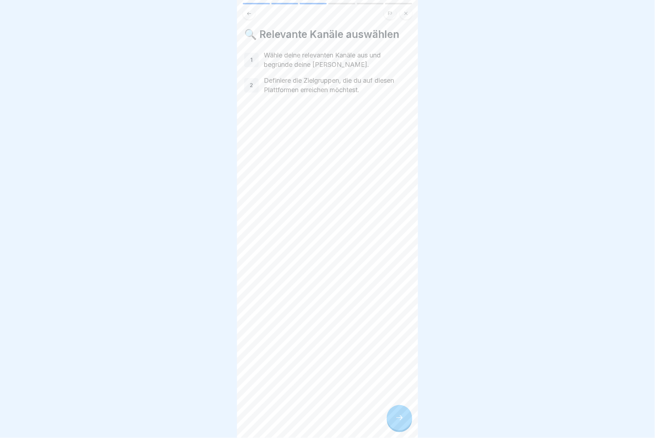
click at [197, 328] on icon at bounding box center [399, 418] width 9 height 9
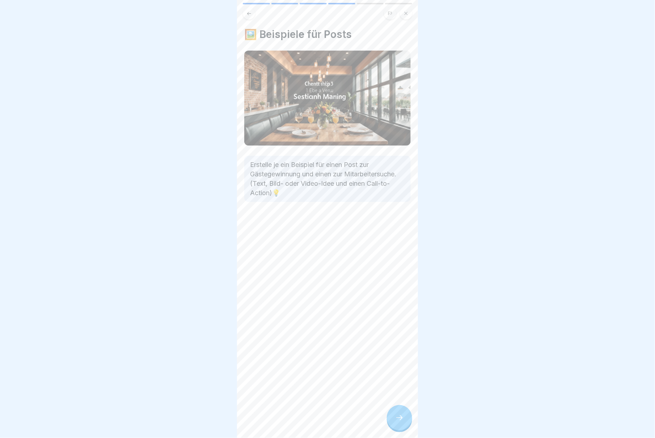
click at [197, 328] on icon at bounding box center [399, 418] width 9 height 9
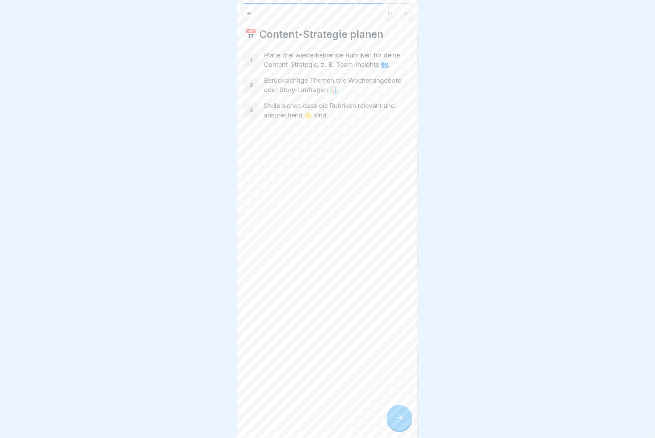
click at [197, 328] on icon at bounding box center [399, 418] width 9 height 9
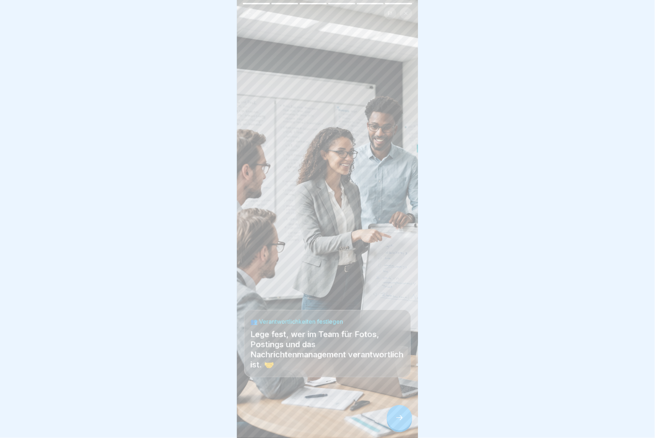
click at [197, 328] on icon at bounding box center [399, 418] width 9 height 9
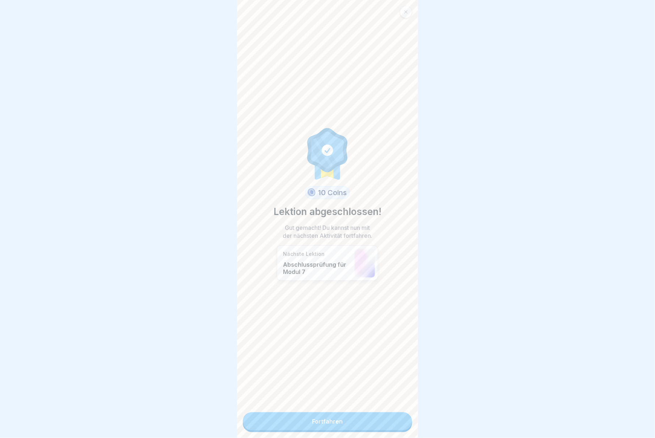
click at [197, 328] on link "Fortfahren" at bounding box center [327, 422] width 169 height 18
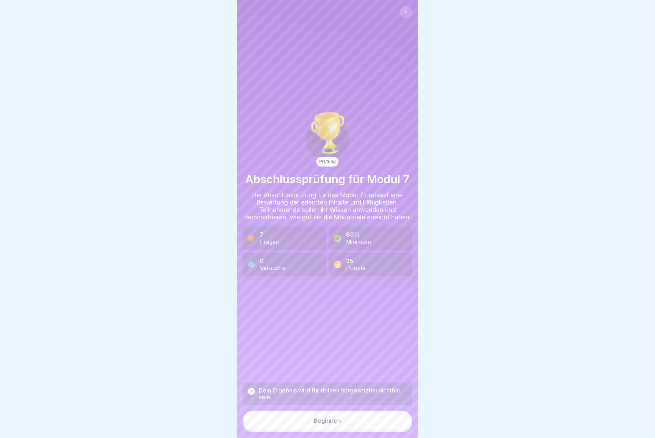
scroll to position [7, 0]
click at [197, 328] on div "Beginnen" at bounding box center [327, 421] width 27 height 7
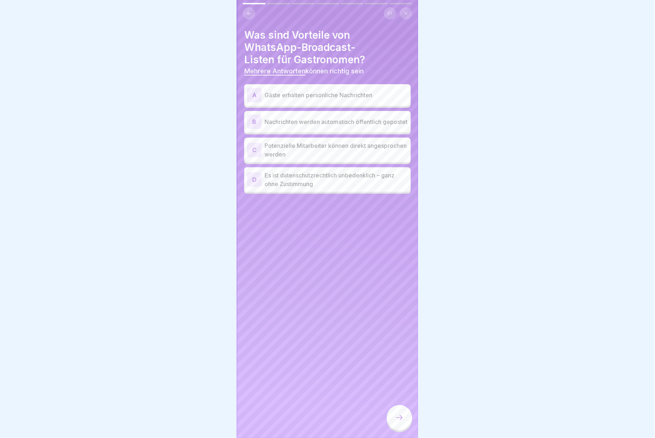
click at [197, 91] on p "Gäste erhalten persönliche Nachrichten" at bounding box center [335, 95] width 143 height 9
click at [197, 149] on p "Potenzielle Mitarbeiter können direkt angesprochen werden" at bounding box center [335, 149] width 143 height 17
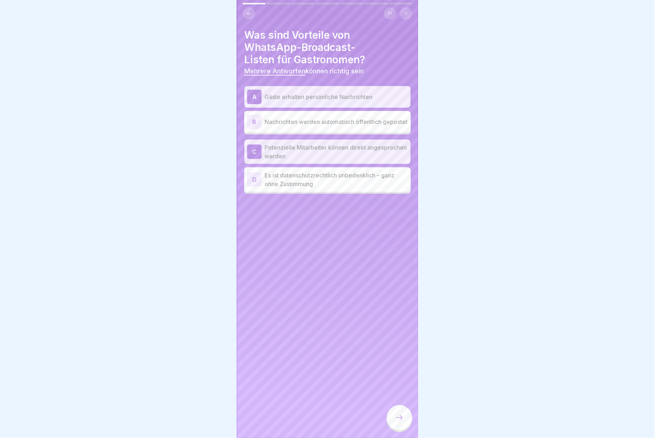
click at [197, 145] on p "Potenzielle Mitarbeiter können direkt angesprochen werden" at bounding box center [335, 151] width 143 height 17
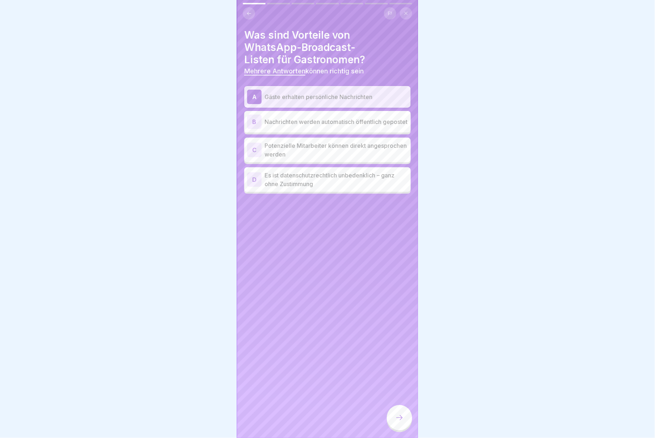
click at [197, 148] on p "Potenzielle Mitarbeiter können direkt angesprochen werden" at bounding box center [335, 149] width 143 height 17
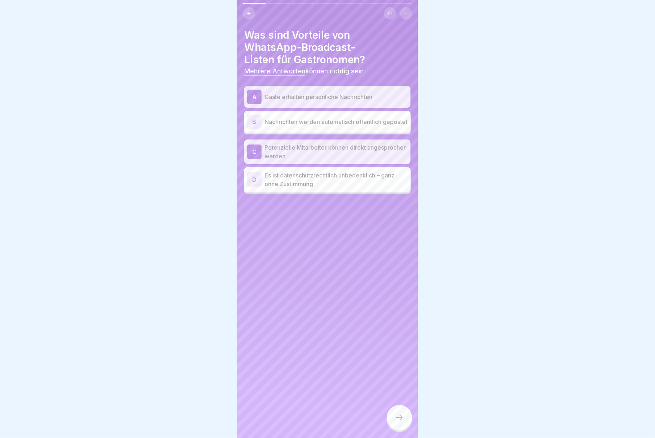
click at [197, 328] on div at bounding box center [399, 418] width 25 height 25
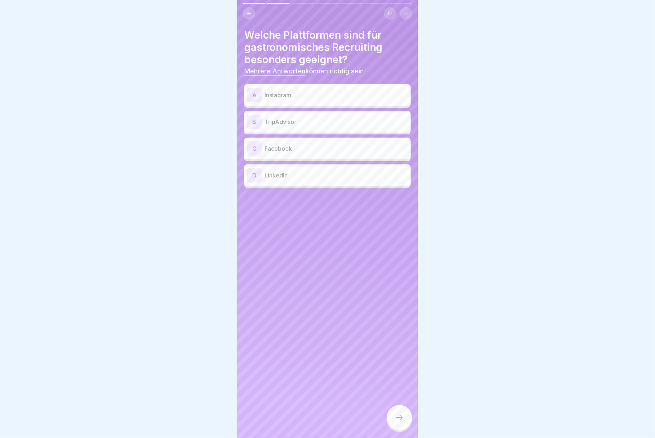
click at [197, 91] on p "Instagram" at bounding box center [335, 95] width 143 height 9
click at [197, 144] on p "Facebook" at bounding box center [335, 148] width 143 height 9
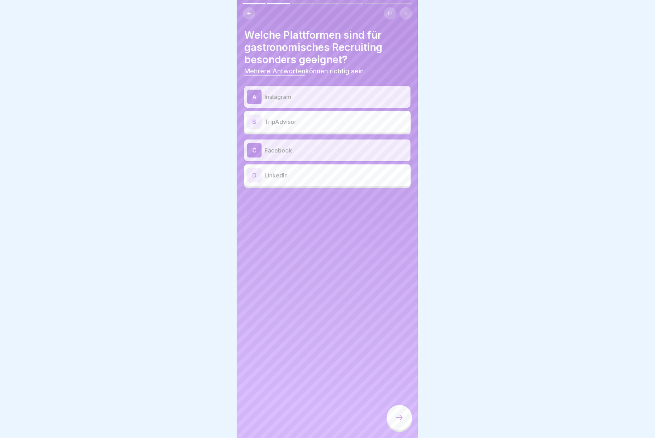
click at [197, 171] on p "LinkedIn" at bounding box center [335, 175] width 143 height 9
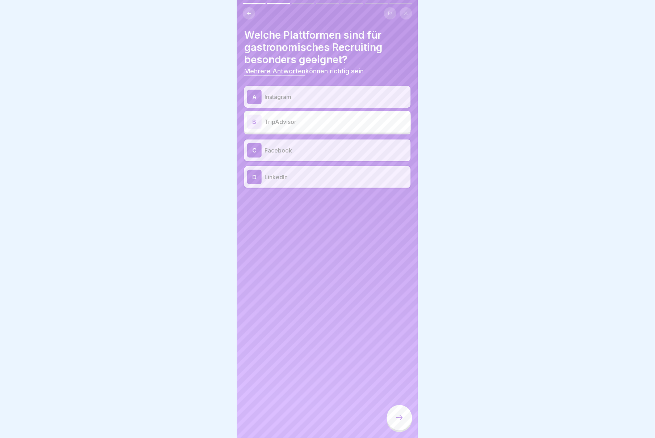
click at [197, 328] on icon at bounding box center [399, 418] width 9 height 9
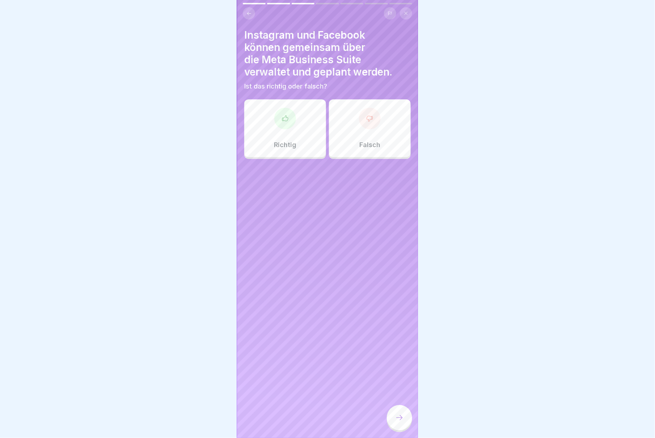
click at [197, 126] on div "Richtig" at bounding box center [285, 128] width 82 height 58
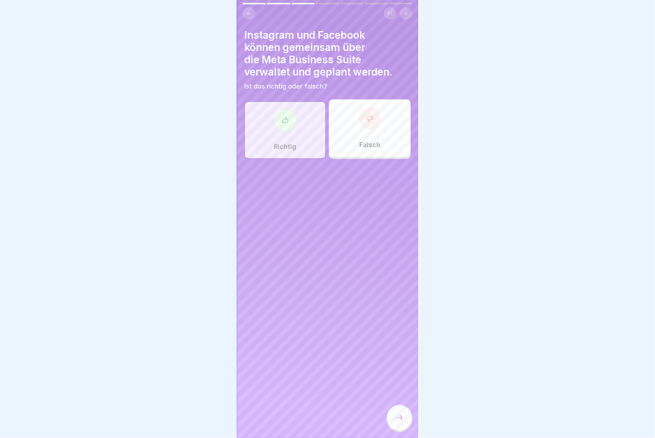
click at [197, 328] on icon at bounding box center [399, 418] width 9 height 9
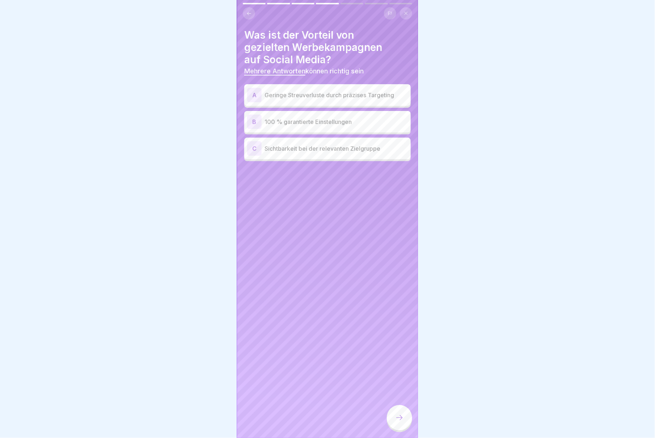
click at [197, 91] on p "Geringe Streuverluste durch präzises Targeting" at bounding box center [335, 95] width 143 height 9
click at [197, 144] on p "Sichtbarkeit bei der relevanten Zielgruppe" at bounding box center [335, 148] width 143 height 9
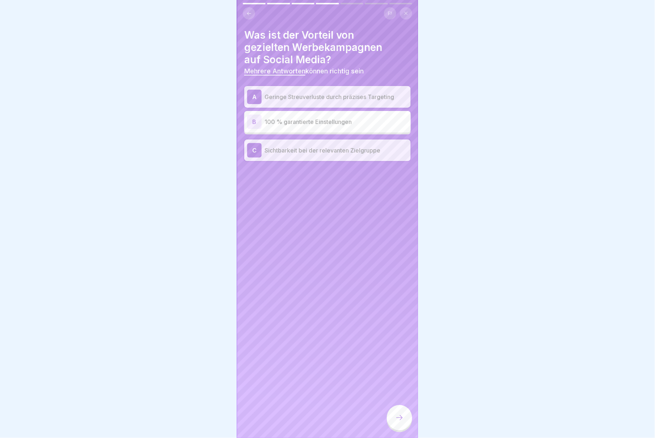
click at [197, 328] on icon at bounding box center [399, 418] width 9 height 9
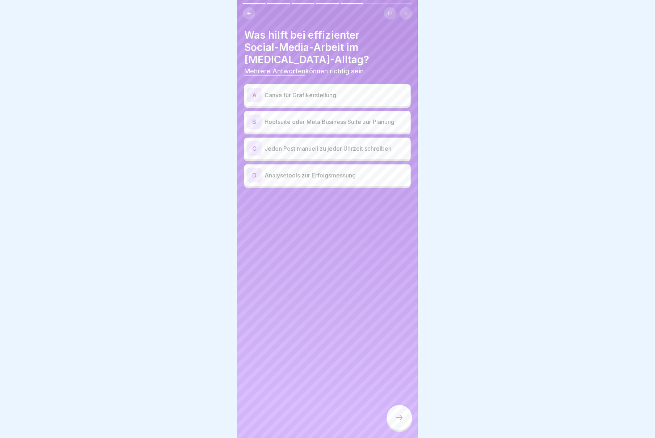
click at [197, 91] on p "Canva für Grafikerstellung" at bounding box center [335, 95] width 143 height 9
click at [197, 115] on div "B Hootsuite oder Meta Business Suite zur Planung" at bounding box center [327, 122] width 161 height 14
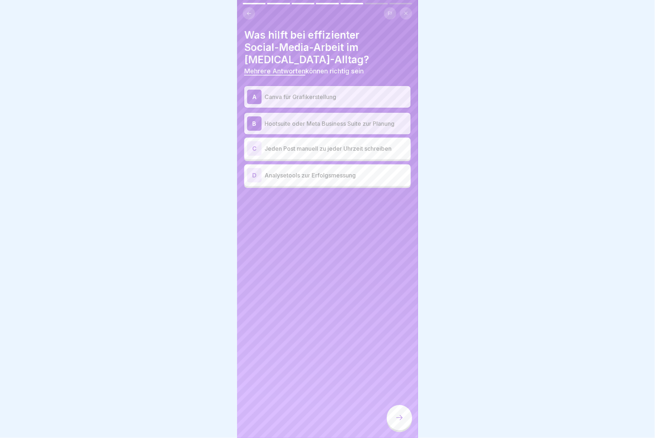
click at [197, 168] on div "D Analysetools zur Erfolgsmessung" at bounding box center [327, 175] width 161 height 14
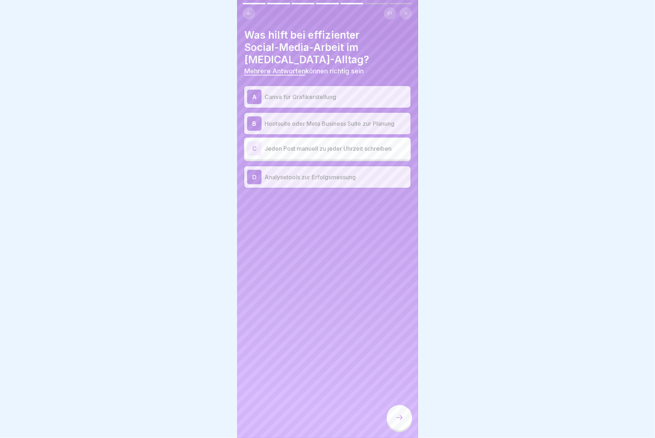
click at [197, 328] on icon at bounding box center [399, 418] width 9 height 9
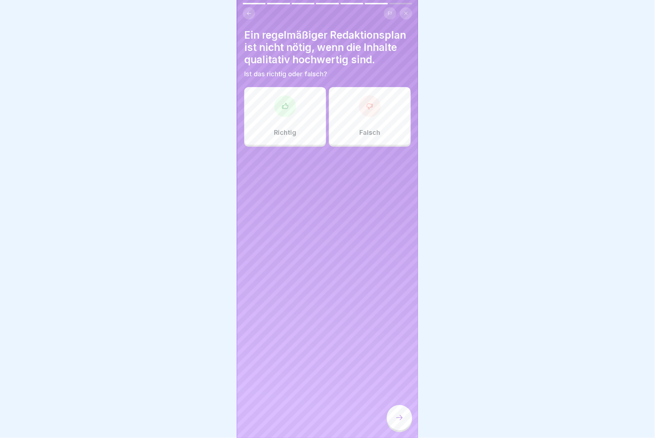
click at [197, 125] on div "Falsch" at bounding box center [370, 116] width 82 height 58
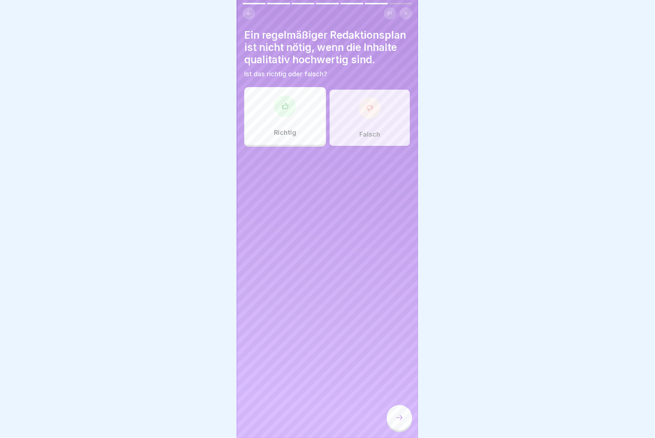
click at [197, 328] on icon at bounding box center [399, 418] width 9 height 9
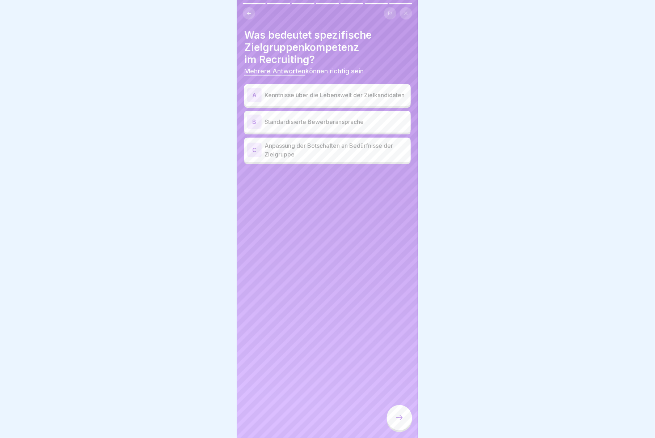
click at [197, 91] on p "Kenntnisse über die Lebenswelt der Zielkandidaten" at bounding box center [335, 95] width 143 height 9
click at [197, 148] on p "Anpassung der Botschaften an Bedürfnisse der Zielgruppe" at bounding box center [335, 149] width 143 height 17
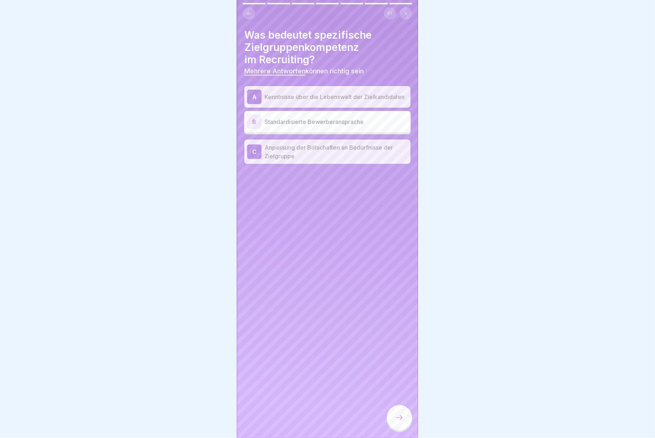
click at [197, 328] on icon at bounding box center [399, 418] width 9 height 9
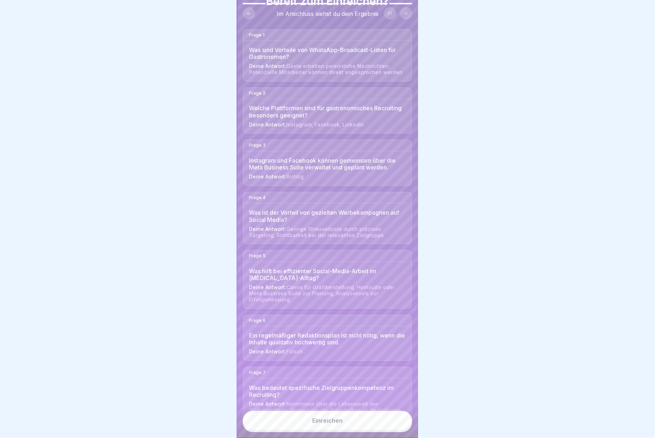
scroll to position [65, 0]
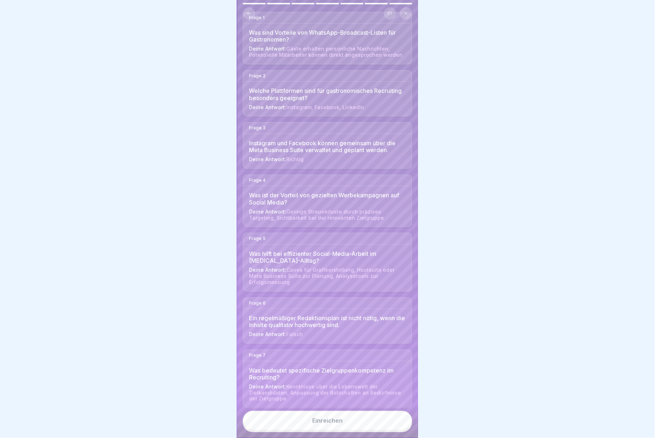
click at [197, 328] on button "Einreichen" at bounding box center [327, 421] width 169 height 20
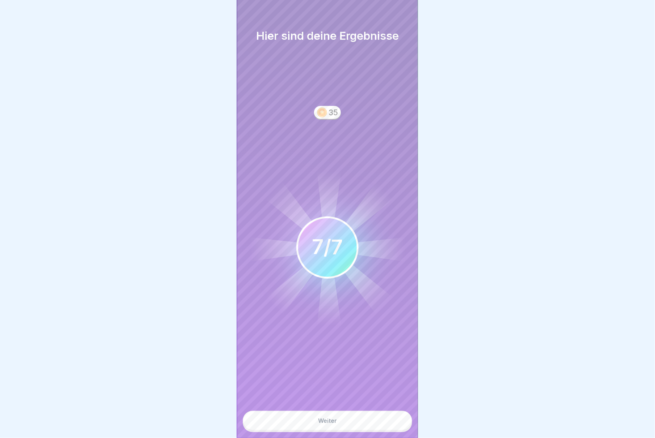
click at [197, 328] on div "Weiter" at bounding box center [327, 421] width 19 height 7
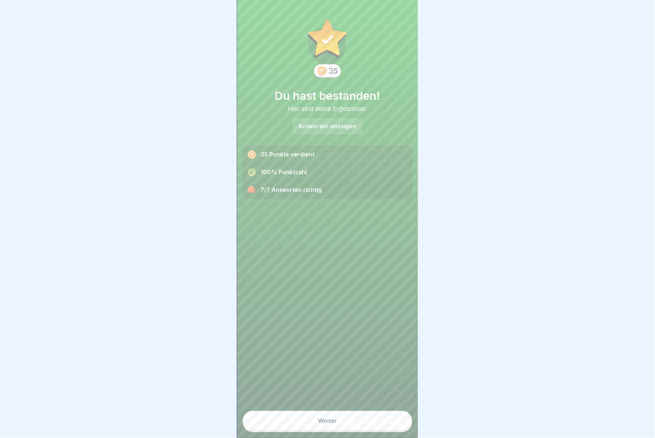
click at [197, 328] on button "Weiter" at bounding box center [327, 421] width 169 height 20
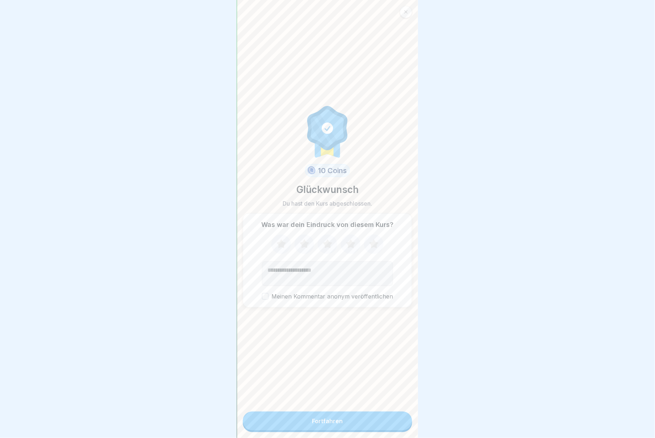
click at [197, 240] on icon at bounding box center [373, 243] width 9 height 9
click at [197, 328] on div "Fortfahren" at bounding box center [327, 421] width 31 height 7
